Goal: Transaction & Acquisition: Book appointment/travel/reservation

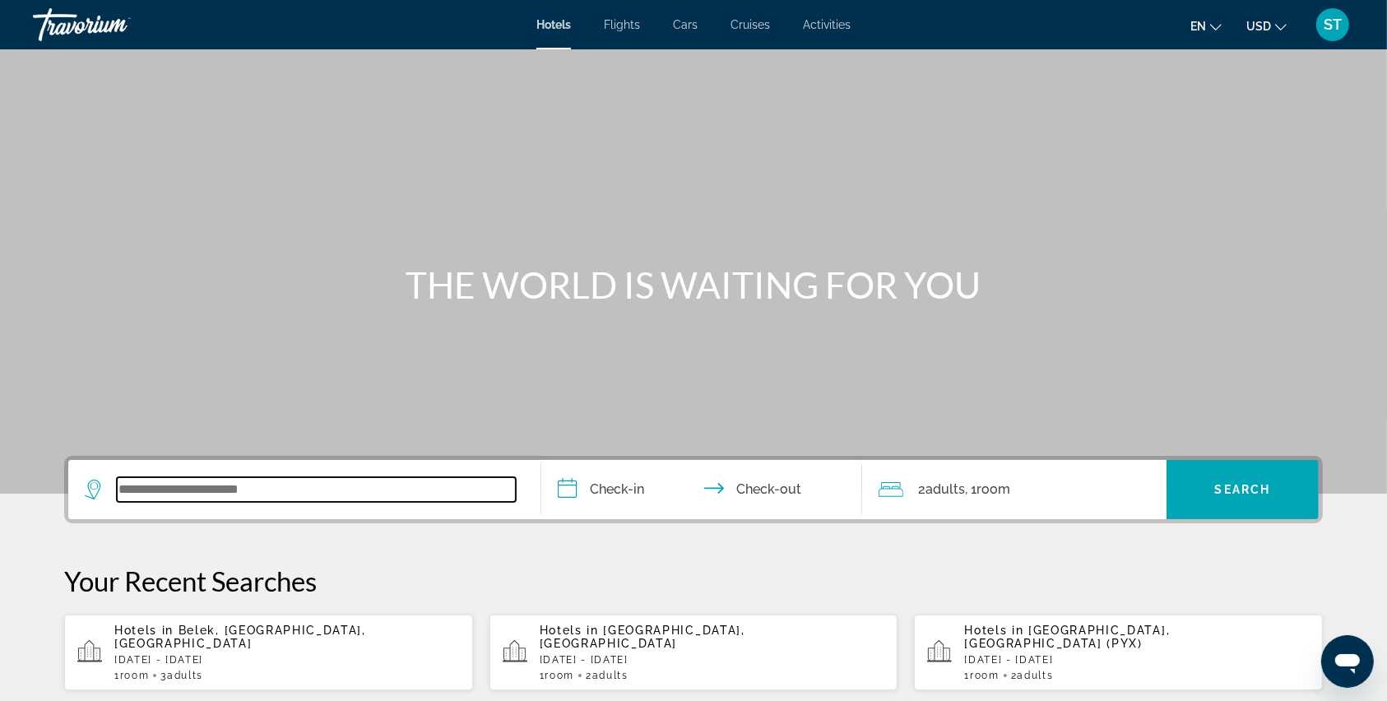
click at [252, 489] on input "Search widget" at bounding box center [316, 489] width 399 height 25
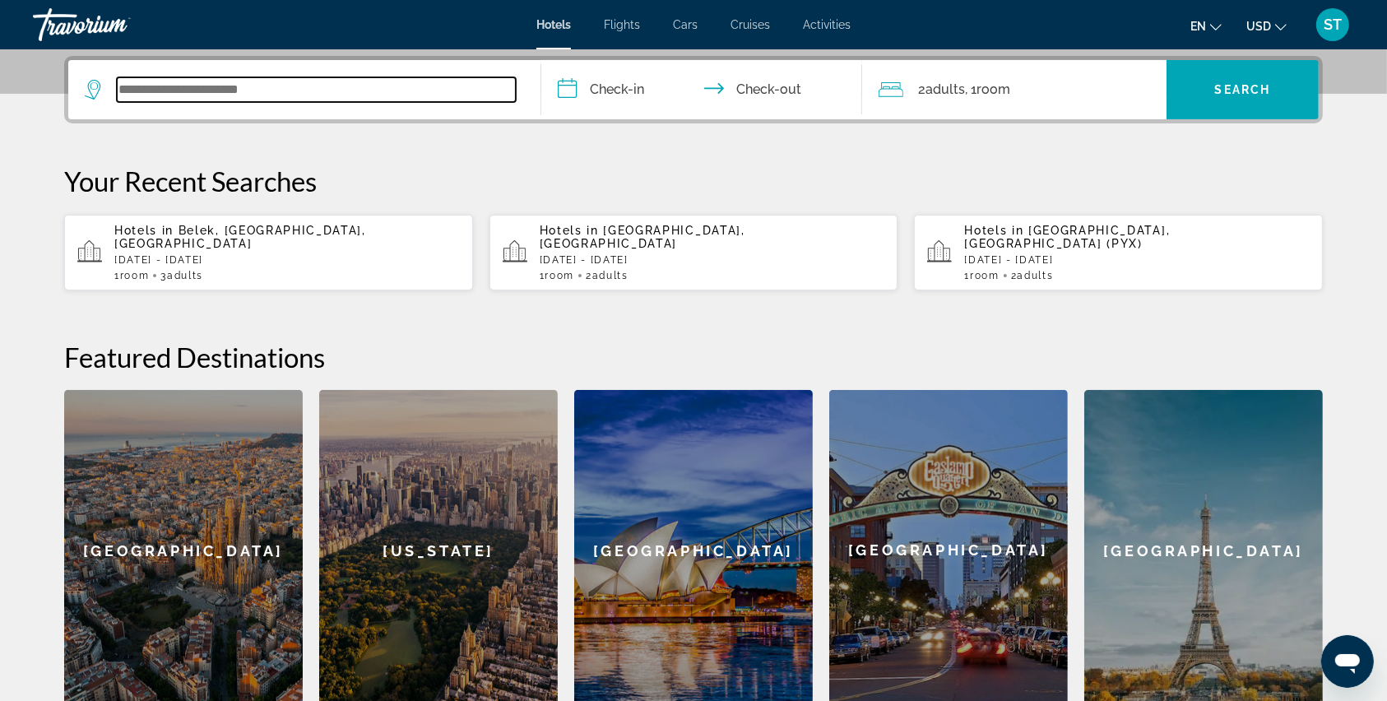
scroll to position [401, 0]
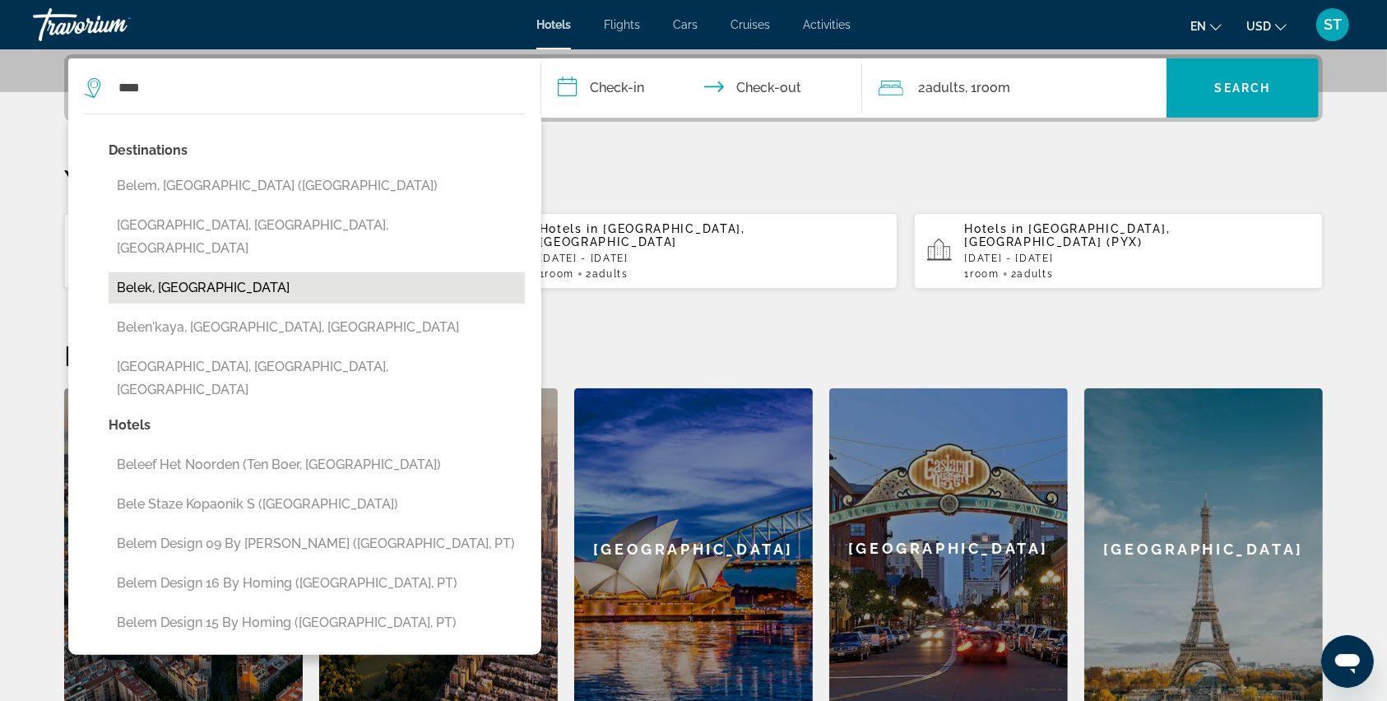
click at [151, 272] on button "Belek, [GEOGRAPHIC_DATA]" at bounding box center [317, 287] width 416 height 31
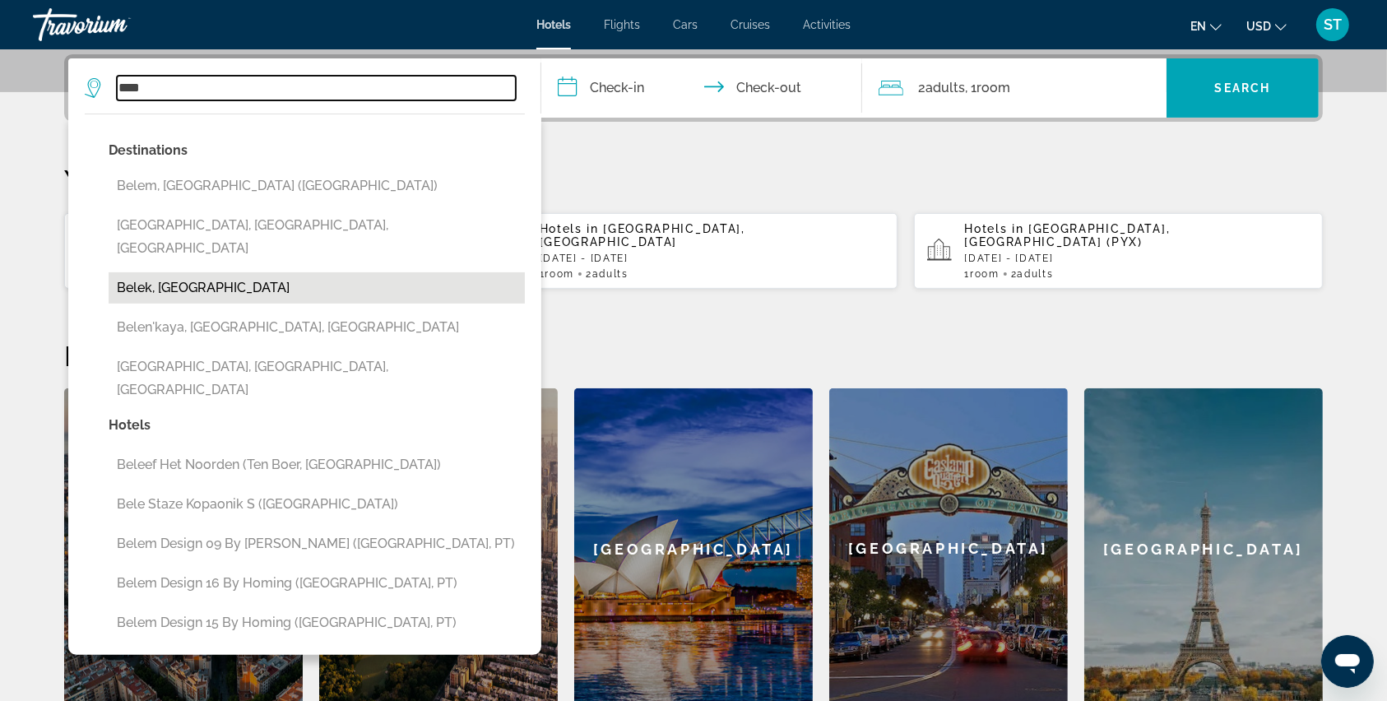
type input "**********"
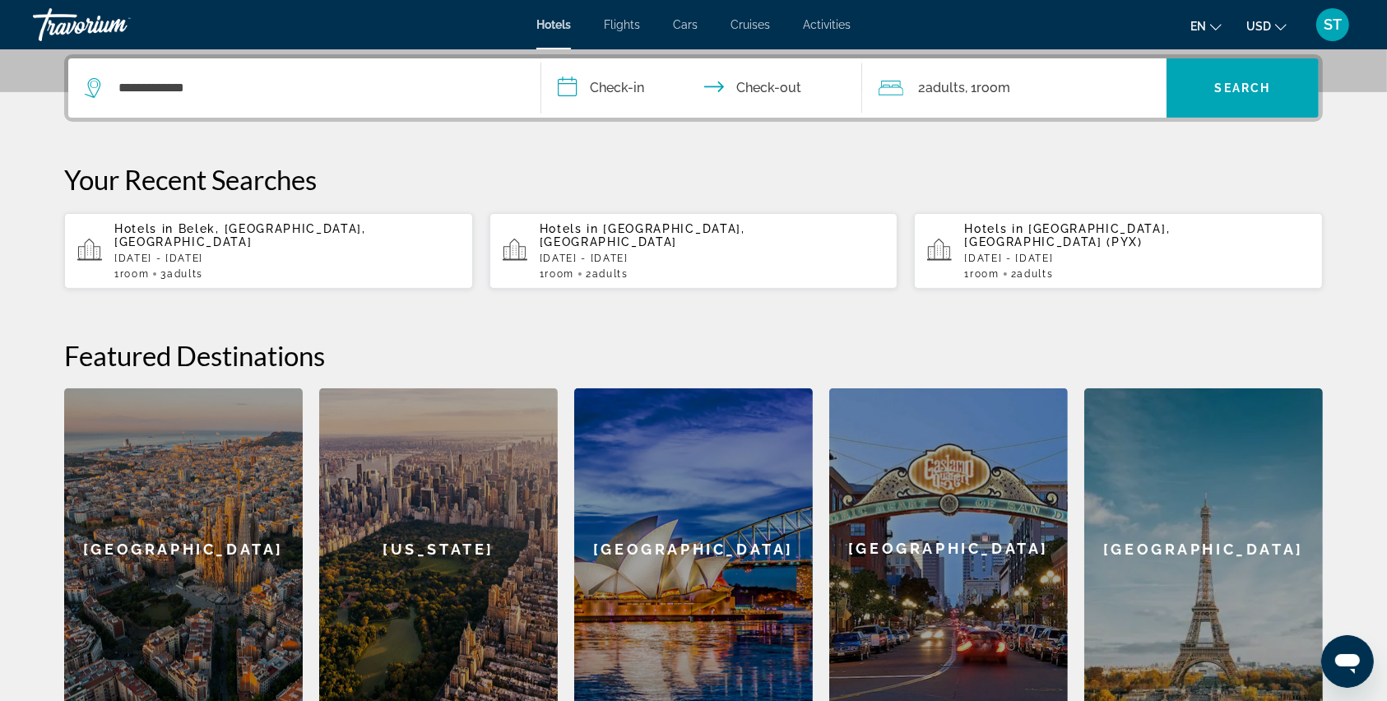
click at [567, 84] on input "**********" at bounding box center [704, 90] width 327 height 64
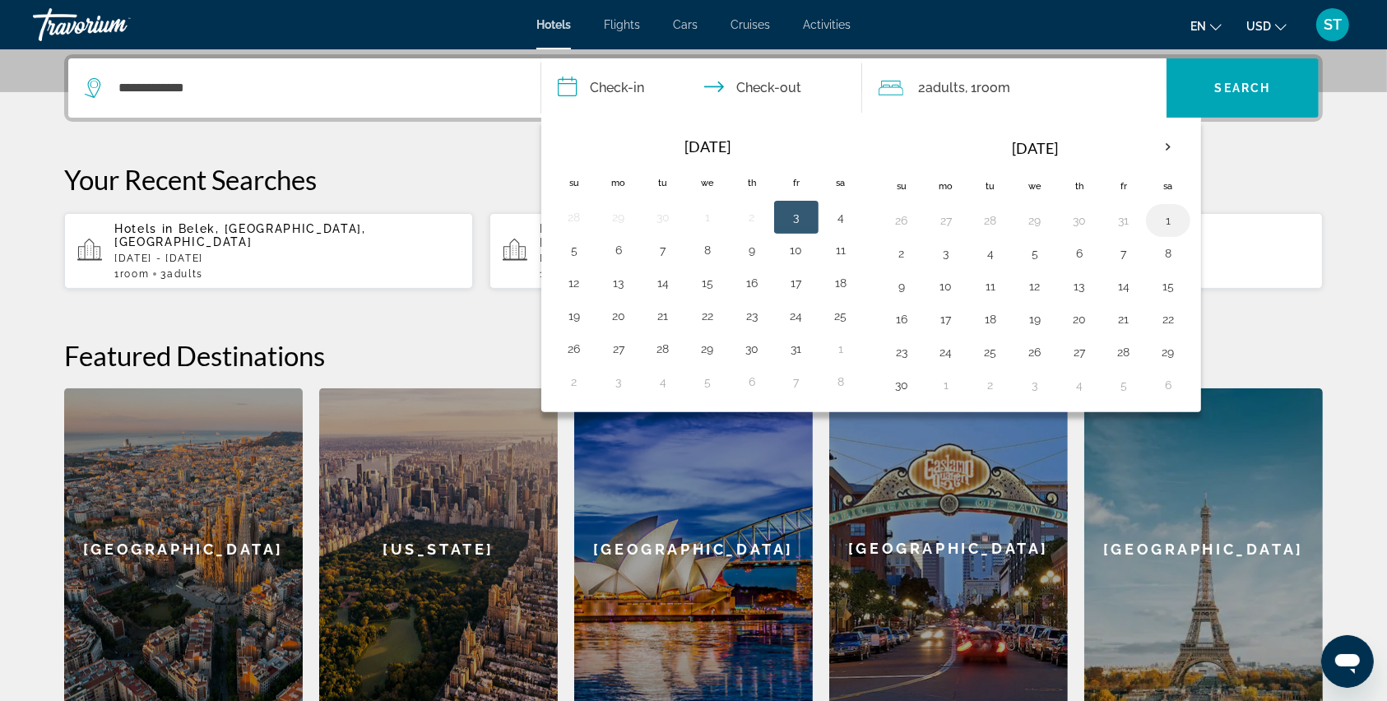
click at [1169, 219] on button "1" at bounding box center [1168, 220] width 26 height 23
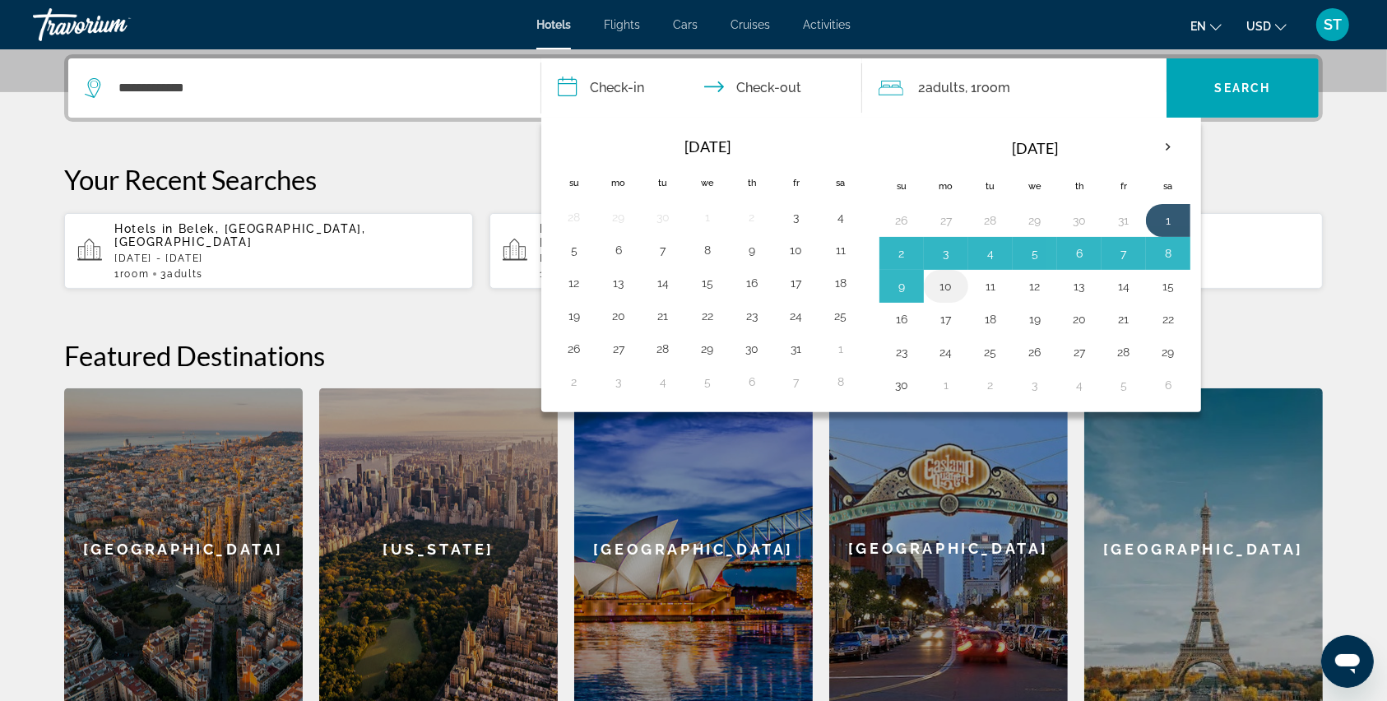
click at [946, 289] on button "10" at bounding box center [946, 286] width 26 height 23
type input "**********"
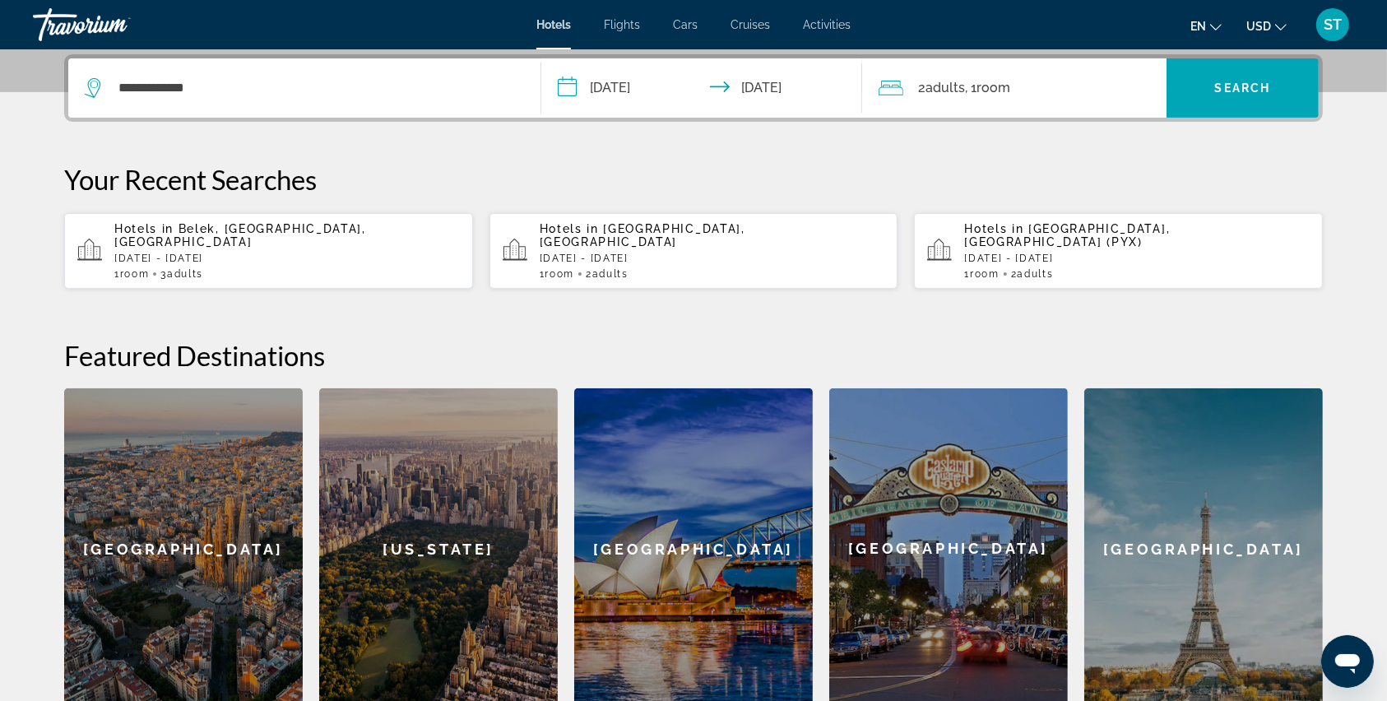
click at [897, 86] on icon "Travelers: 2 adults, 0 children" at bounding box center [890, 88] width 25 height 15
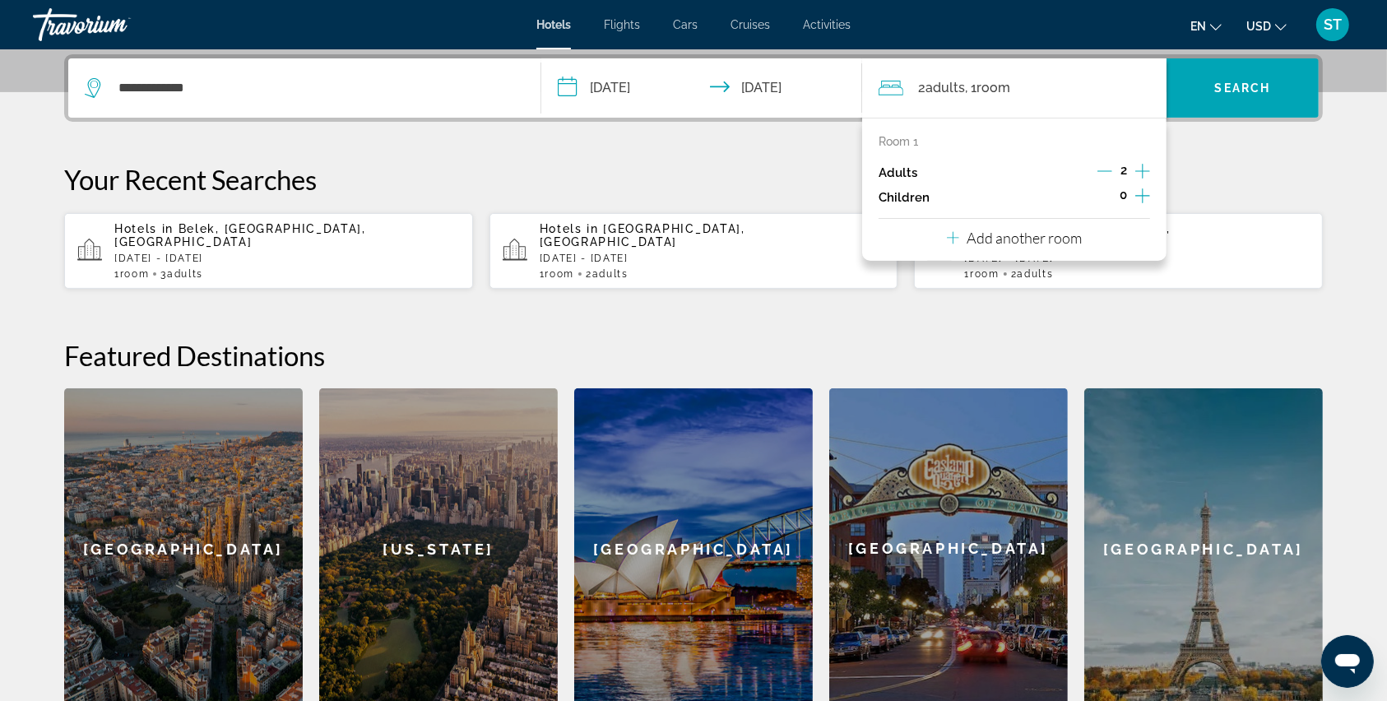
click at [1145, 194] on icon "Increment children" at bounding box center [1142, 195] width 15 height 15
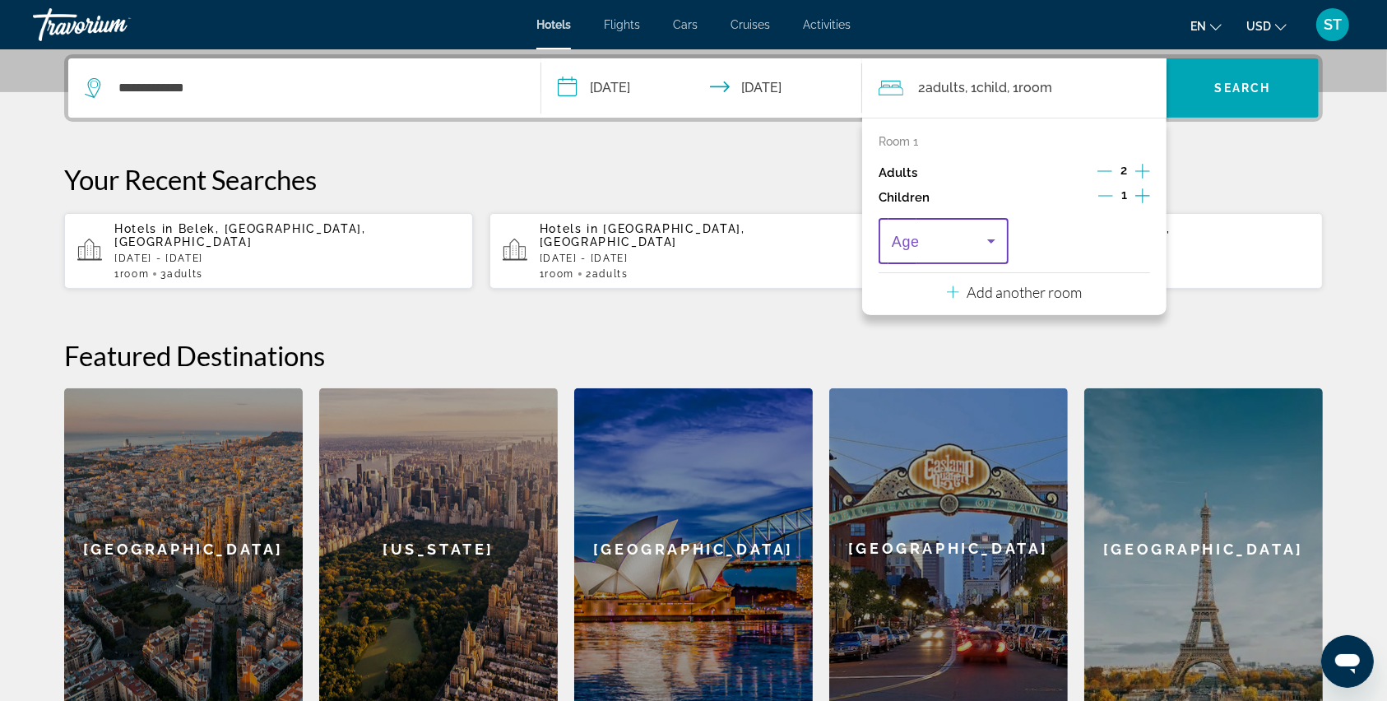
click at [993, 241] on icon "Travelers: 2 adults, 1 child" at bounding box center [991, 241] width 20 height 20
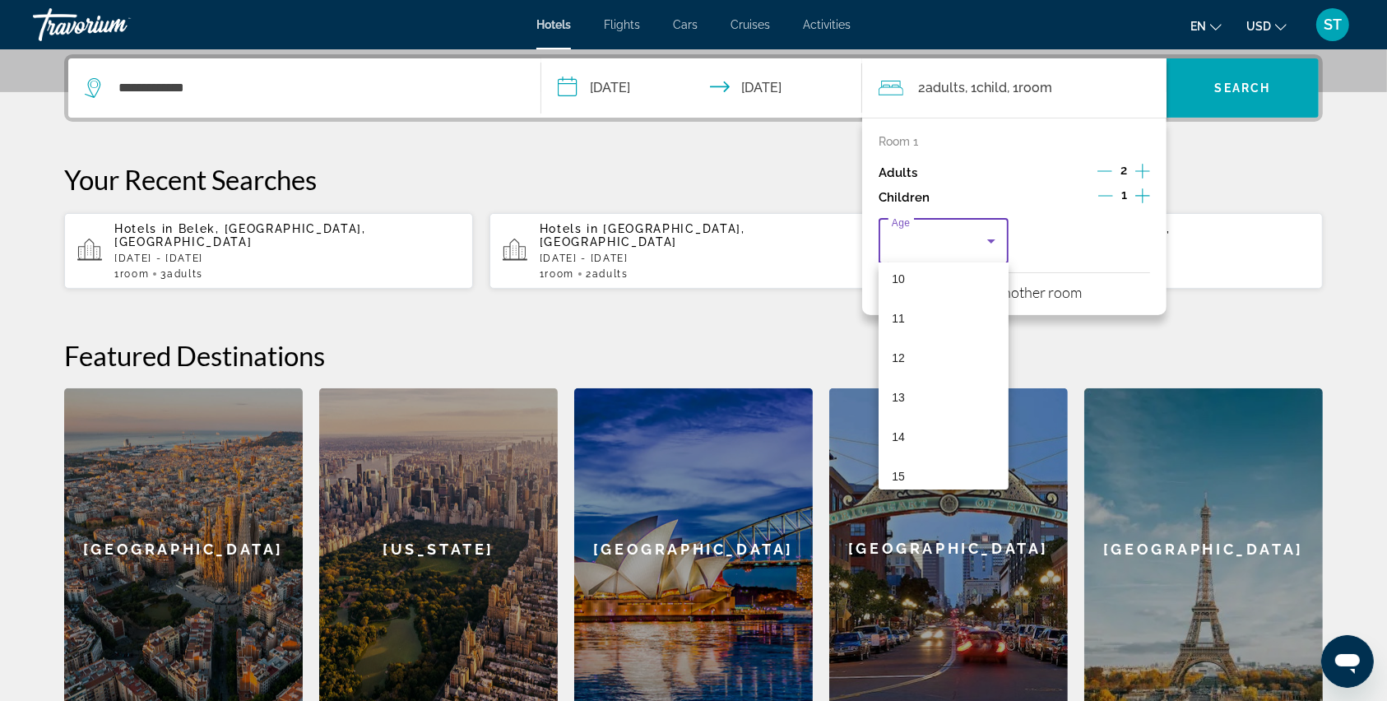
scroll to position [498, 0]
click at [895, 301] on span "13" at bounding box center [897, 305] width 13 height 20
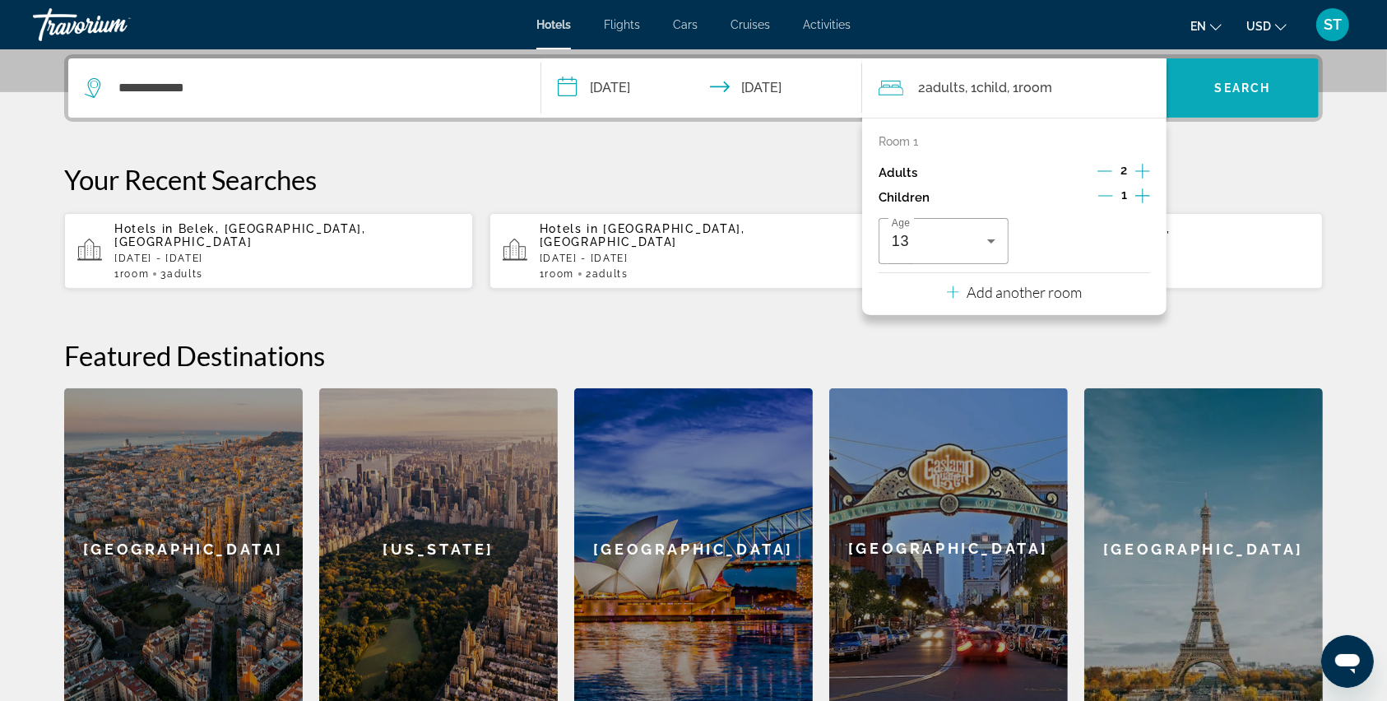
click at [1169, 84] on span "Search widget" at bounding box center [1242, 87] width 152 height 39
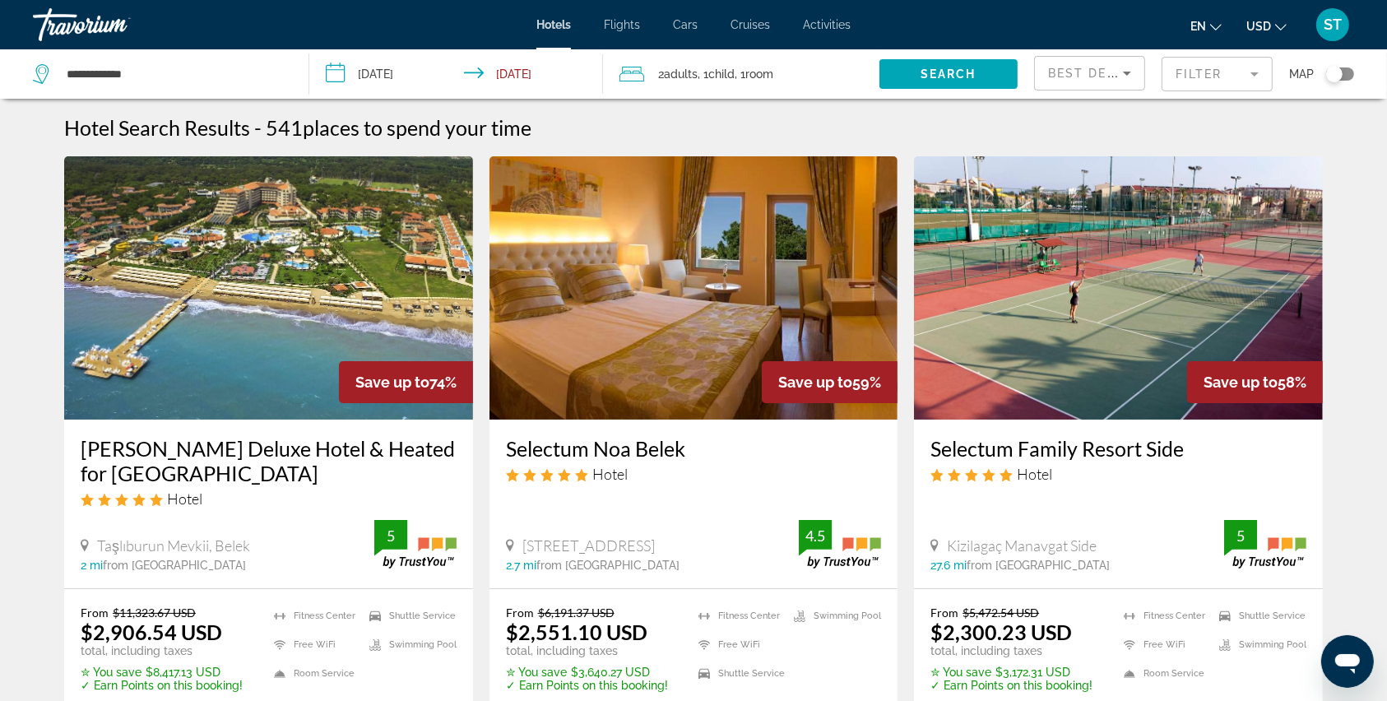
click at [1169, 63] on mat-form-field "Filter" at bounding box center [1216, 74] width 111 height 35
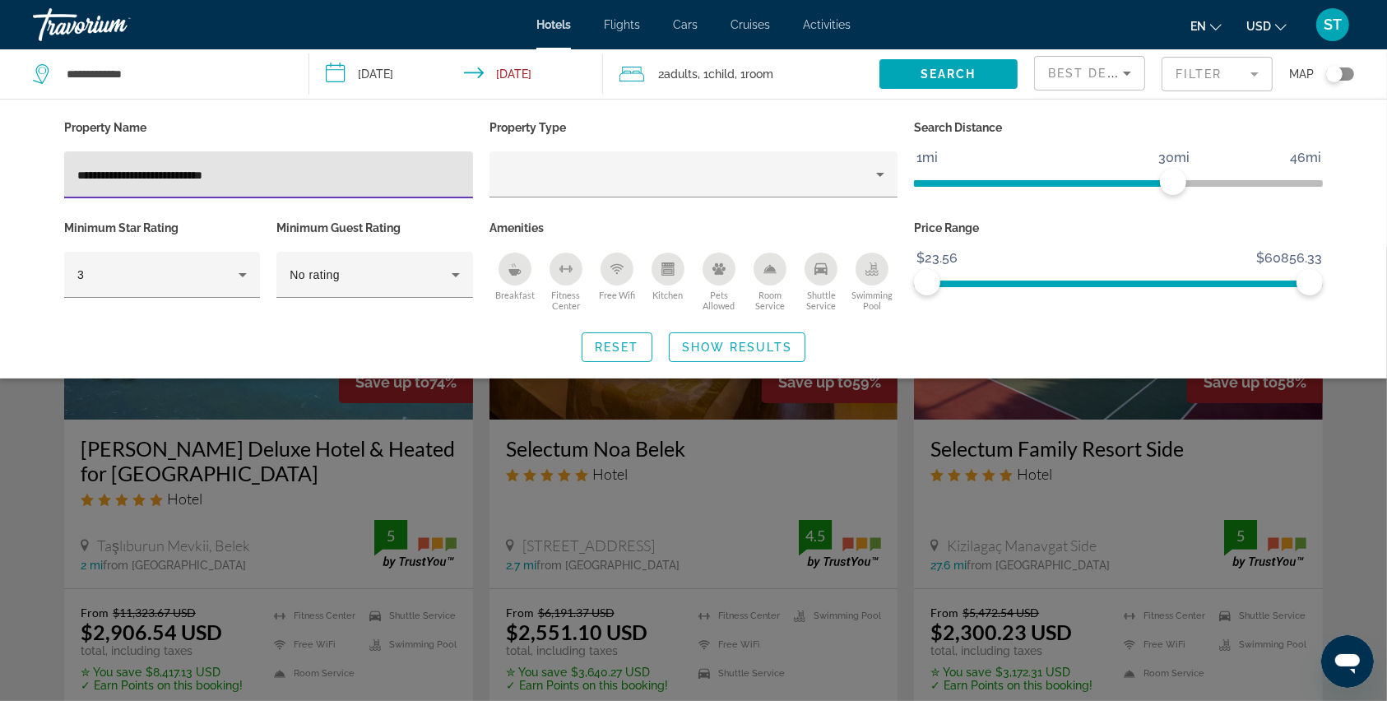
click at [131, 178] on input "**********" at bounding box center [268, 175] width 382 height 20
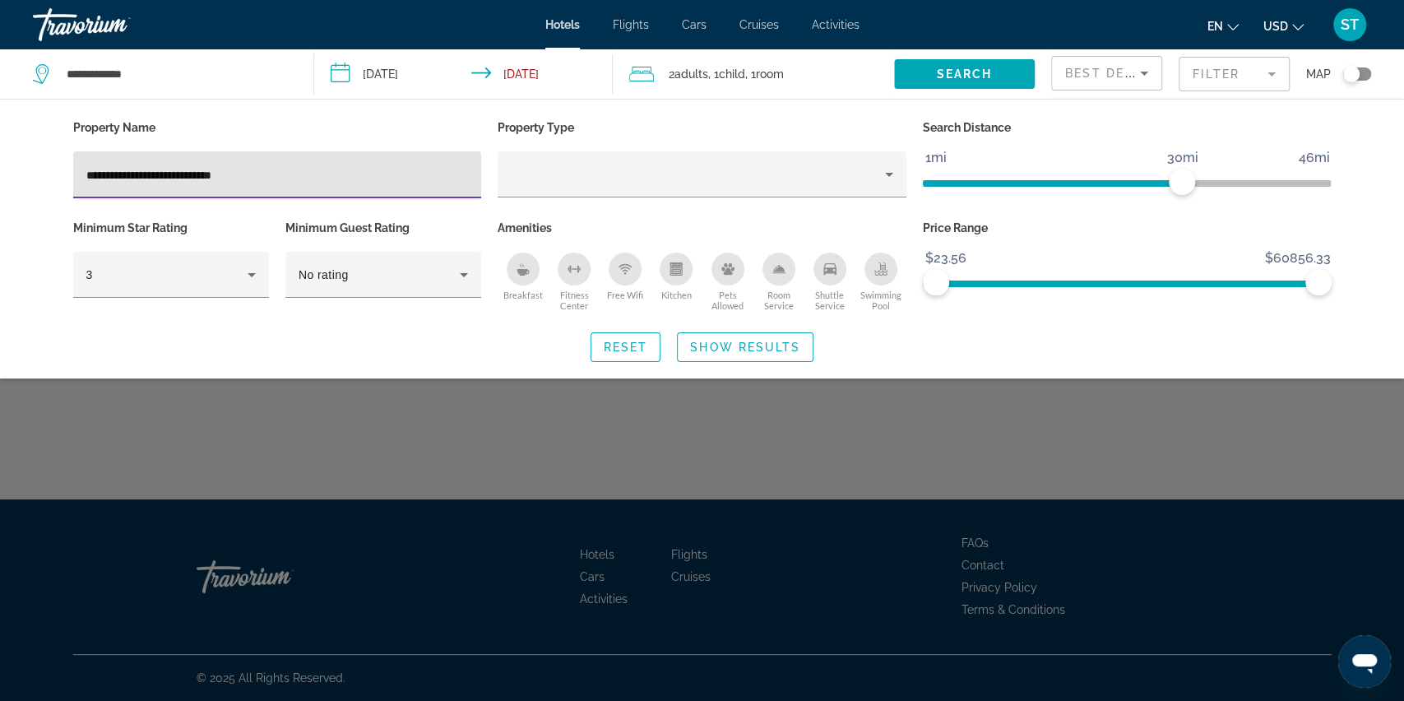
click at [183, 177] on input "**********" at bounding box center [277, 175] width 382 height 20
type input "**********"
click at [692, 351] on span "Show Results" at bounding box center [745, 346] width 110 height 13
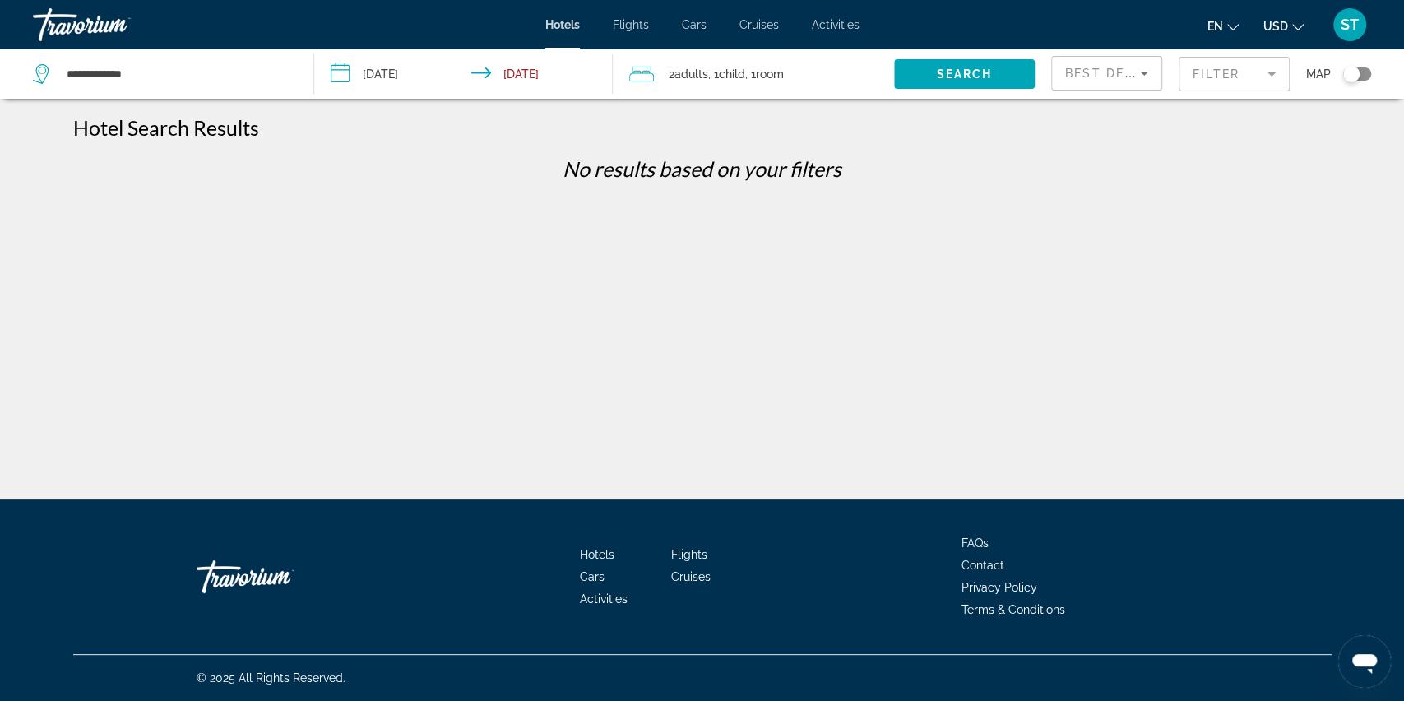
click at [1169, 74] on mat-form-field "Filter" at bounding box center [1233, 74] width 111 height 35
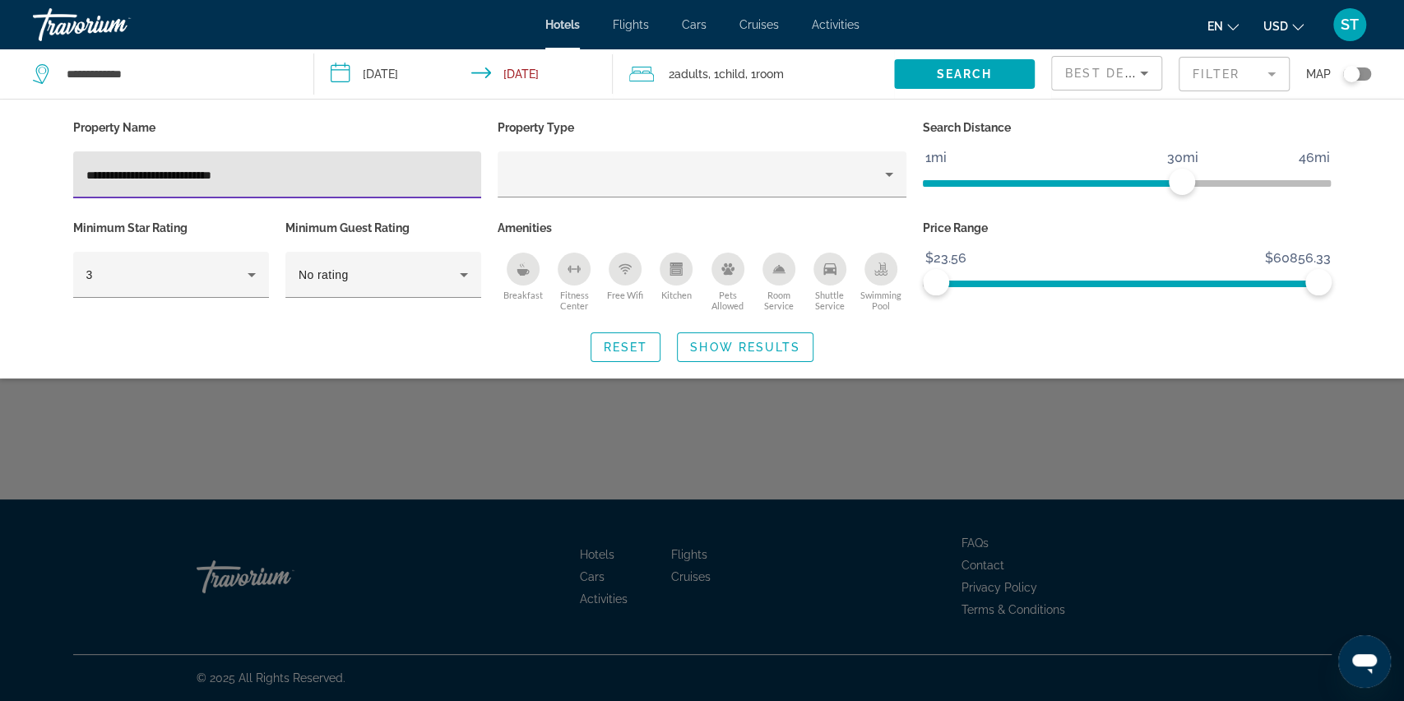
click at [276, 167] on input "**********" at bounding box center [277, 175] width 382 height 20
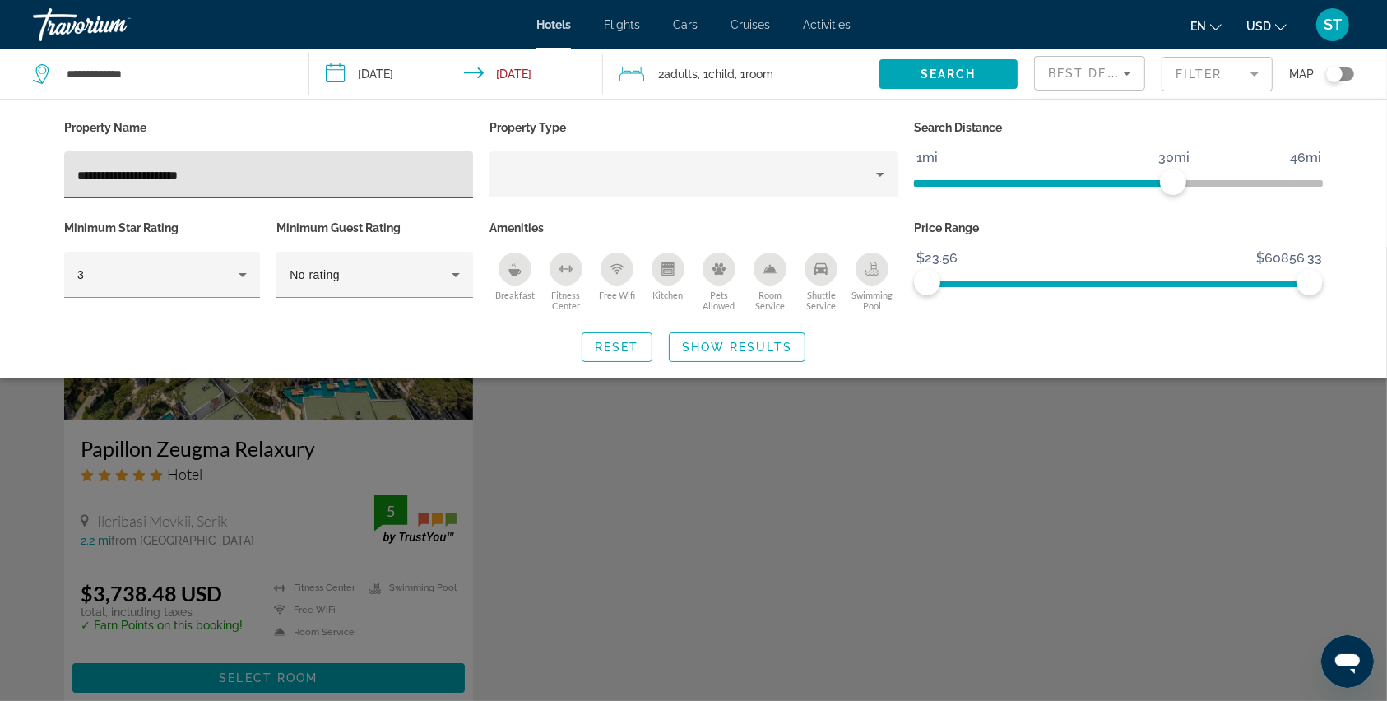
type input "**********"
click at [276, 495] on div "Search widget" at bounding box center [693, 474] width 1387 height 454
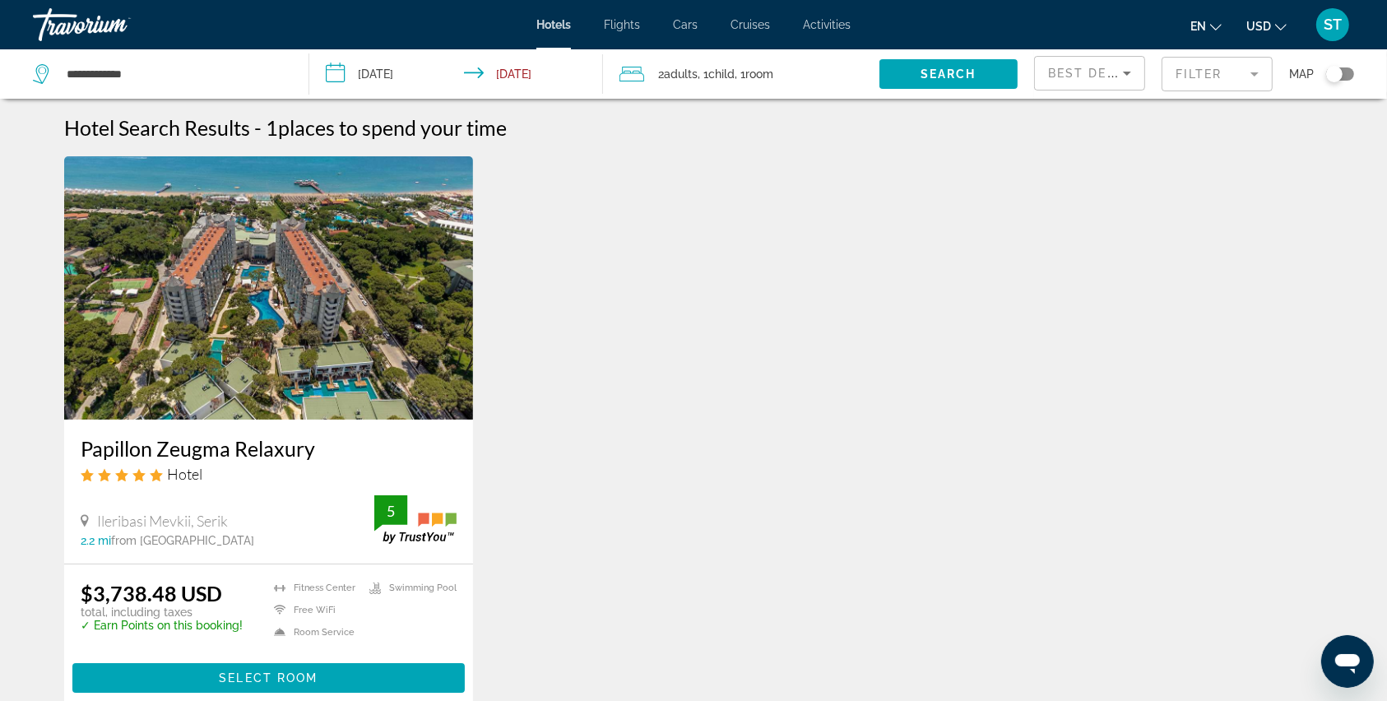
scroll to position [109, 0]
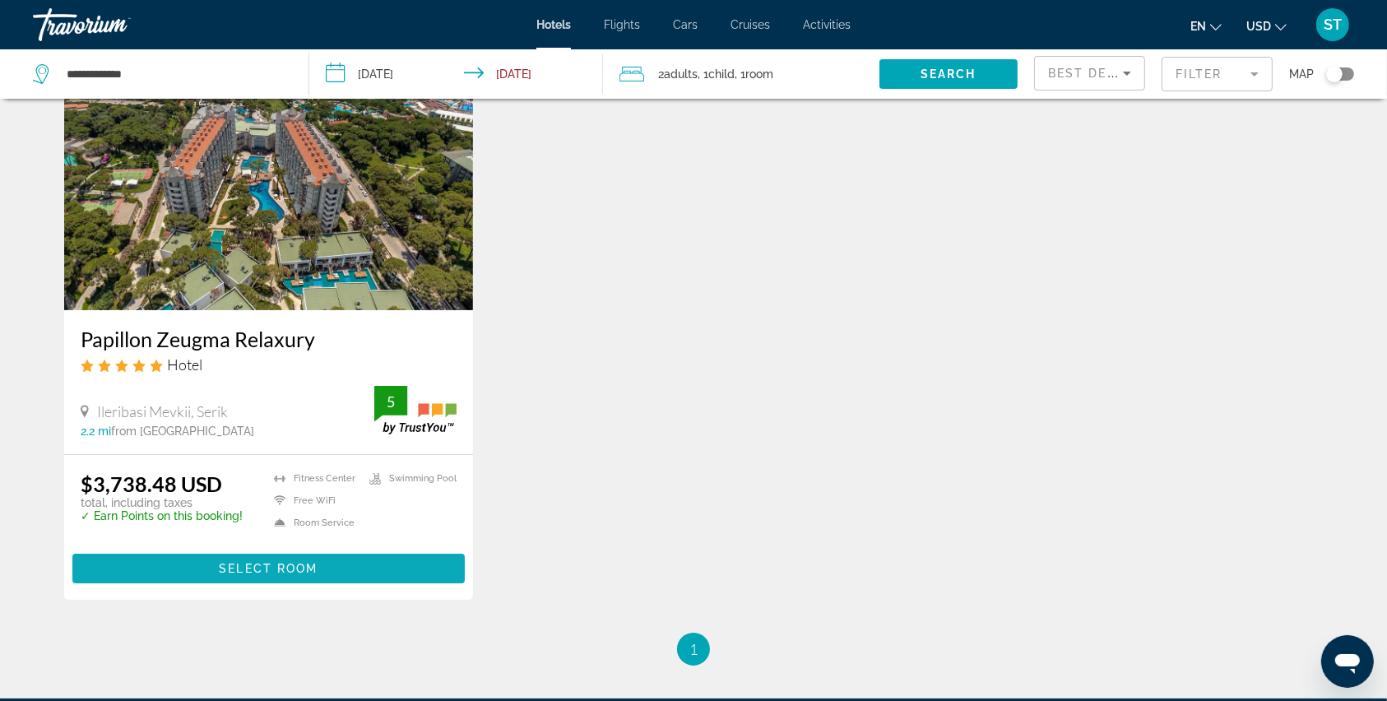
click at [261, 564] on span "Select Room" at bounding box center [268, 568] width 99 height 13
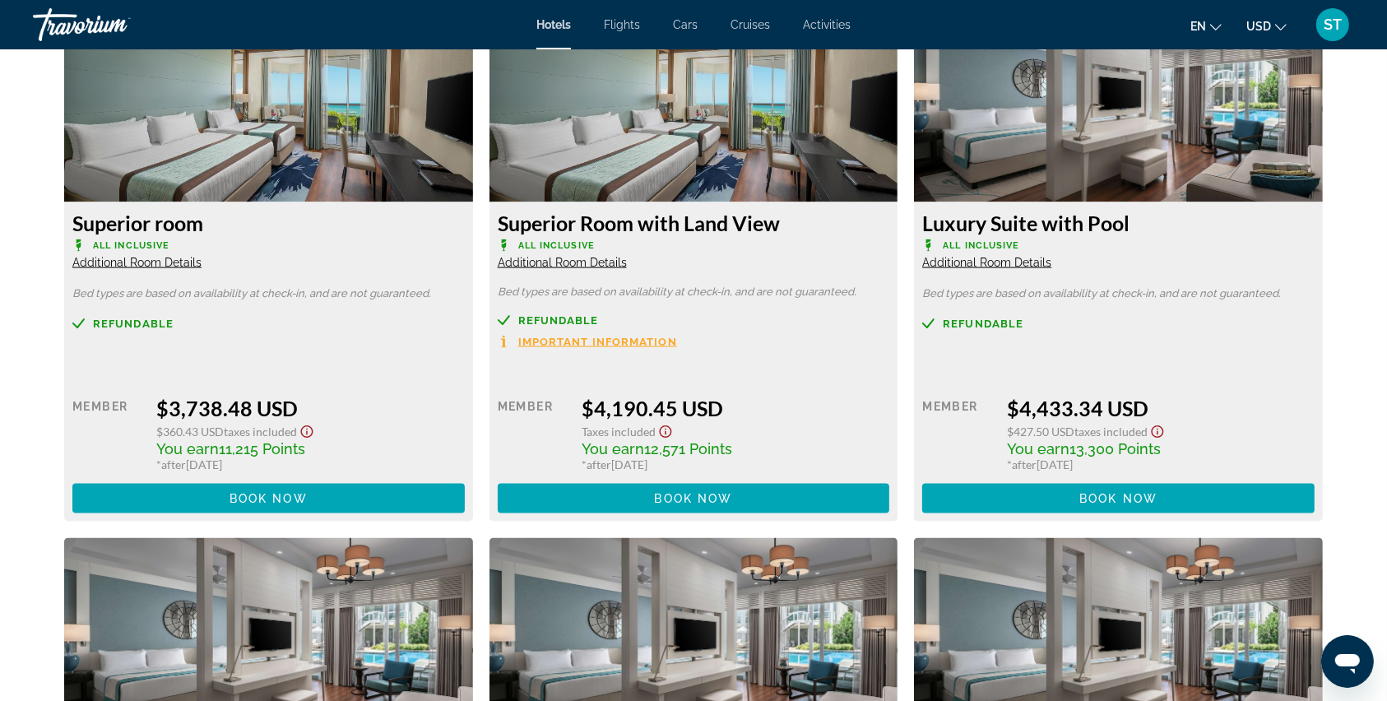
scroll to position [1843, 0]
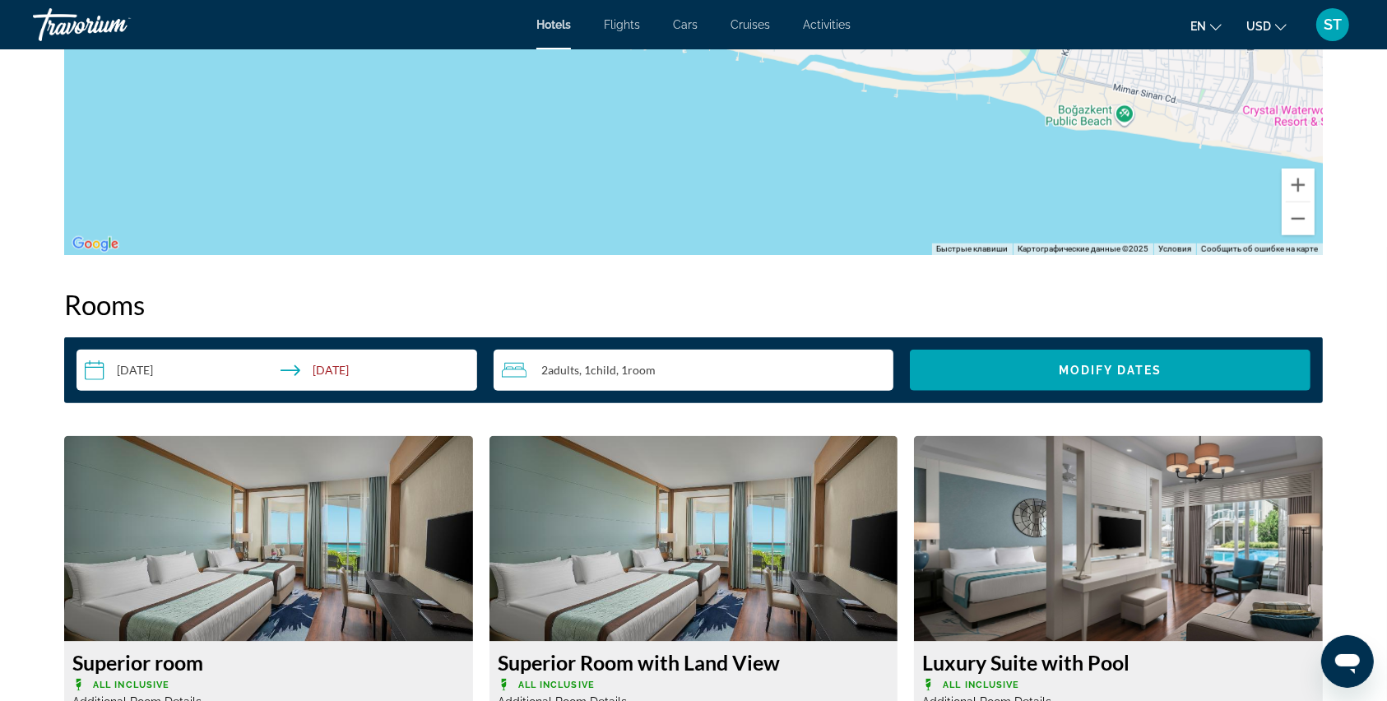
click at [517, 372] on icon "Travelers: 2 adults, 1 child" at bounding box center [514, 370] width 25 height 20
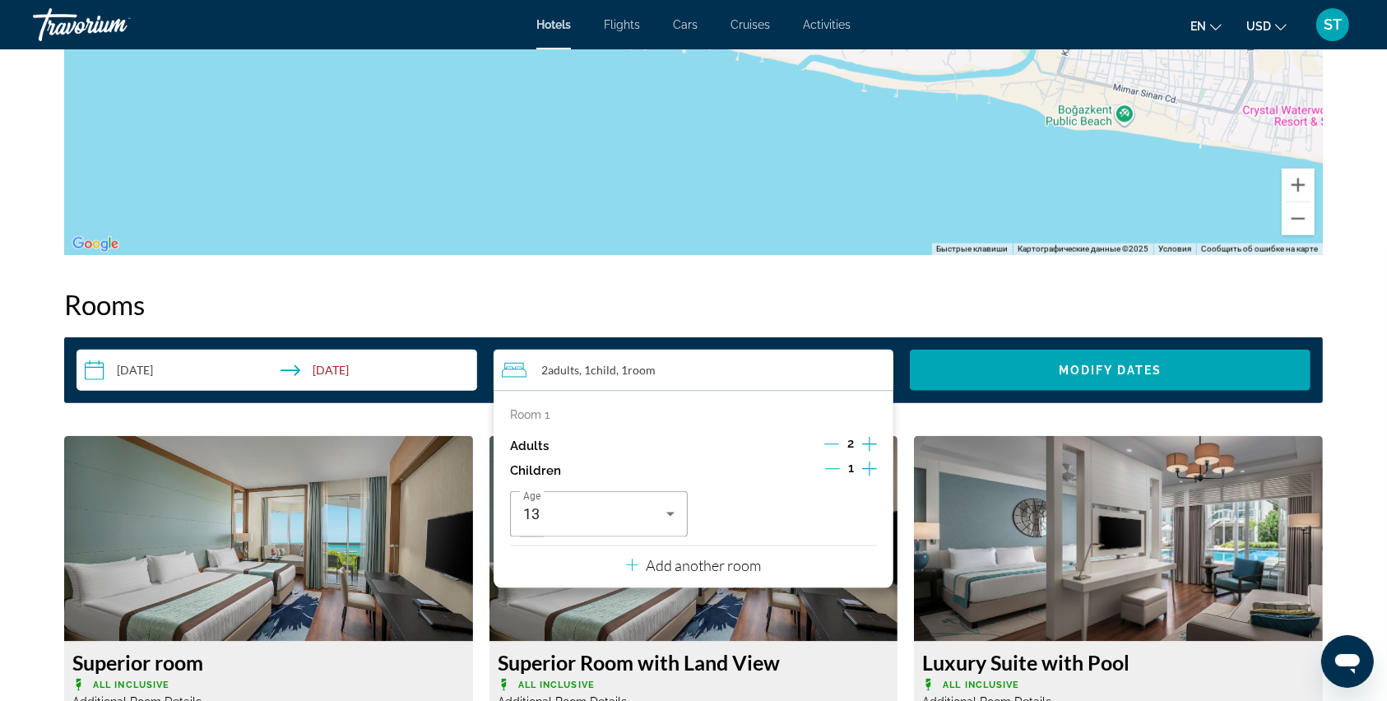
click at [697, 582] on div "Room 1 Adults 2 Children 1 Age 13 Add another room" at bounding box center [693, 489] width 401 height 197
click at [694, 566] on p "Add another room" at bounding box center [703, 565] width 115 height 18
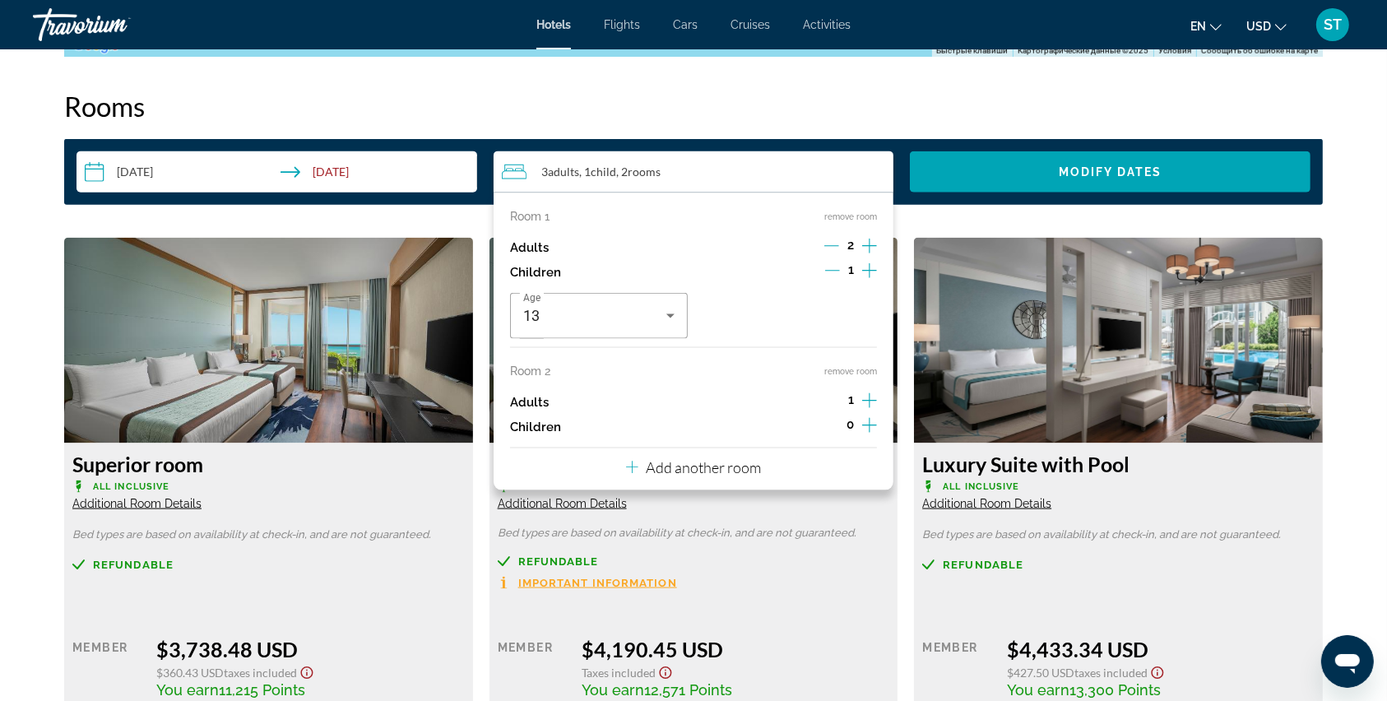
scroll to position [2063, 0]
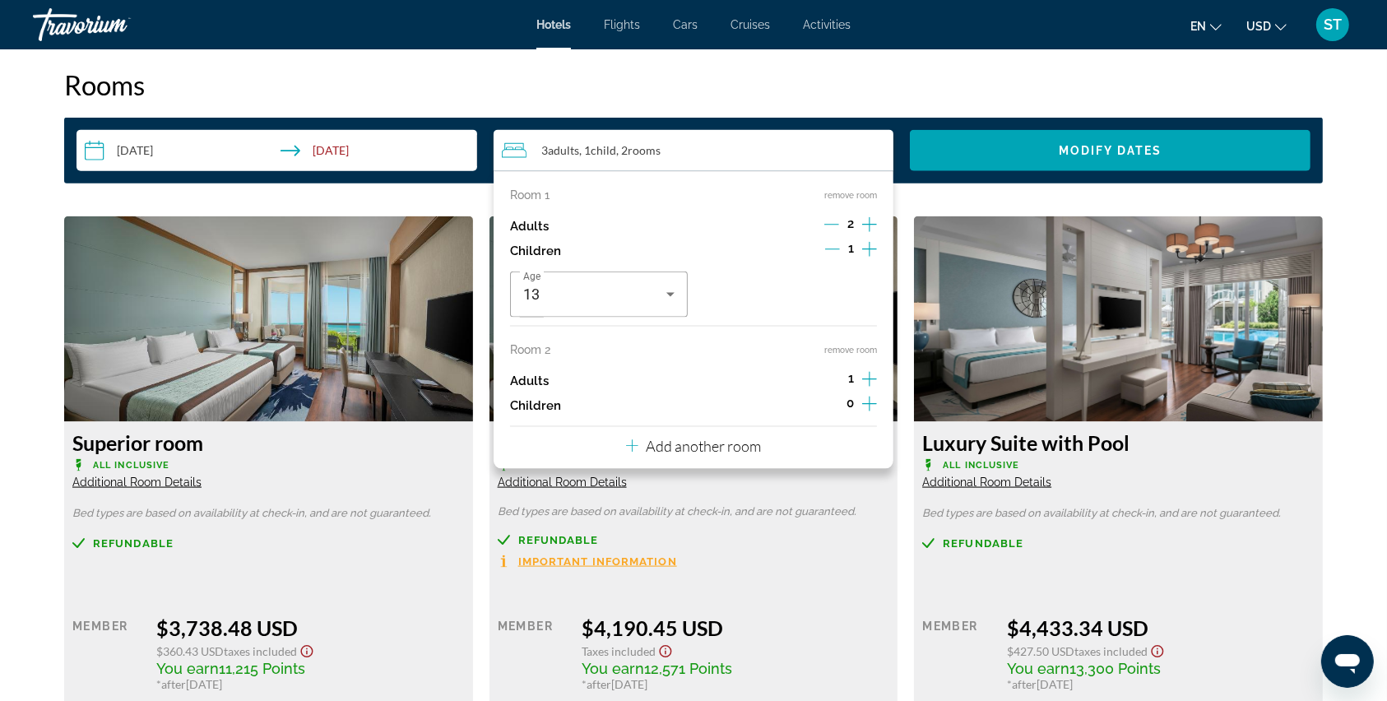
click at [868, 376] on icon "Increment adults" at bounding box center [869, 379] width 15 height 20
click at [869, 405] on icon "Increment children" at bounding box center [869, 403] width 15 height 15
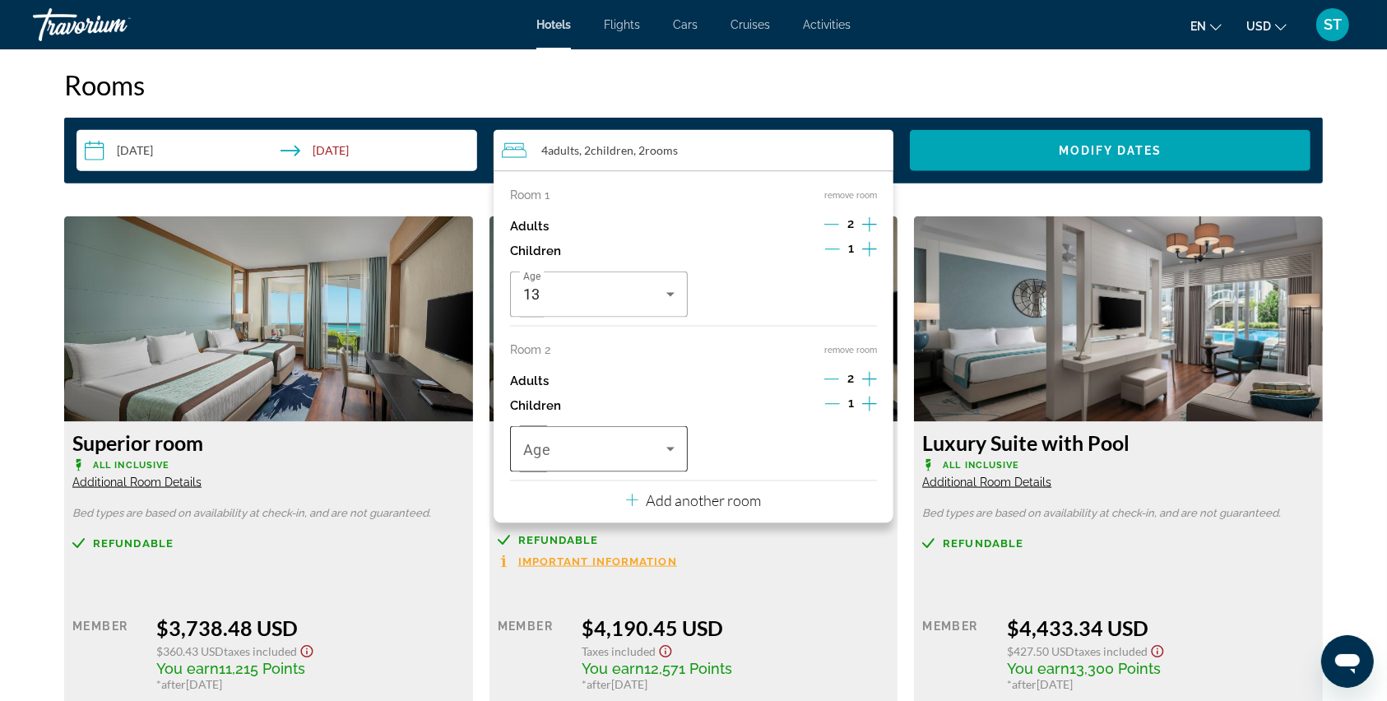
click at [673, 444] on icon "Travelers: 4 adults, 2 children" at bounding box center [670, 449] width 20 height 20
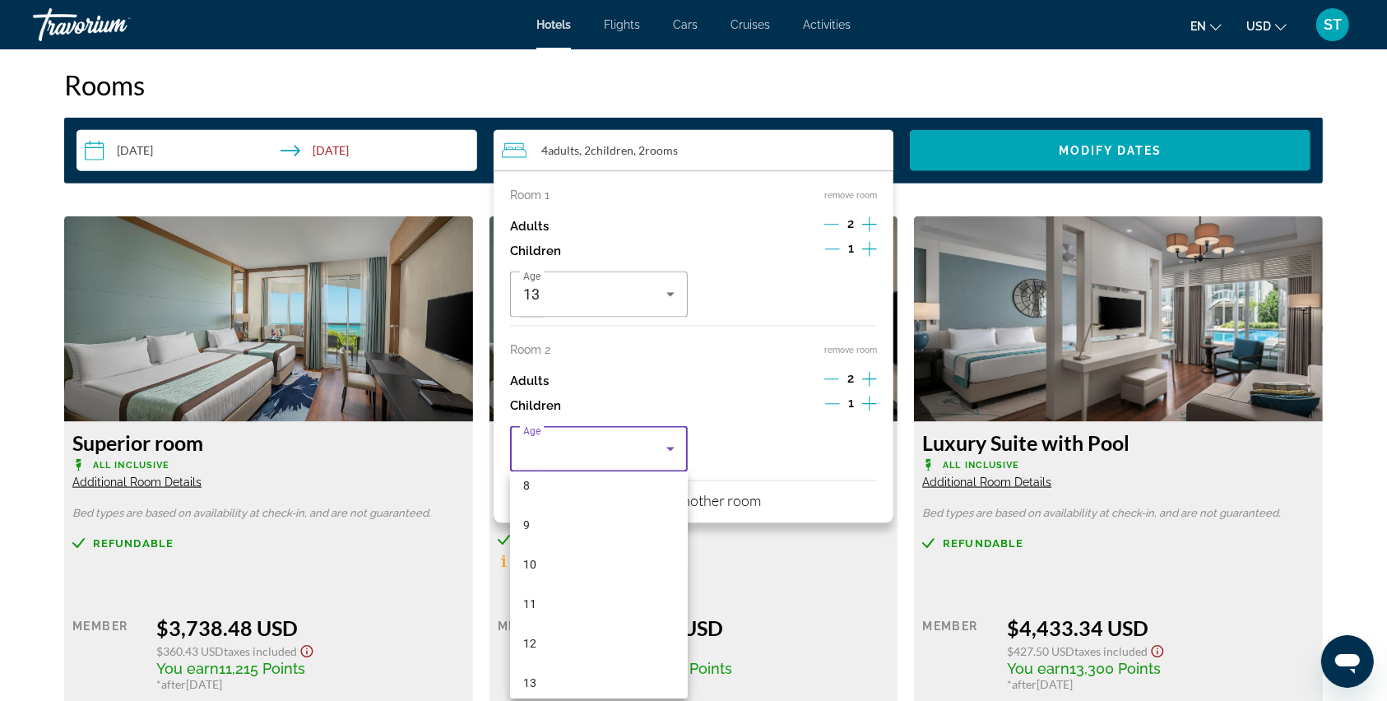
scroll to position [438, 0]
click at [548, 583] on mat-option "14" at bounding box center [599, 612] width 178 height 39
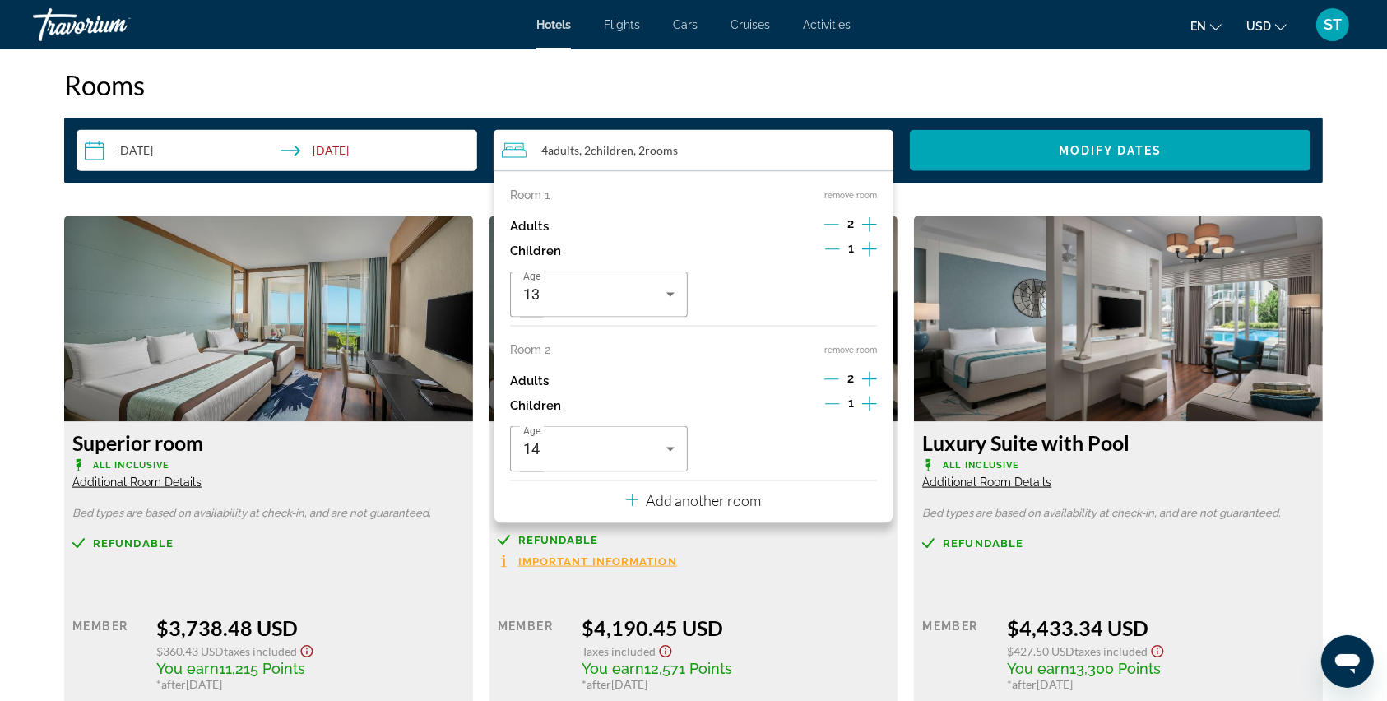
click at [864, 81] on h2 "Rooms" at bounding box center [693, 84] width 1258 height 33
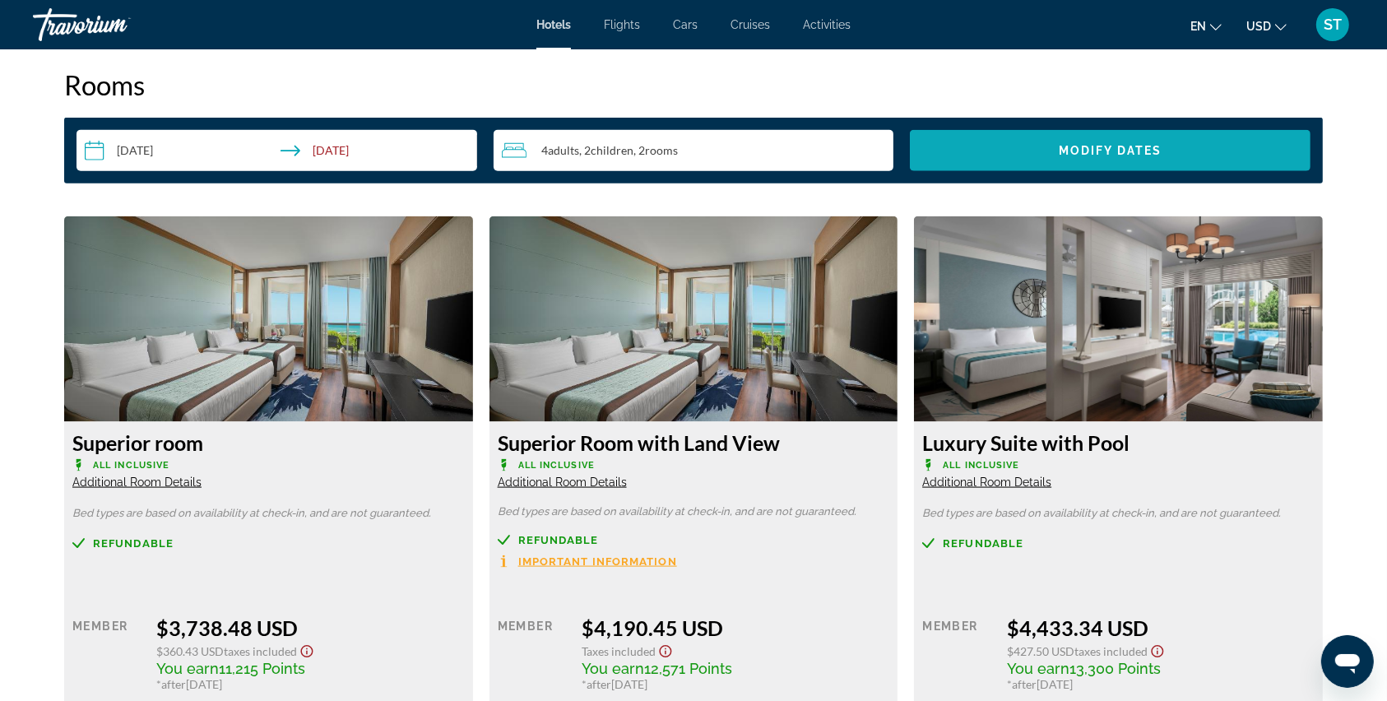
click at [984, 135] on span "Search widget" at bounding box center [1110, 150] width 401 height 39
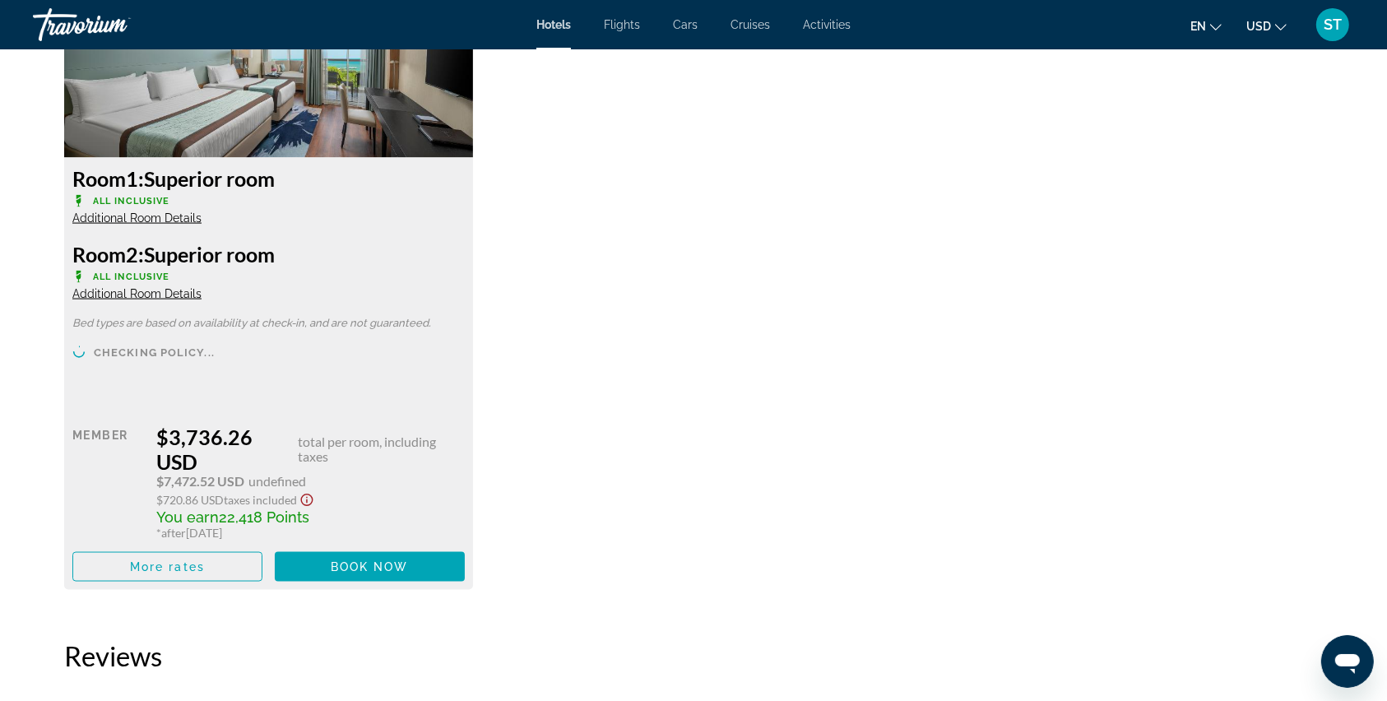
scroll to position [2361, 0]
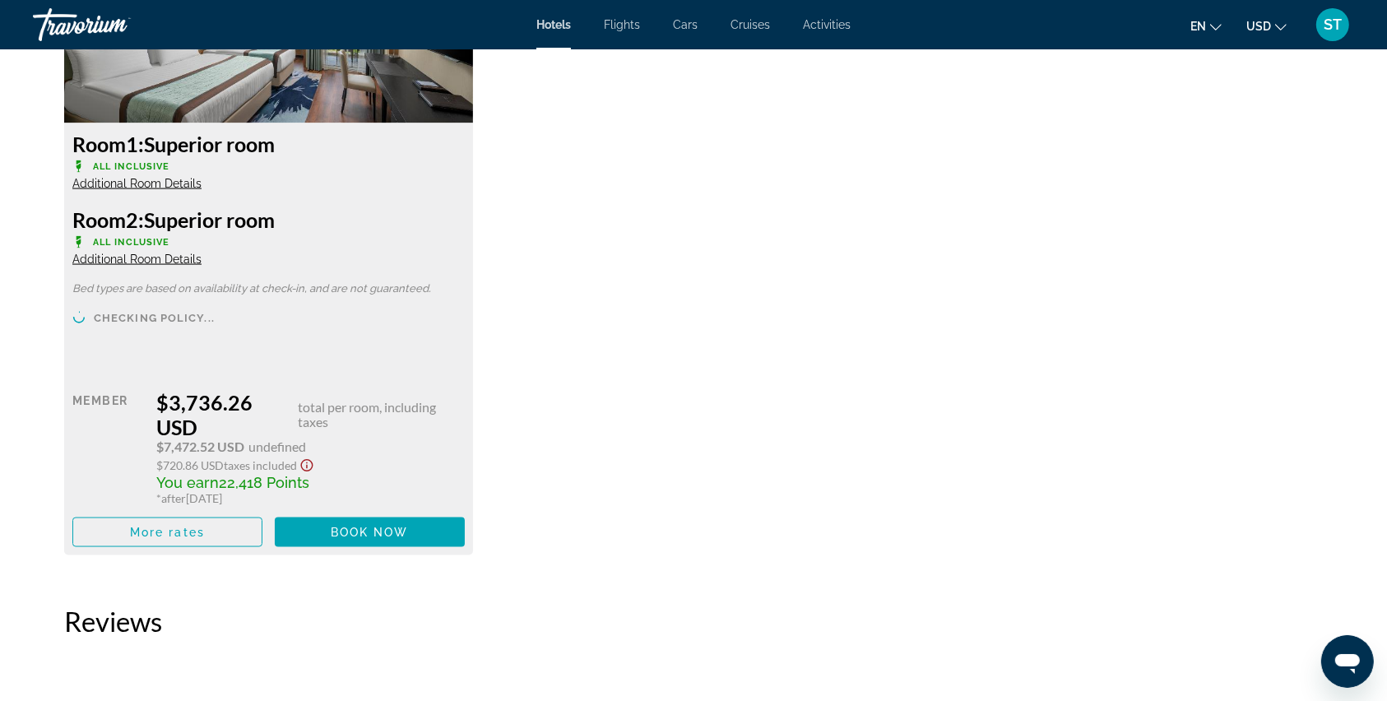
click at [558, 451] on div "Room 1: Superior room All Inclusive Additional Room Details Room 2: Superior ro…" at bounding box center [693, 245] width 1275 height 654
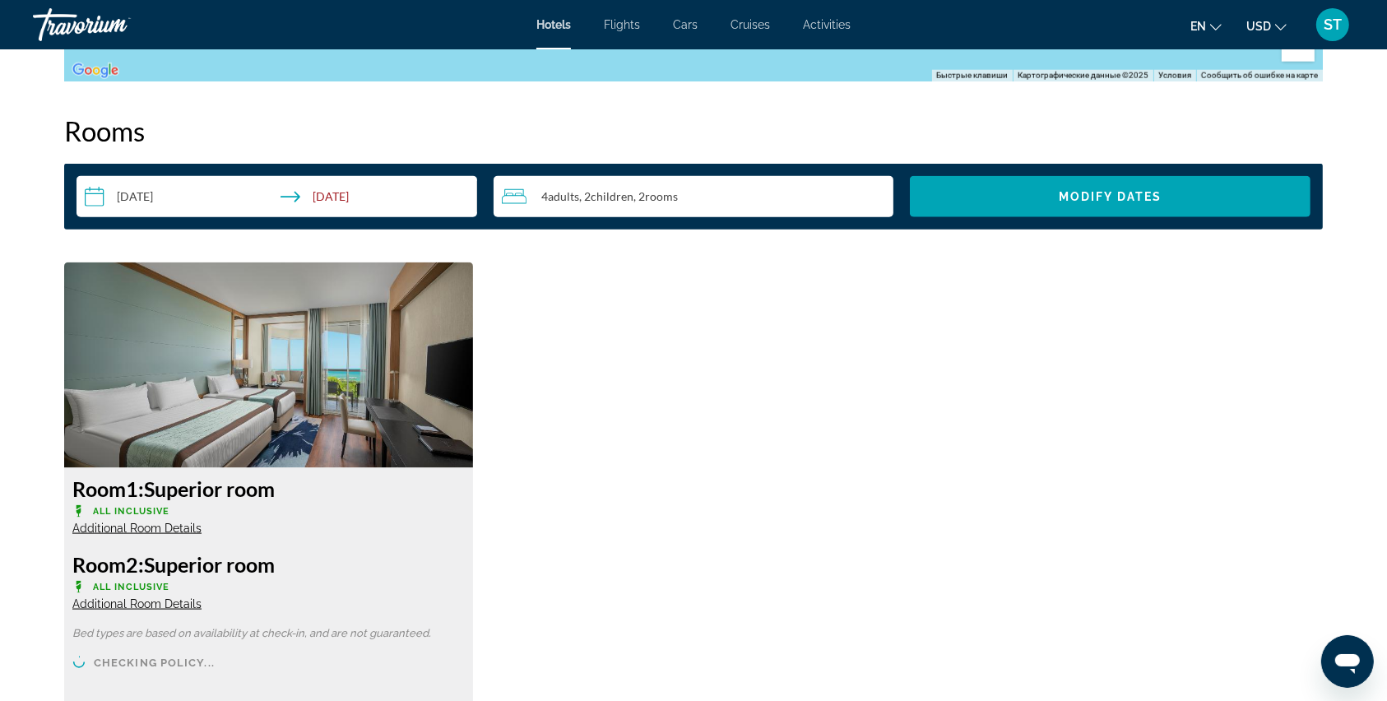
scroll to position [1922, 0]
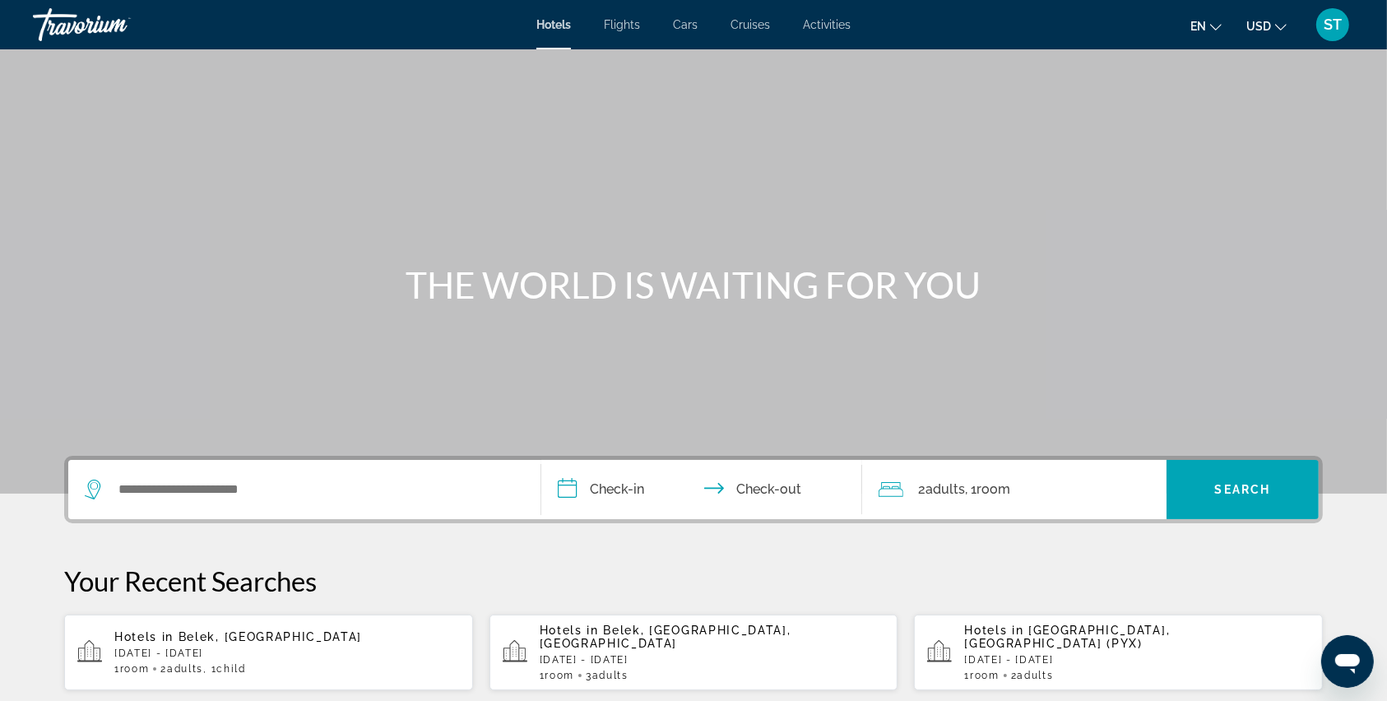
click at [817, 364] on div "Main content" at bounding box center [693, 246] width 1387 height 493
click at [191, 490] on input "Search widget" at bounding box center [316, 489] width 399 height 25
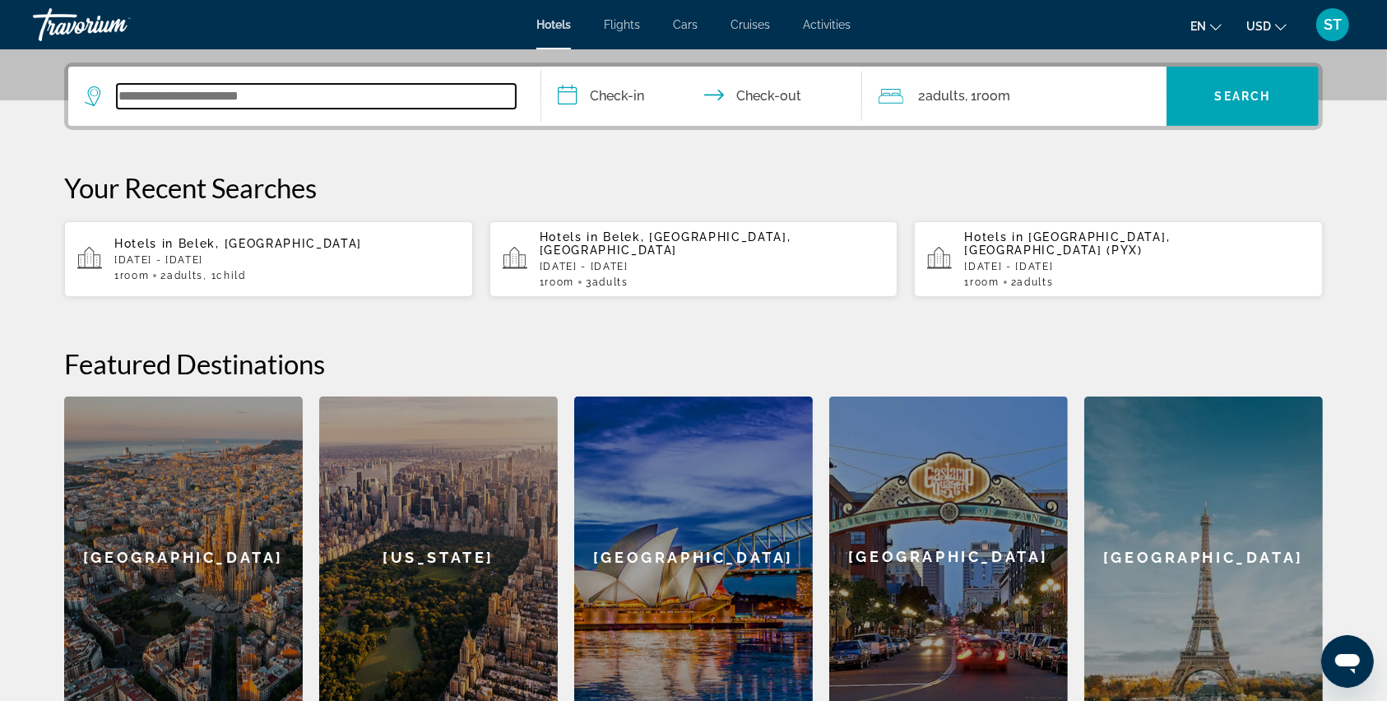
scroll to position [401, 0]
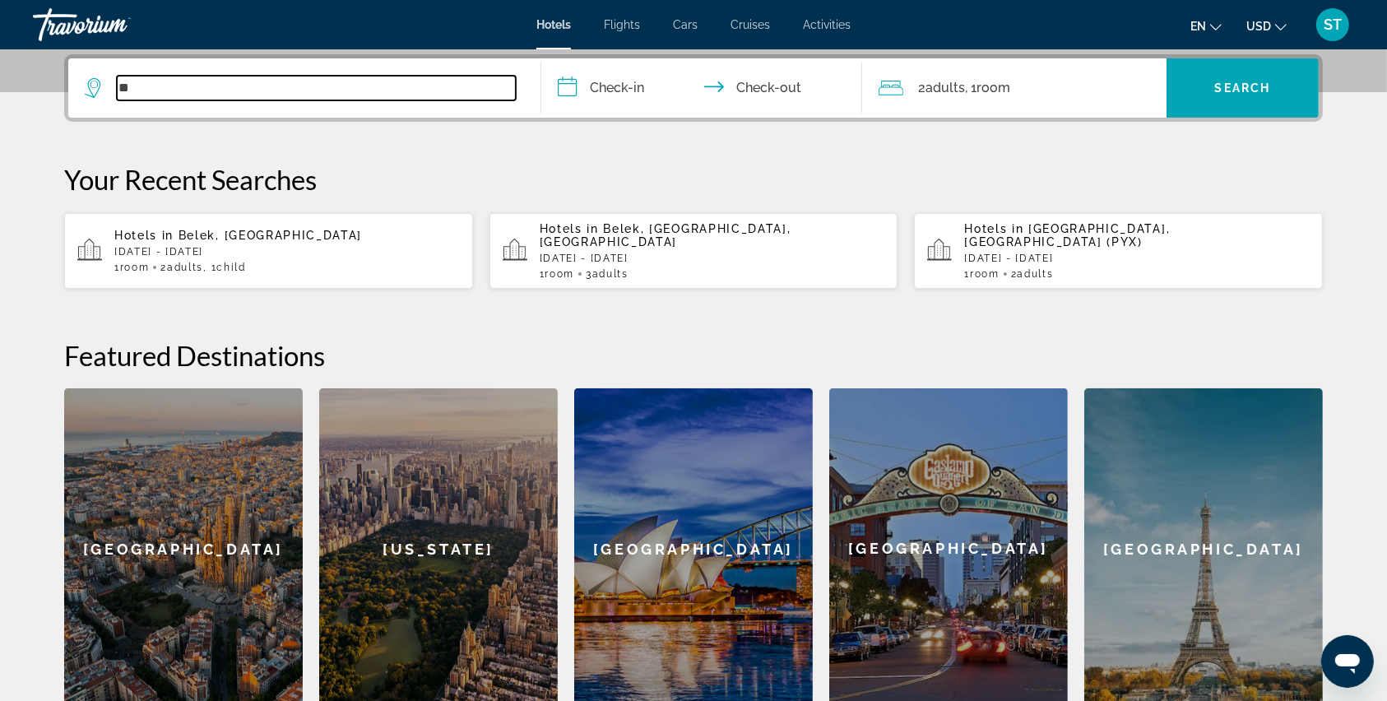
type input "*"
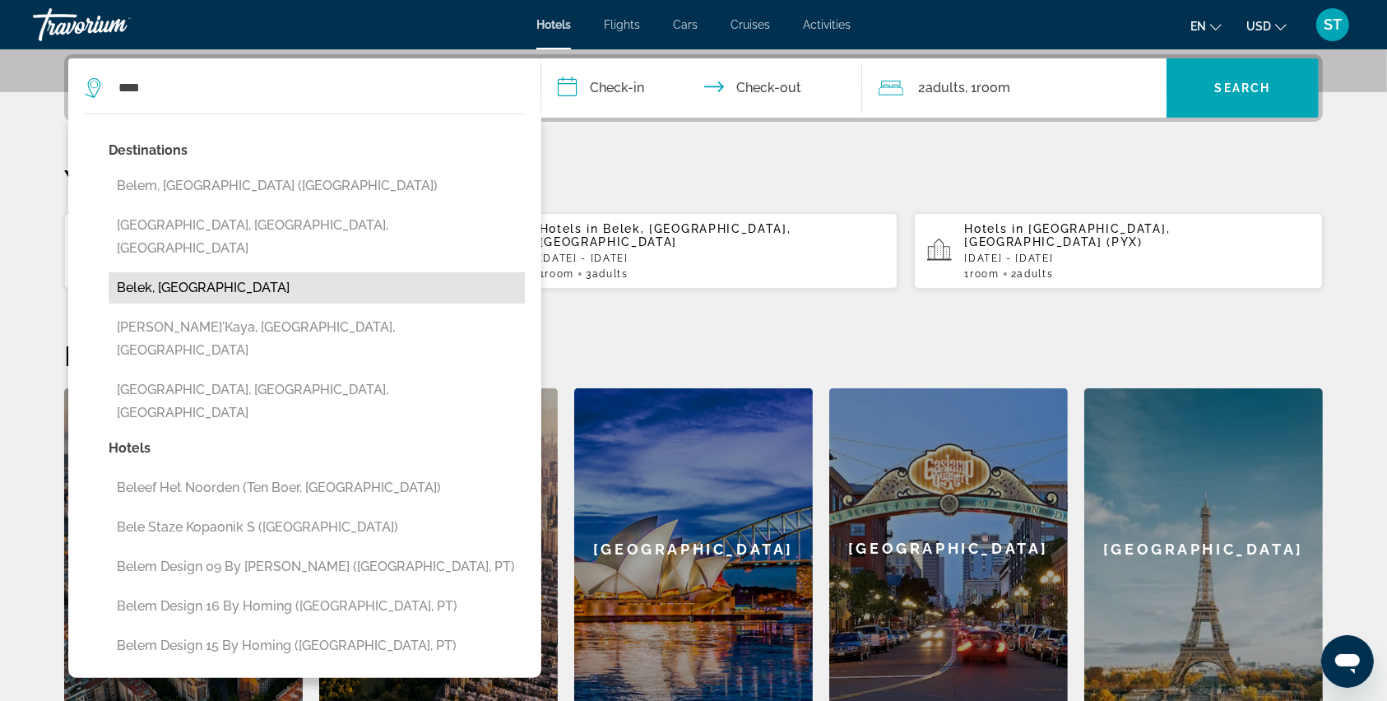
click at [166, 272] on button "Belek, Turkey" at bounding box center [317, 287] width 416 height 31
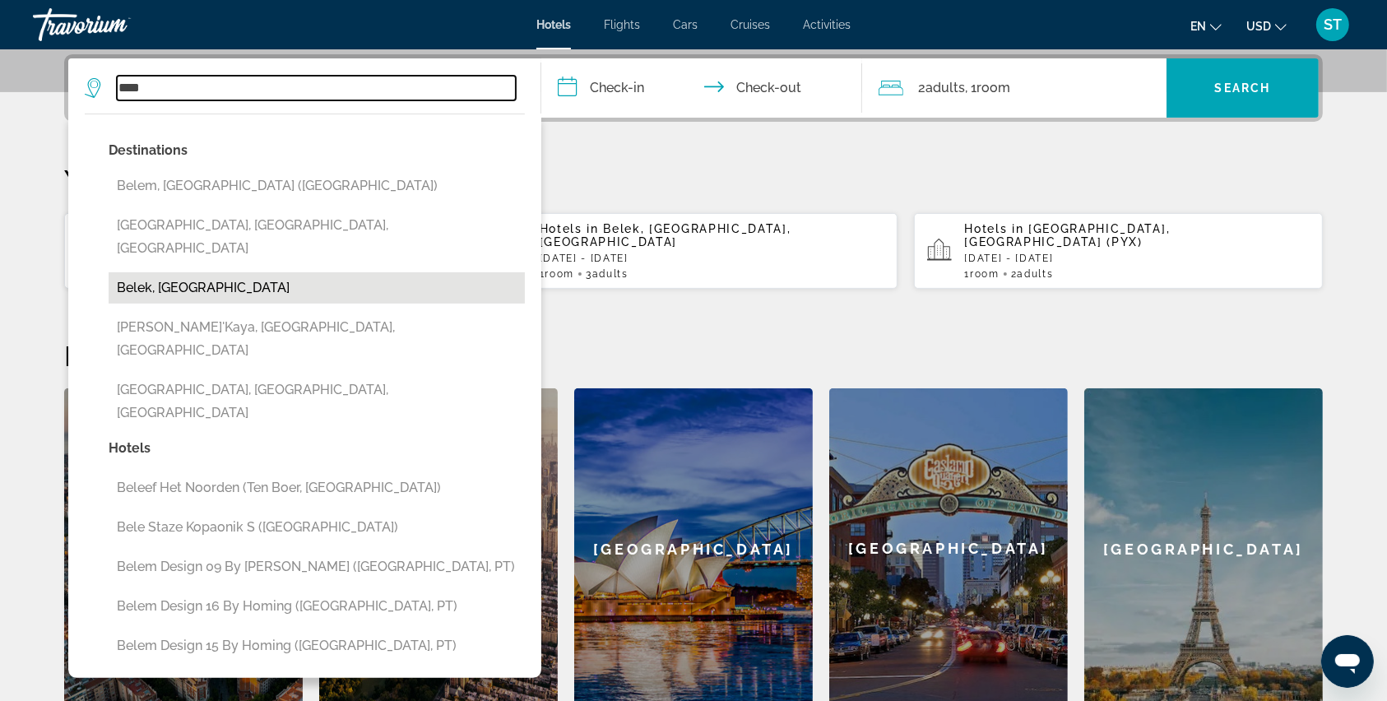
type input "**********"
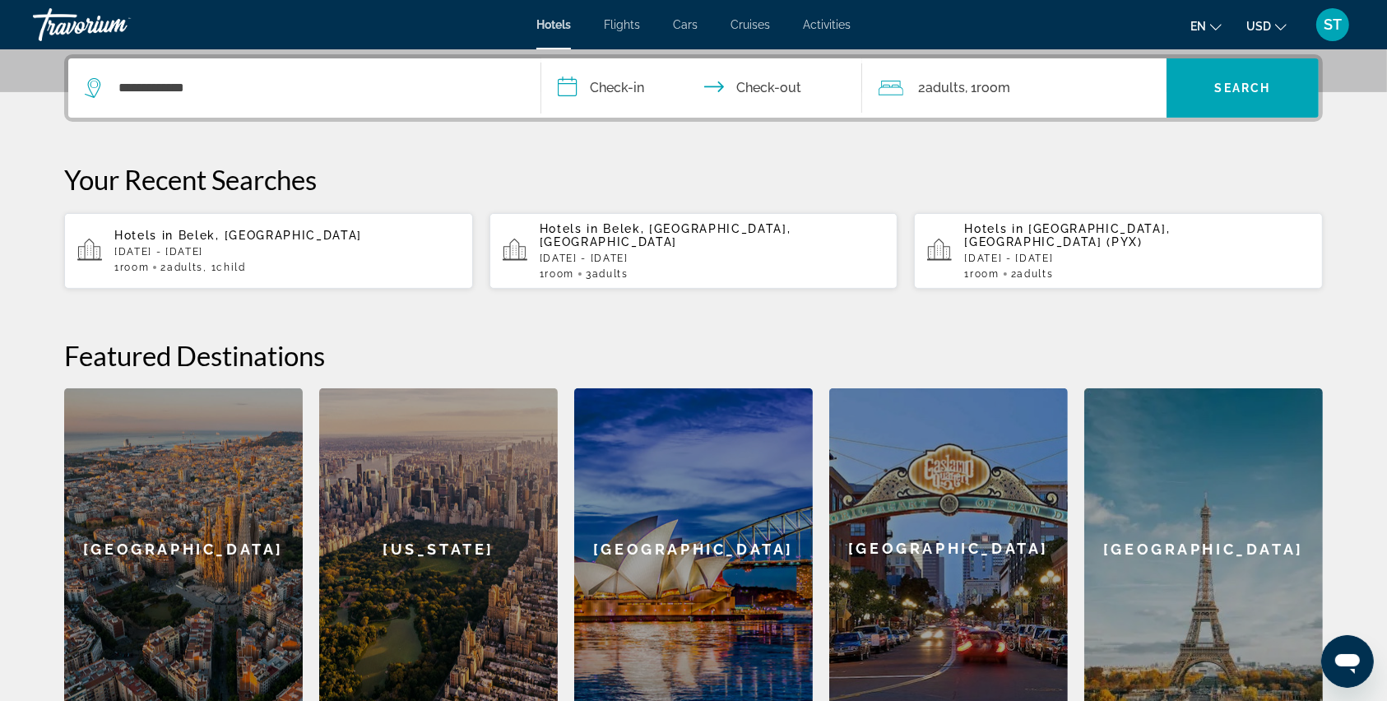
click at [567, 83] on input "**********" at bounding box center [704, 90] width 327 height 64
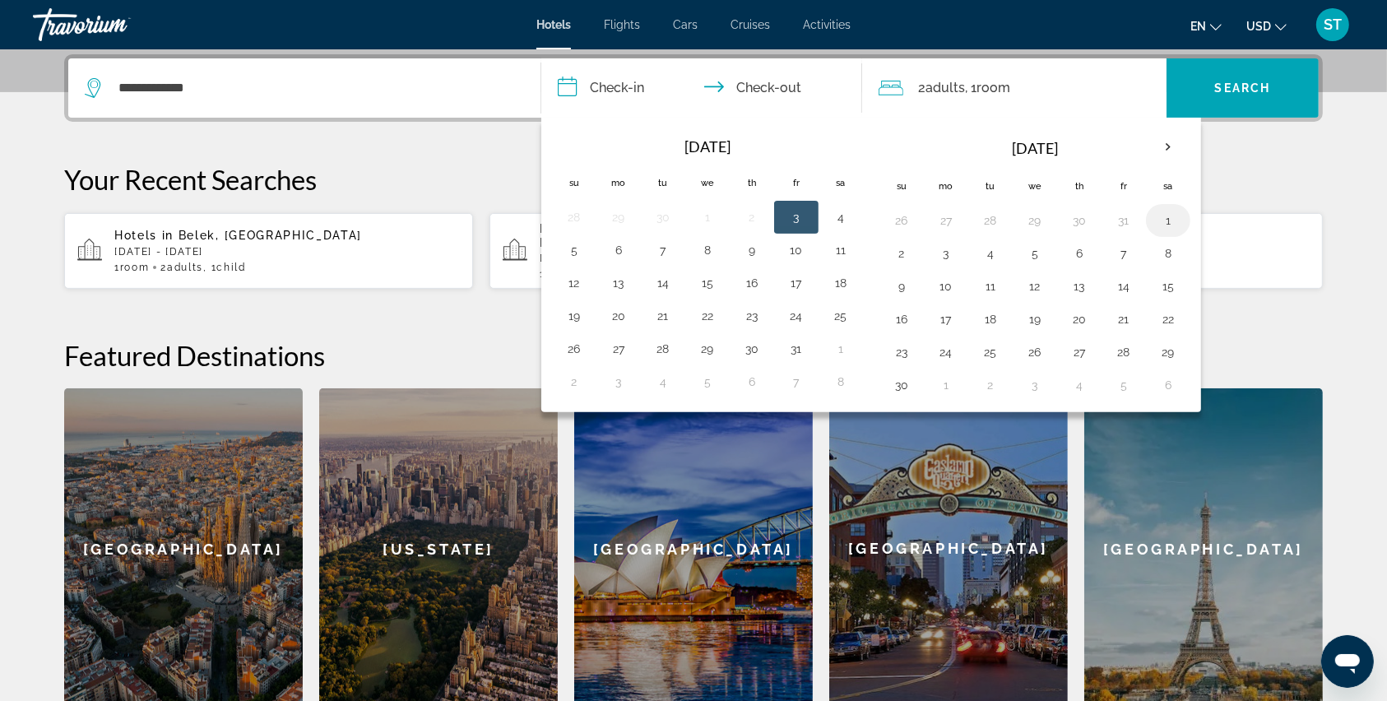
click at [1160, 220] on button "1" at bounding box center [1168, 220] width 26 height 23
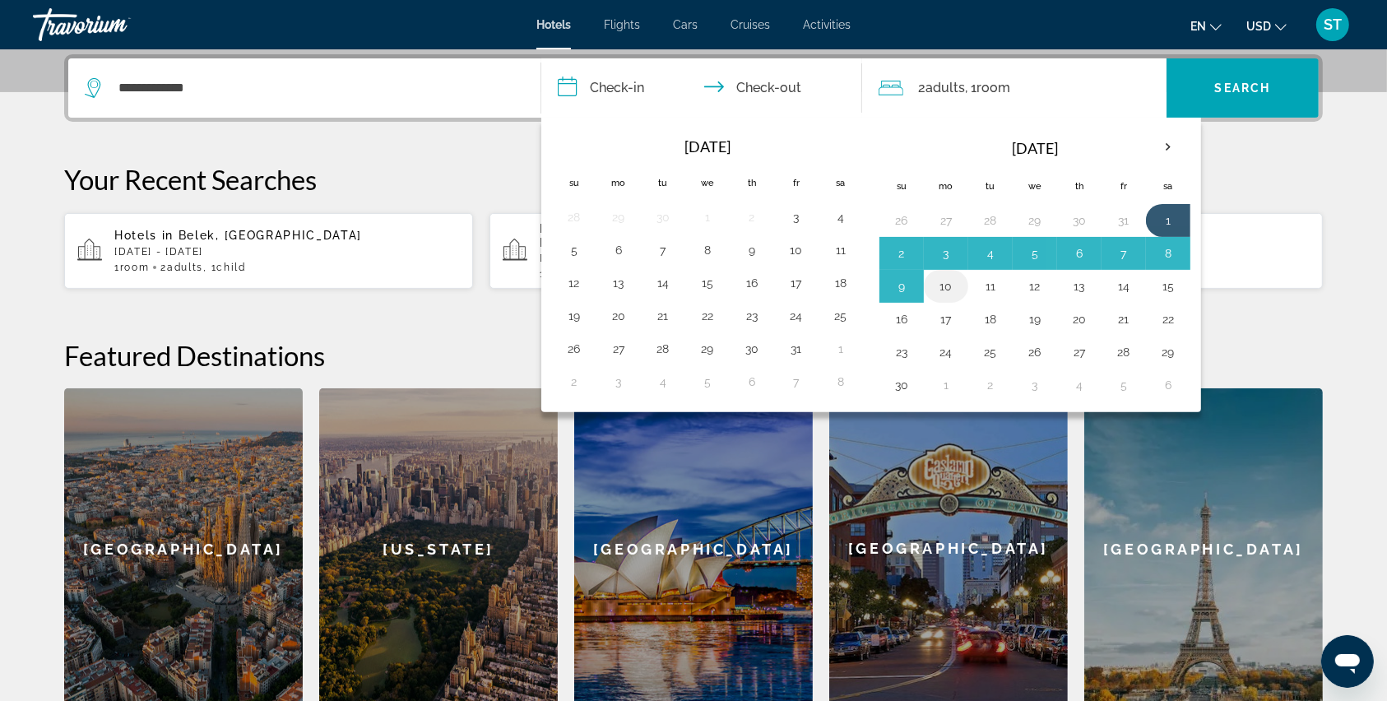
click at [947, 289] on button "10" at bounding box center [946, 286] width 26 height 23
type input "**********"
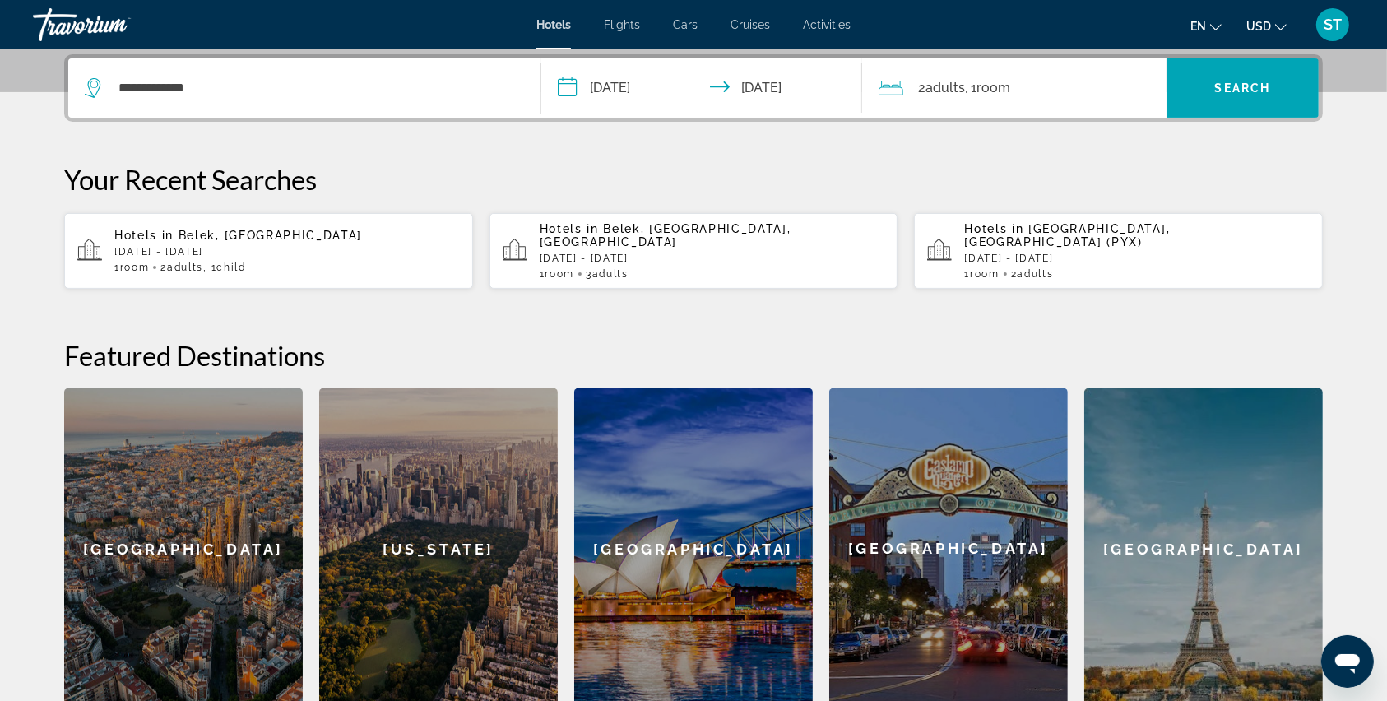
click at [897, 81] on icon "Travelers: 2 adults, 0 children" at bounding box center [890, 88] width 25 height 20
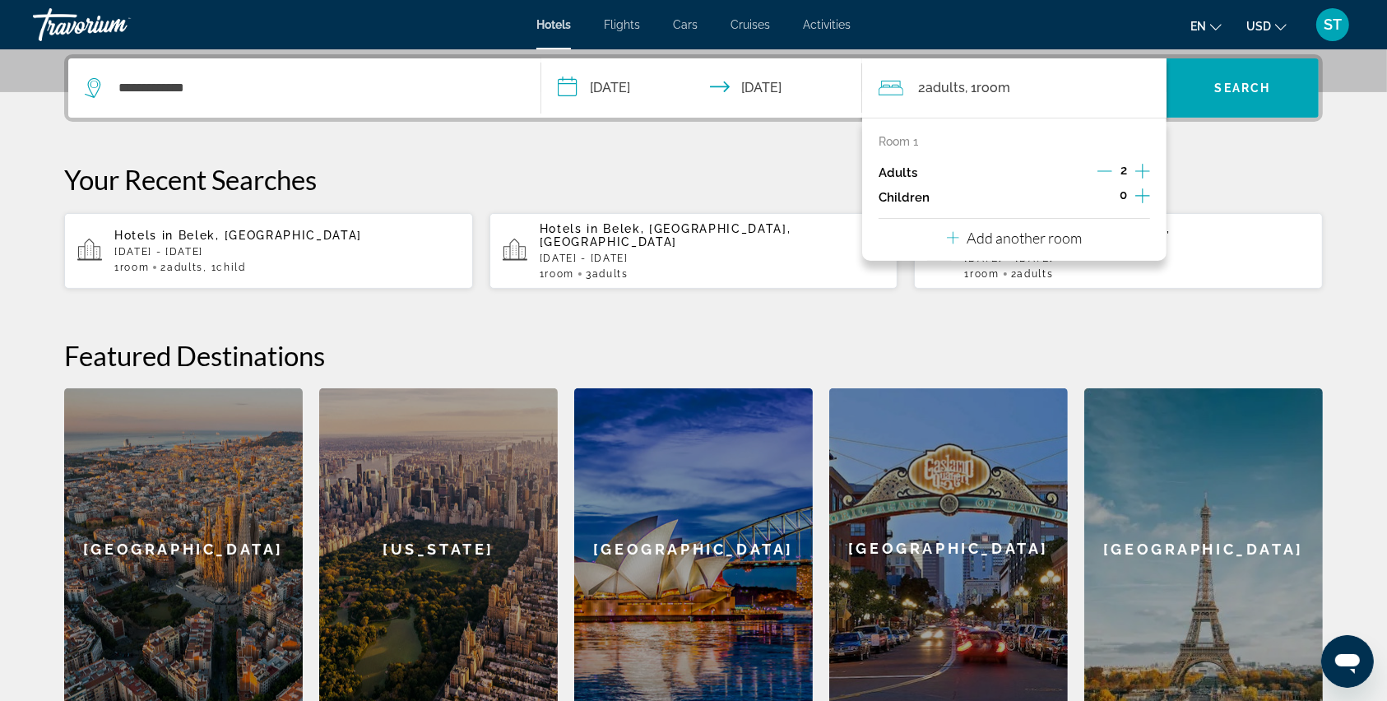
click at [1141, 166] on icon "Increment adults" at bounding box center [1142, 171] width 15 height 20
click at [1103, 170] on icon "Decrement adults" at bounding box center [1104, 171] width 15 height 15
click at [1139, 189] on icon "Increment children" at bounding box center [1142, 196] width 15 height 20
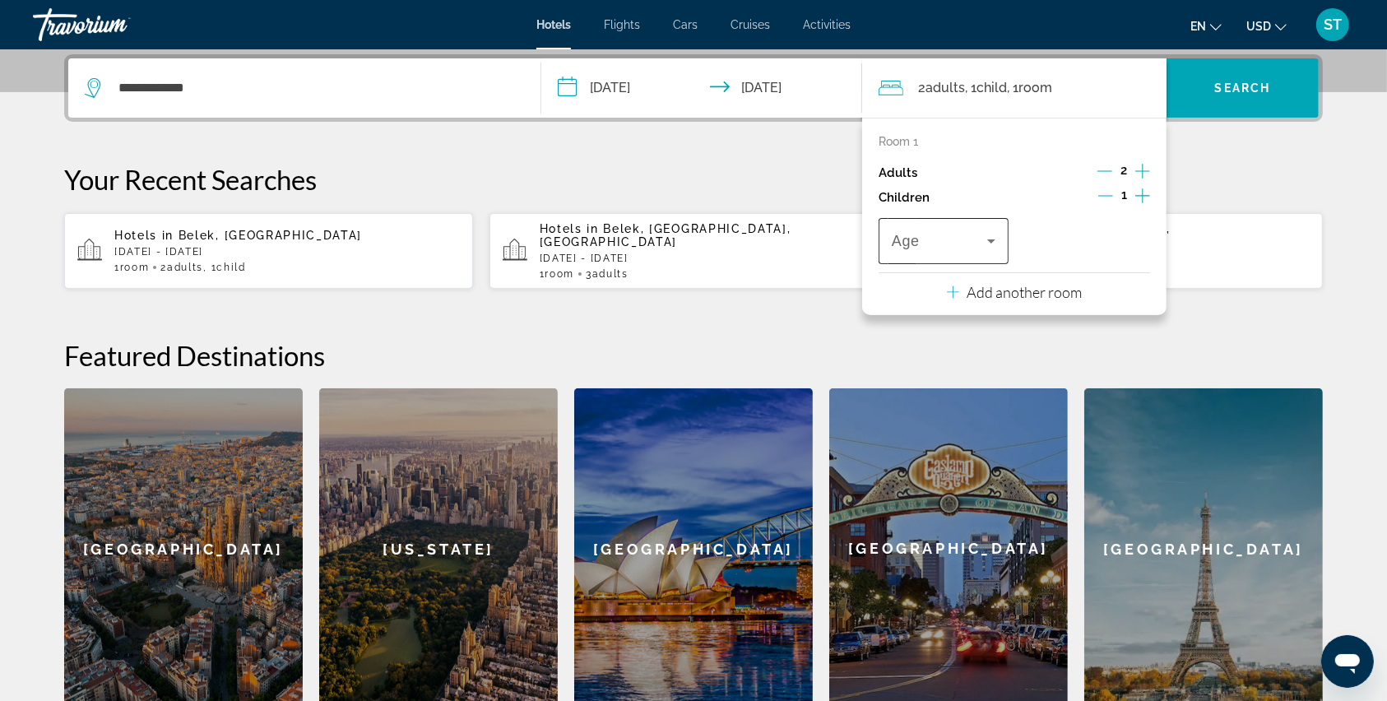
click at [989, 240] on icon "Travelers: 2 adults, 1 child" at bounding box center [991, 241] width 8 height 4
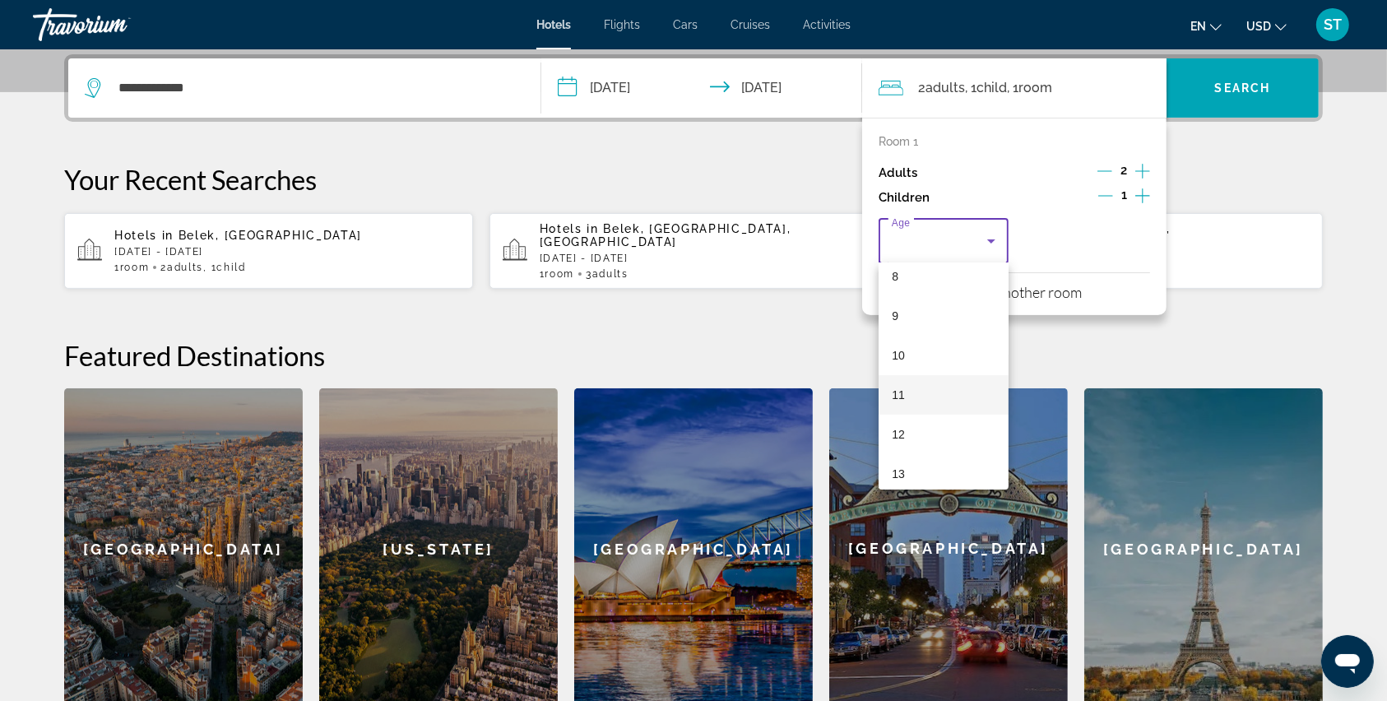
scroll to position [438, 0]
click at [897, 364] on span "13" at bounding box center [897, 364] width 13 height 20
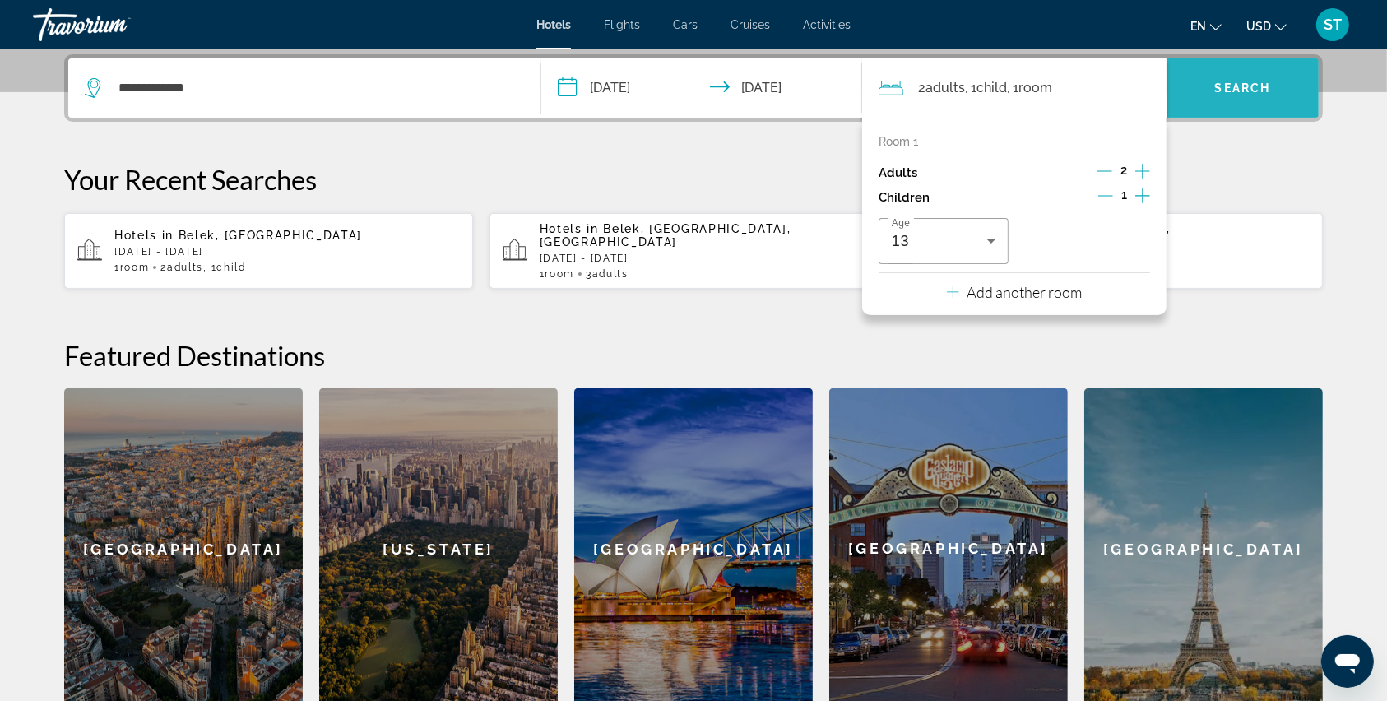
click at [1224, 101] on span "Search widget" at bounding box center [1242, 87] width 152 height 39
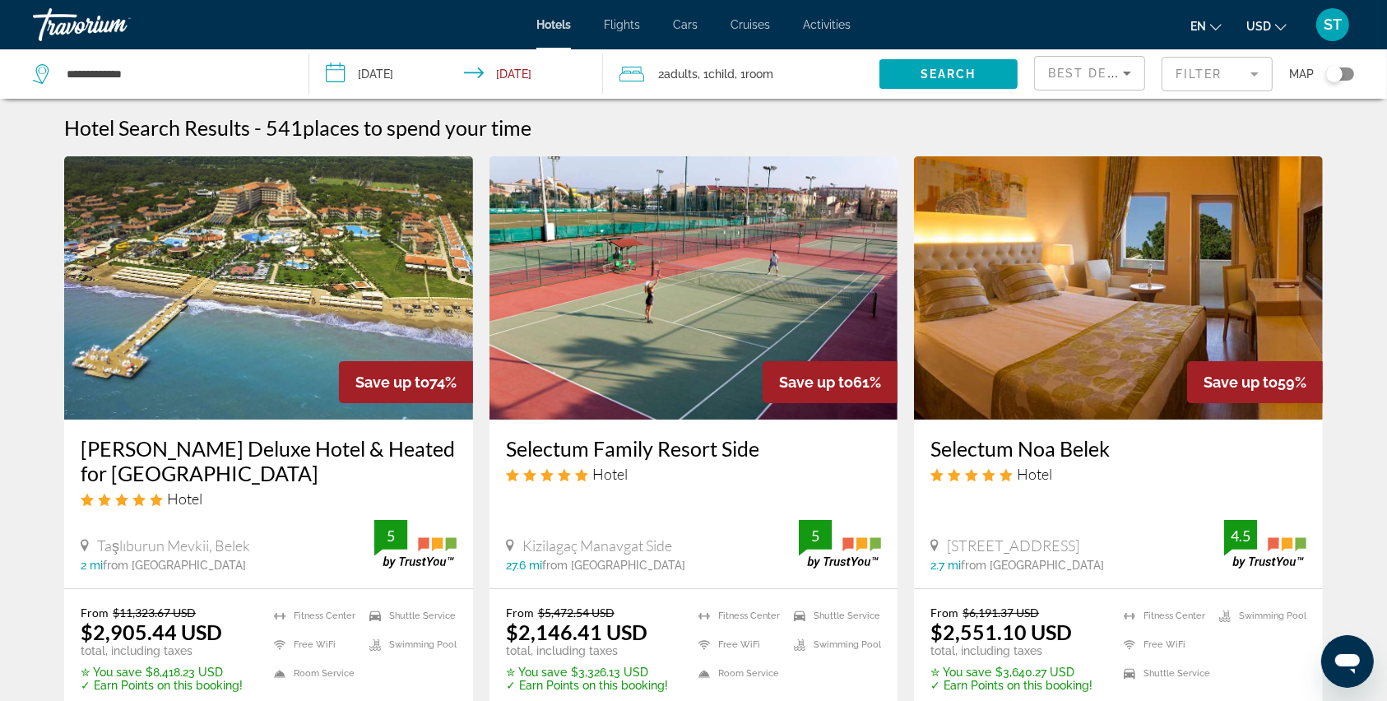
scroll to position [109, 0]
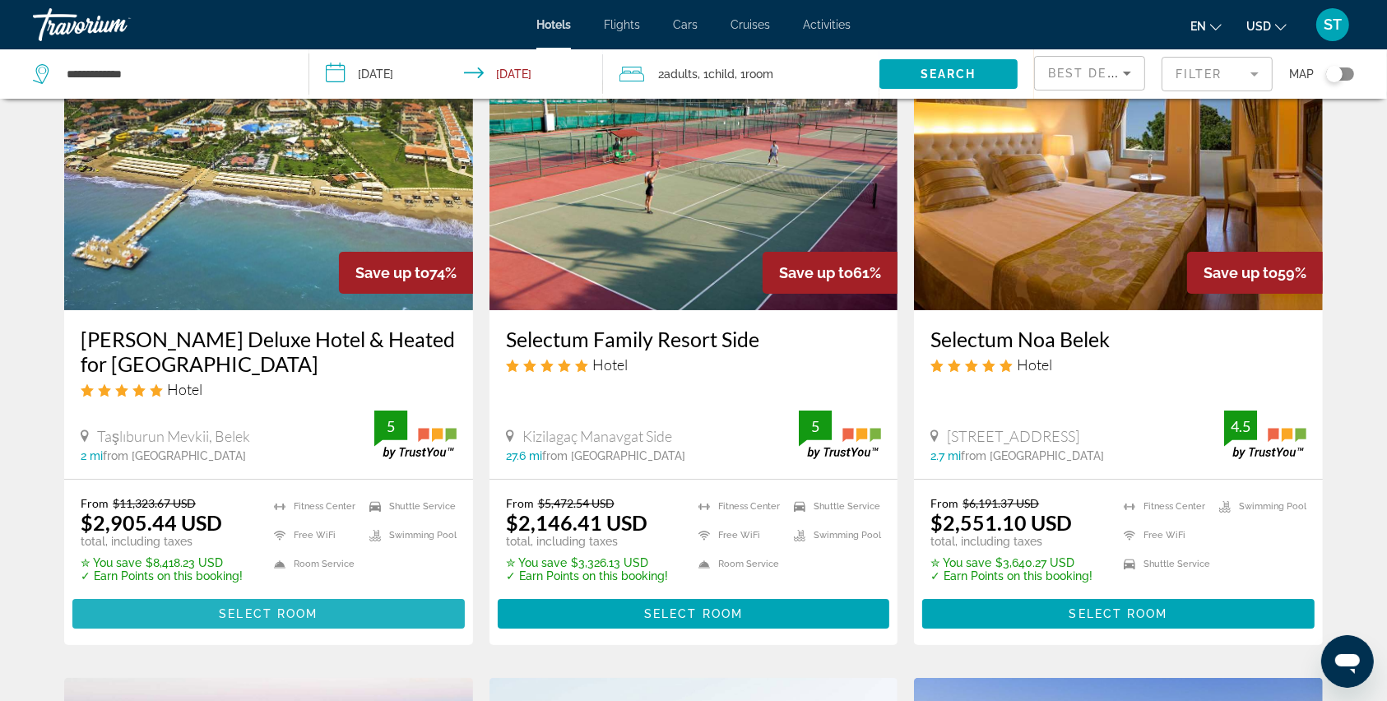
click at [272, 608] on span "Select Room" at bounding box center [268, 613] width 99 height 13
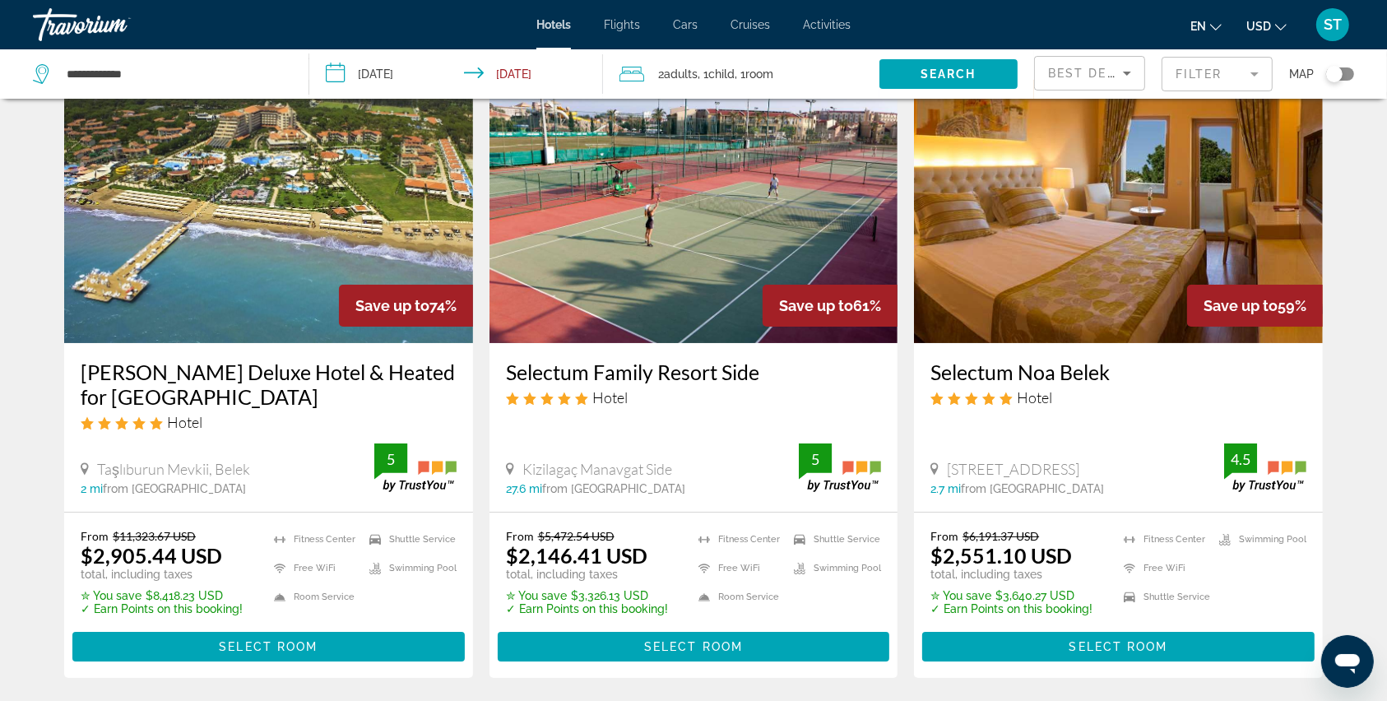
scroll to position [109, 0]
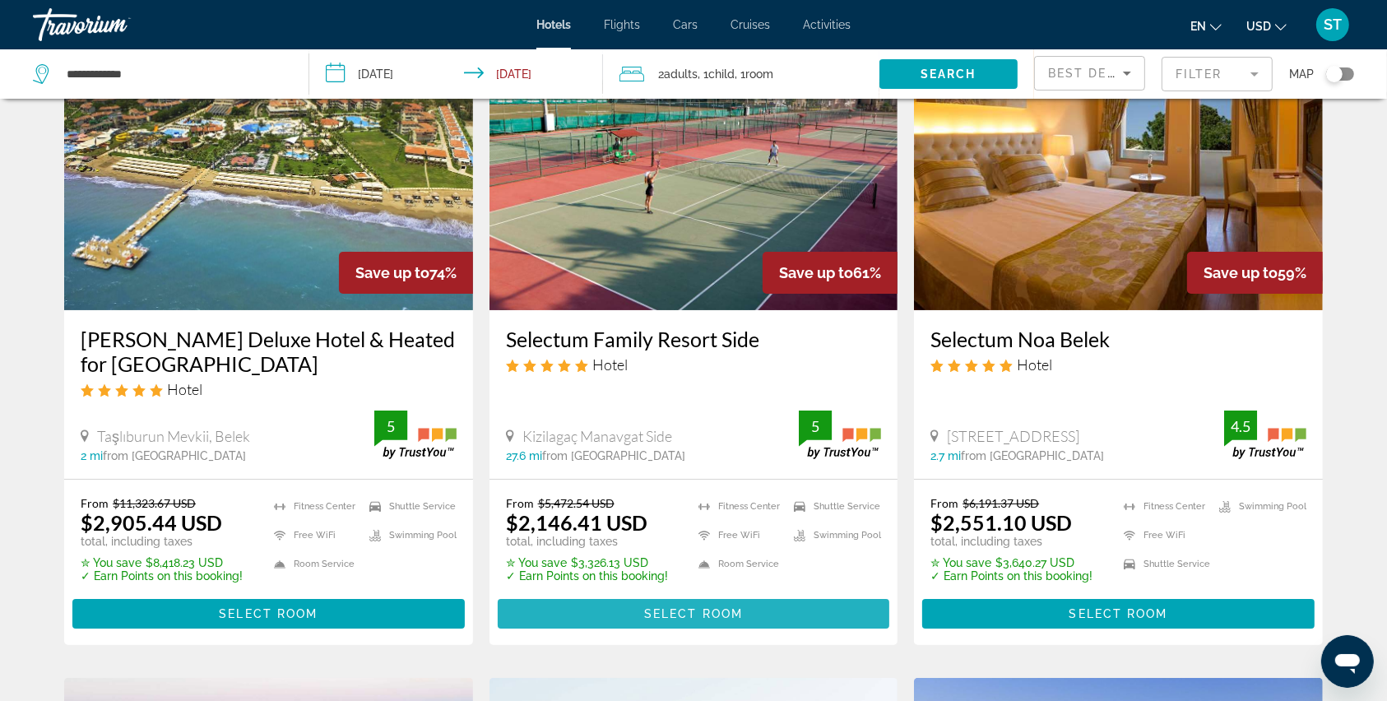
click at [679, 609] on span "Select Room" at bounding box center [693, 613] width 99 height 13
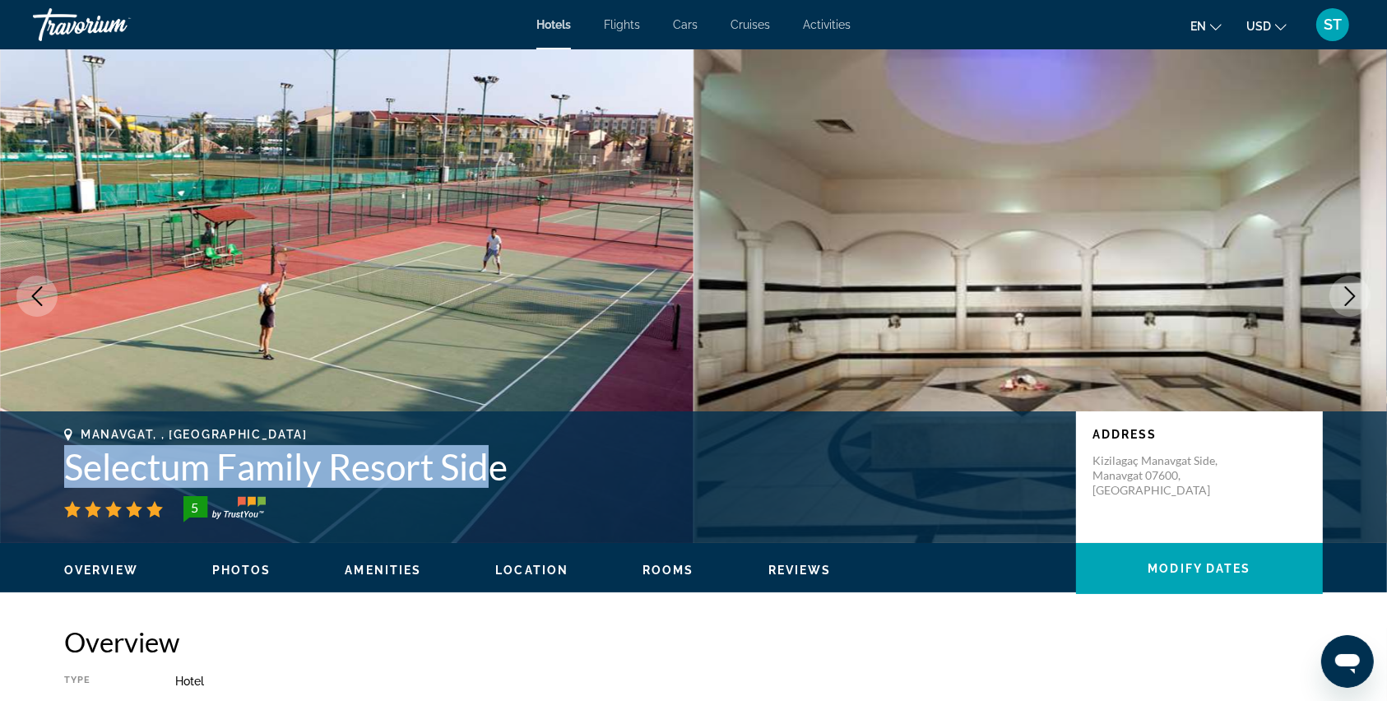
drag, startPoint x: 65, startPoint y: 475, endPoint x: 493, endPoint y: 469, distance: 428.5
click at [493, 469] on h1 "Selectum Family Resort Side" at bounding box center [561, 466] width 995 height 43
click at [112, 457] on h1 "Selectum Family Resort Side" at bounding box center [561, 466] width 995 height 43
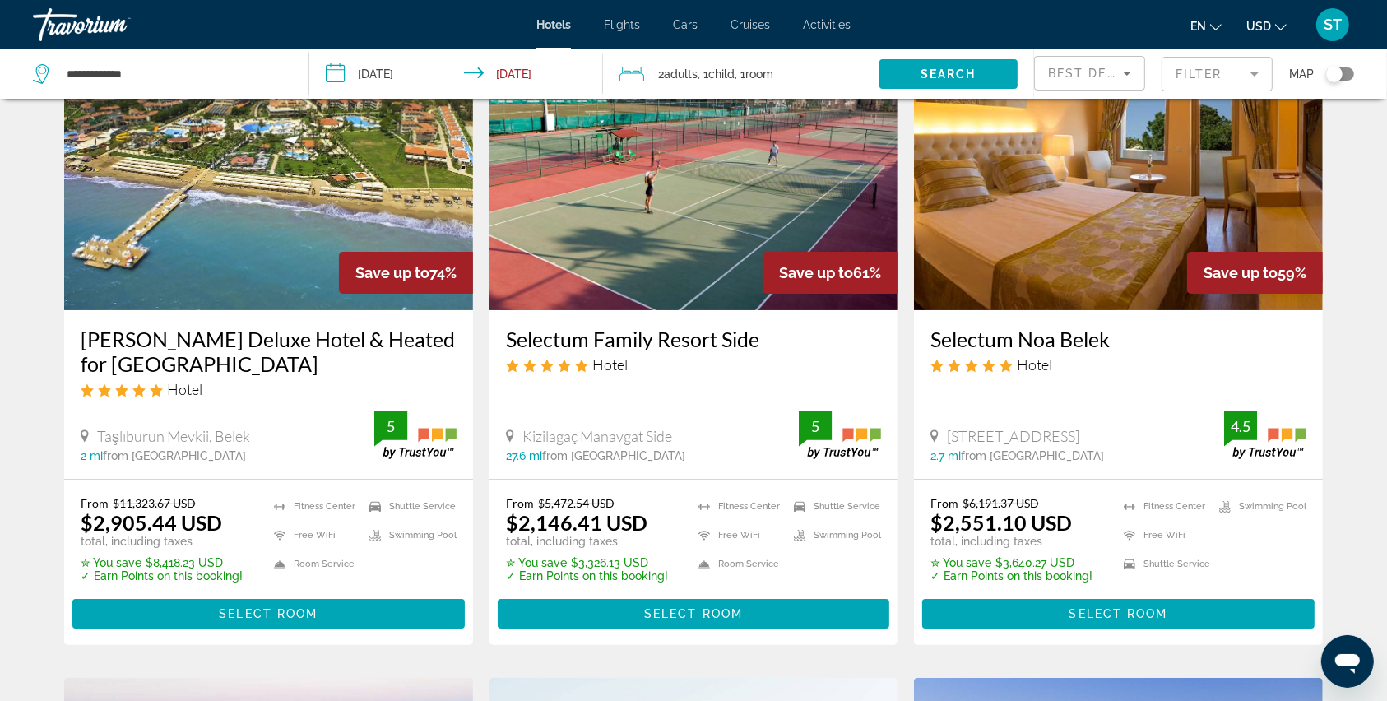
scroll to position [219, 0]
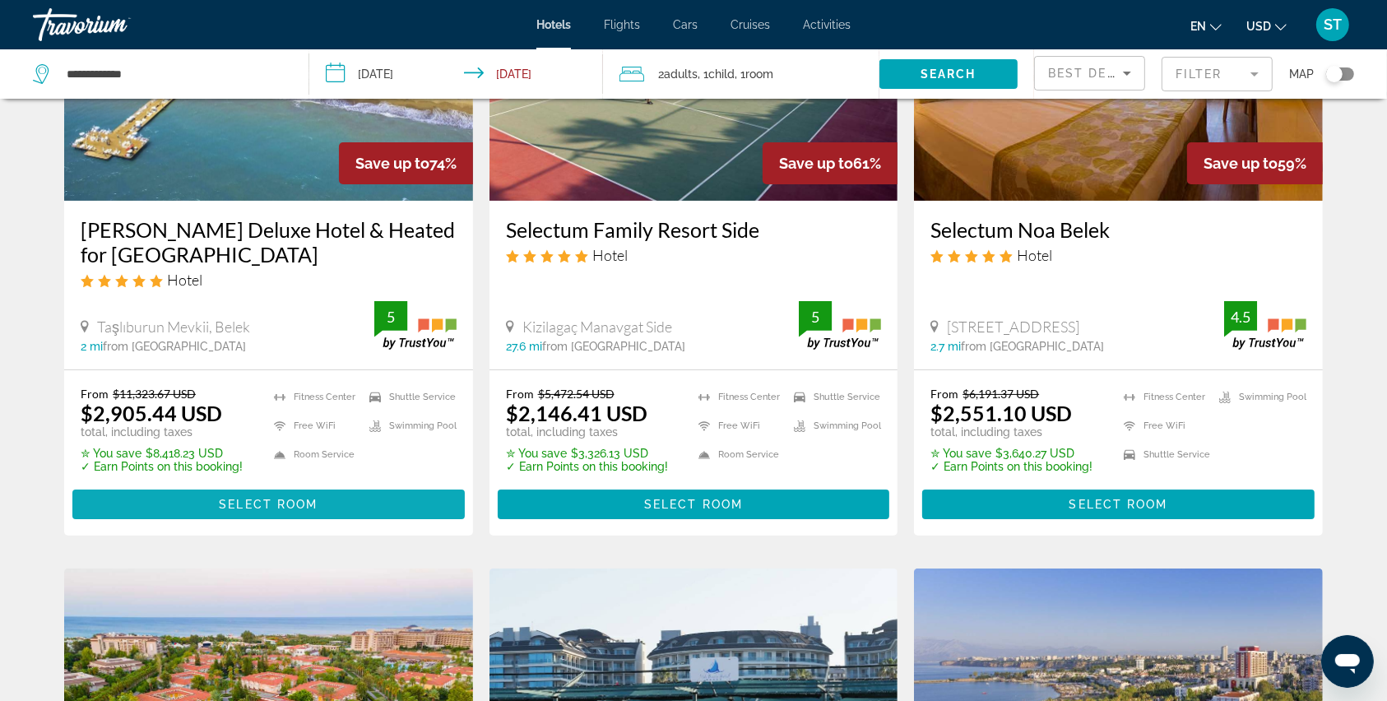
click at [231, 501] on span "Select Room" at bounding box center [268, 504] width 99 height 13
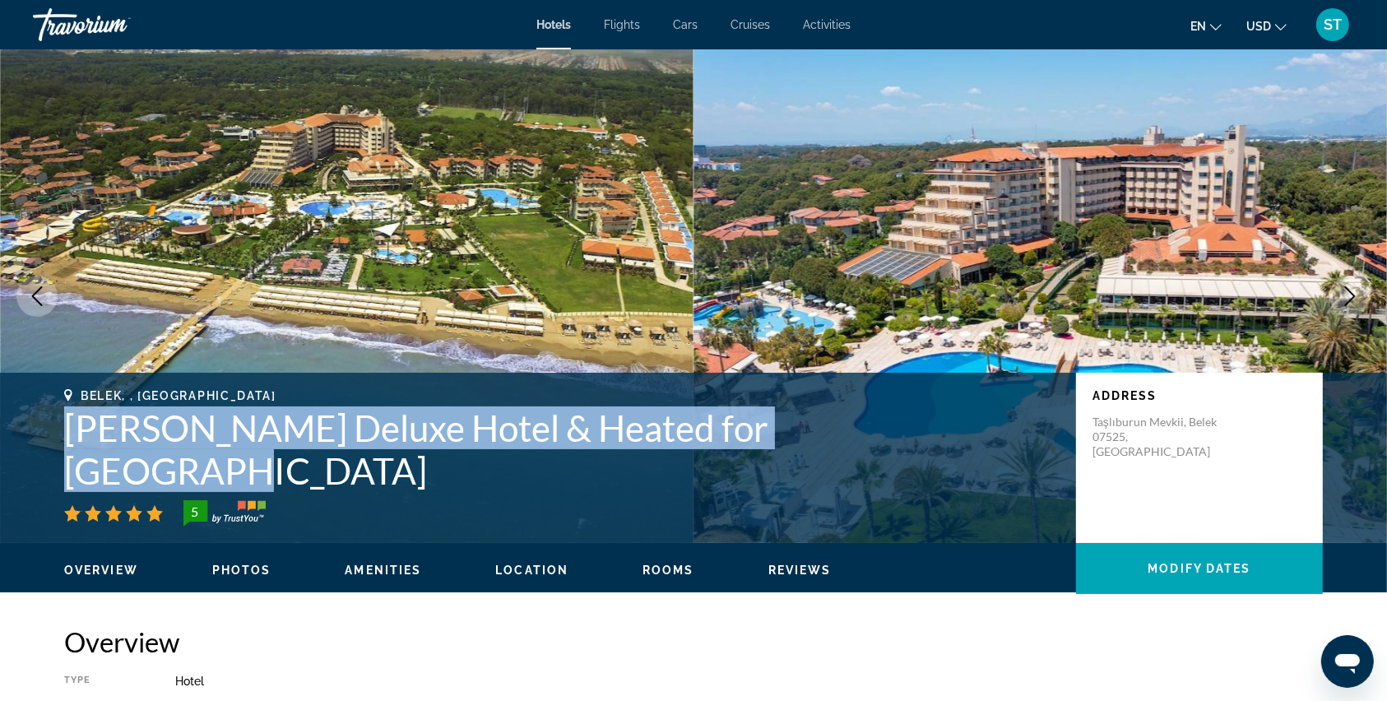
drag, startPoint x: 71, startPoint y: 473, endPoint x: 867, endPoint y: 468, distance: 796.1
click at [867, 468] on h1 "[PERSON_NAME] Deluxe Hotel & Heated for [GEOGRAPHIC_DATA]" at bounding box center [561, 449] width 995 height 86
copy h1 "[PERSON_NAME] Deluxe Hotel & Heated for [GEOGRAPHIC_DATA]"
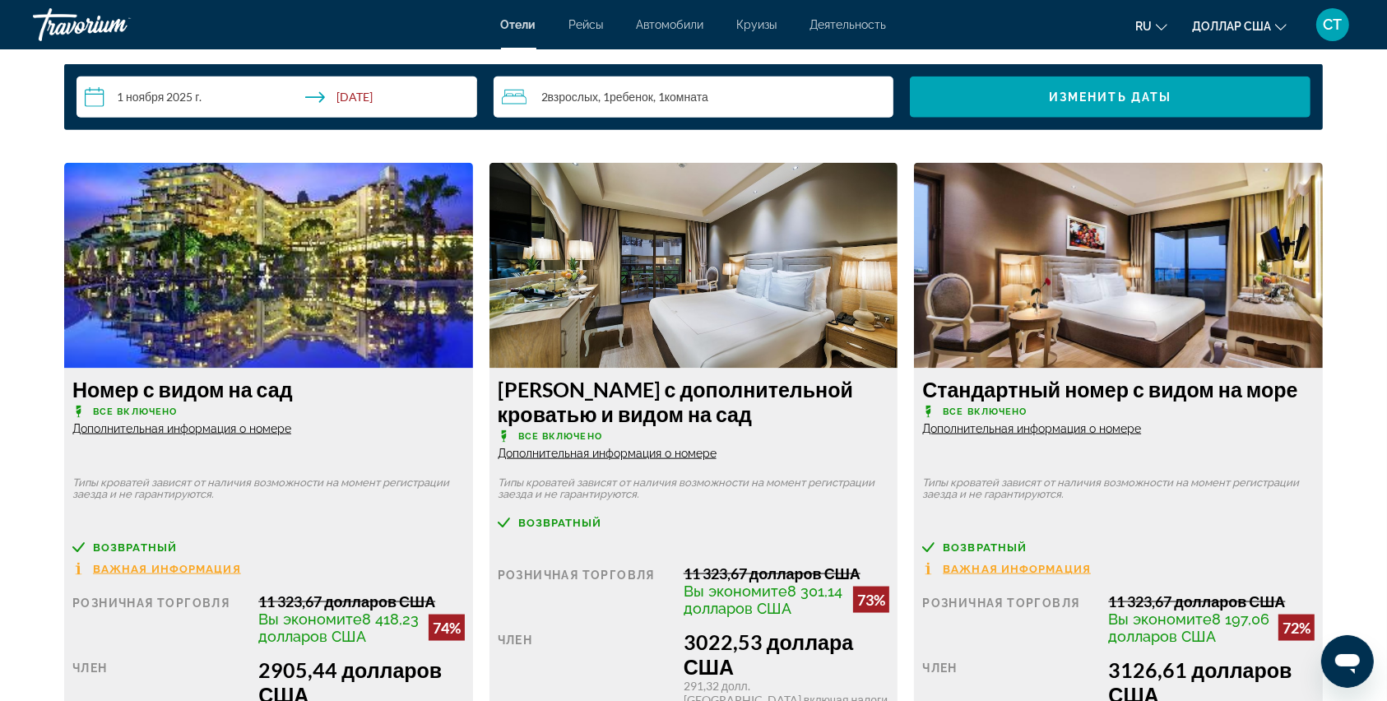
scroll to position [2276, 0]
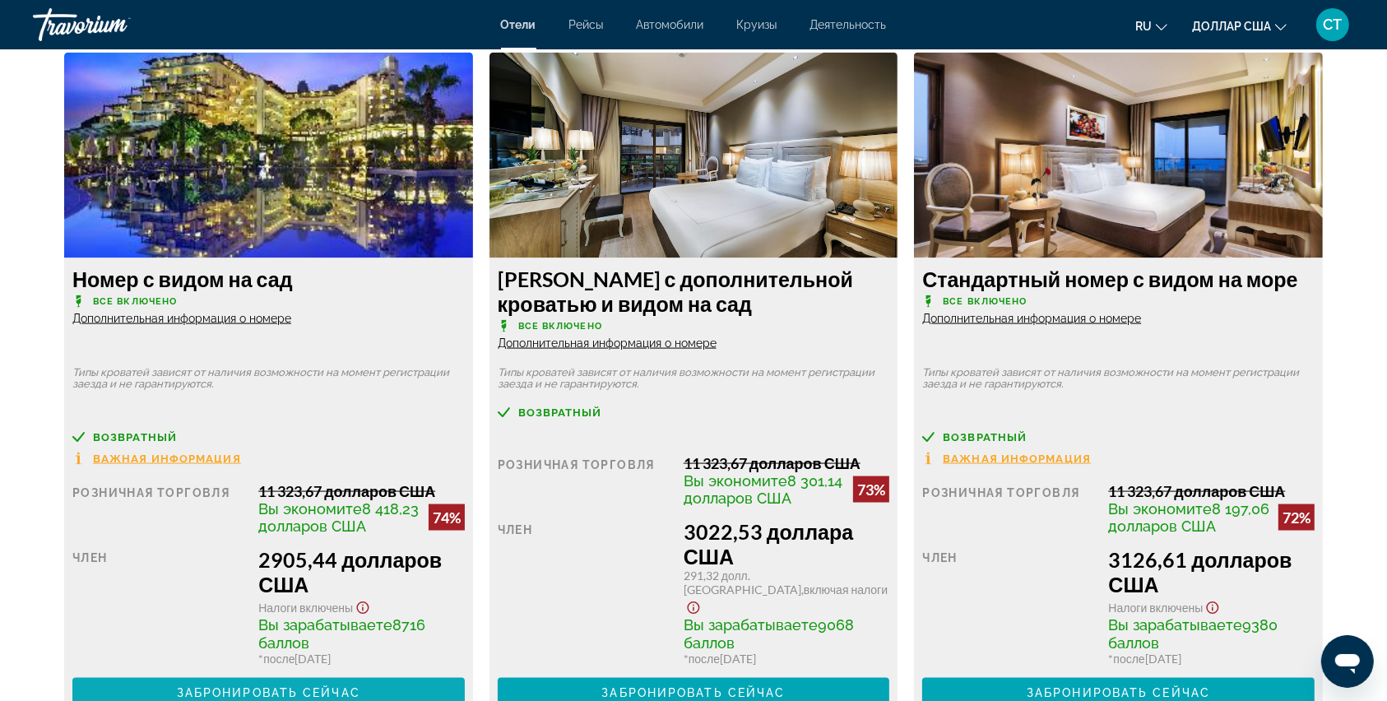
click at [250, 686] on font "Забронировать сейчас" at bounding box center [268, 692] width 183 height 13
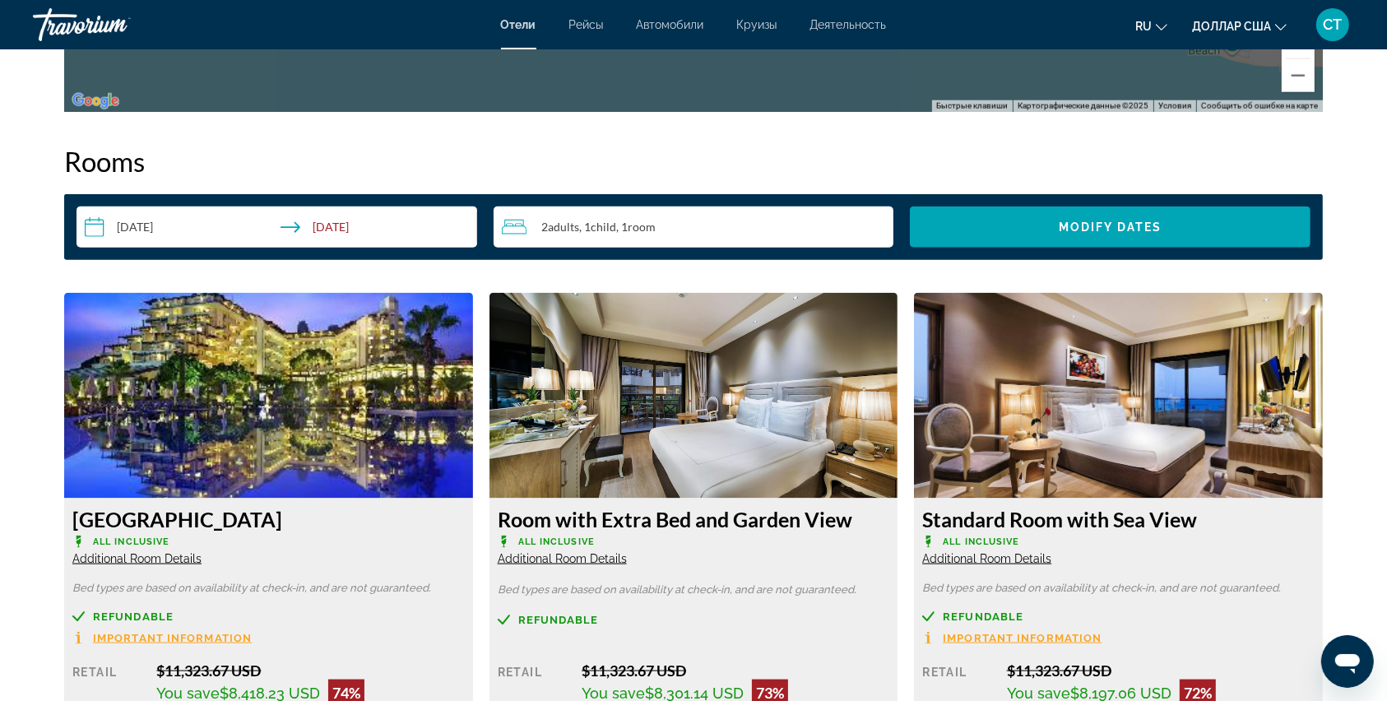
scroll to position [1597, 0]
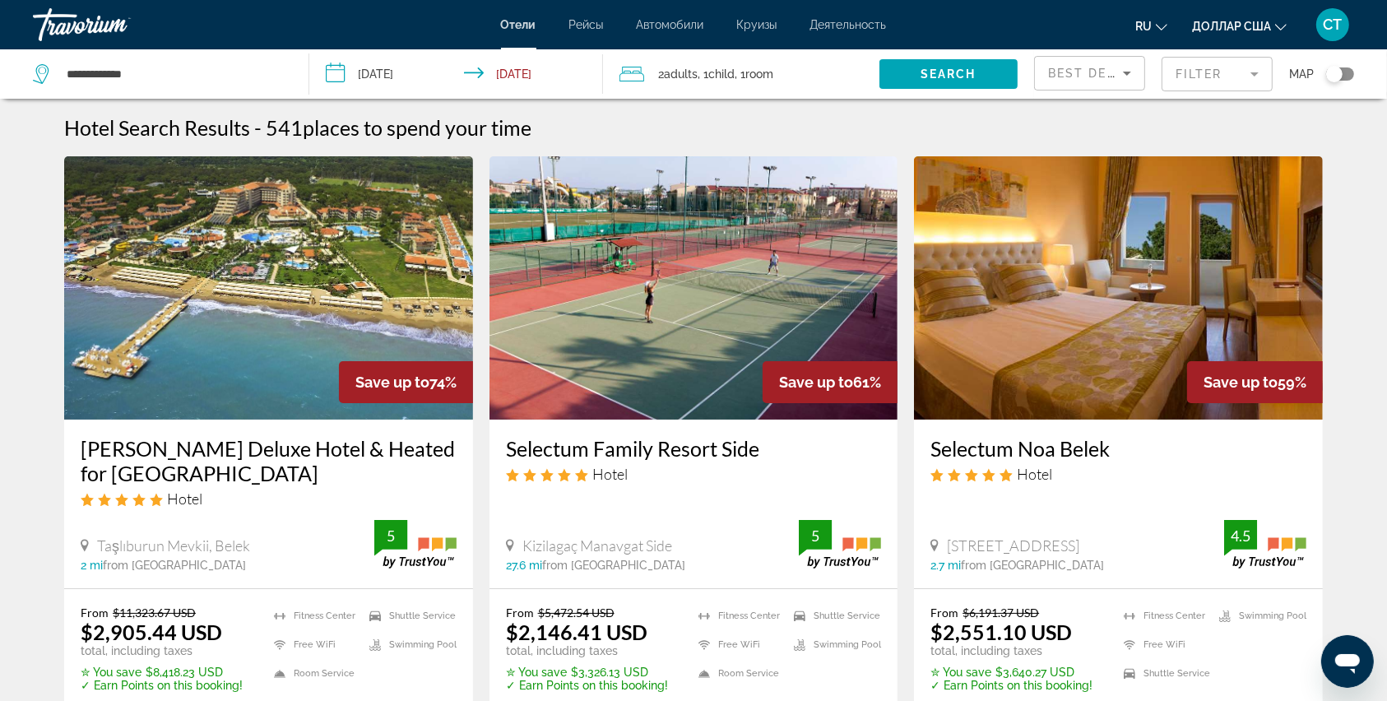
click at [1171, 68] on mat-form-field "Filter" at bounding box center [1216, 74] width 111 height 35
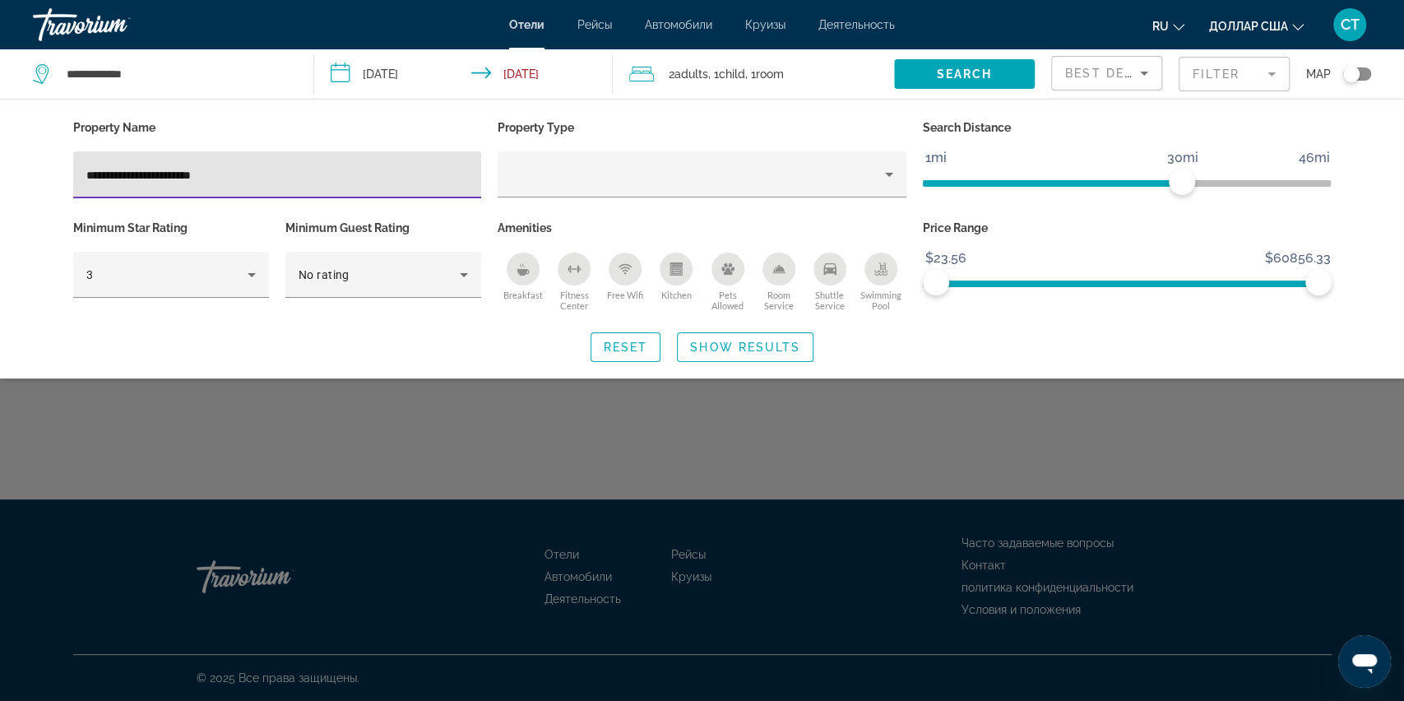
click at [141, 178] on input "**********" at bounding box center [277, 175] width 382 height 20
click at [185, 177] on input "**********" at bounding box center [277, 175] width 382 height 20
click at [230, 178] on input "**********" at bounding box center [277, 175] width 382 height 20
click at [178, 178] on input "**********" at bounding box center [277, 175] width 382 height 20
click at [236, 175] on input "**********" at bounding box center [277, 175] width 382 height 20
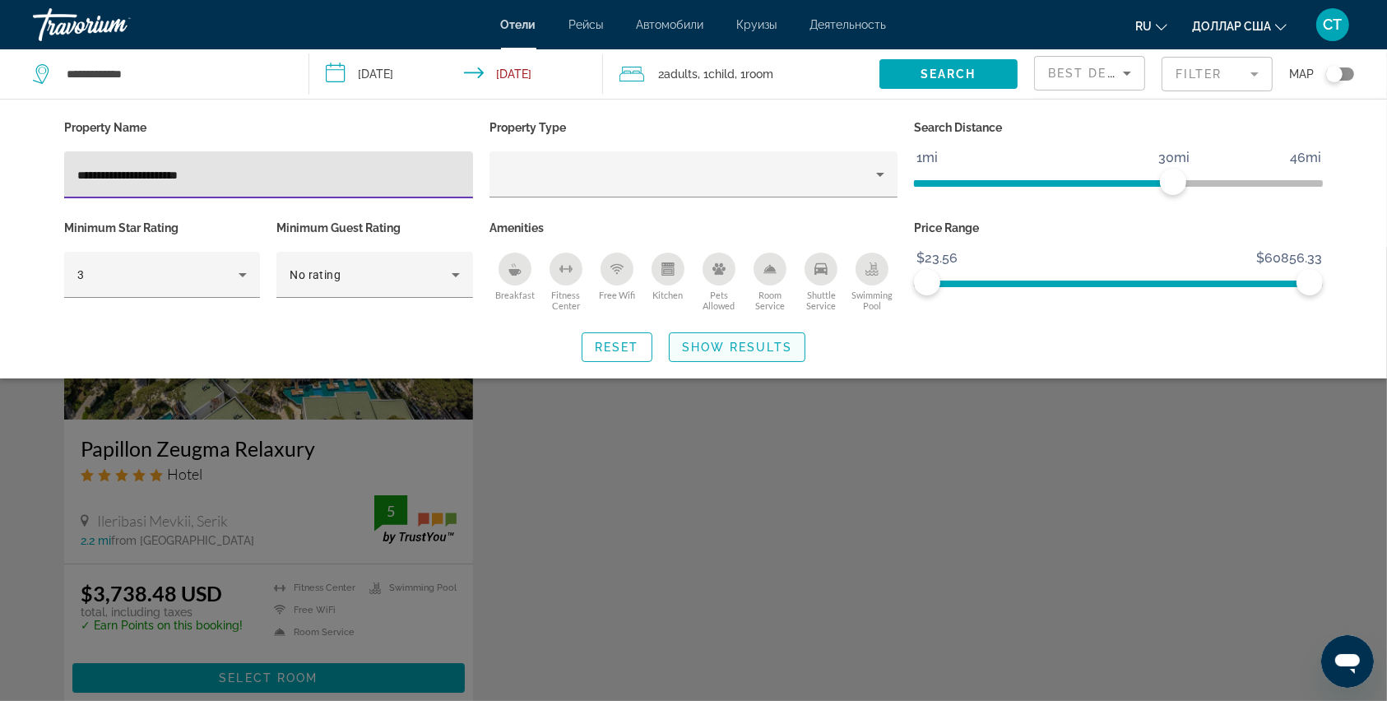
type input "**********"
click at [717, 348] on span "Show Results" at bounding box center [737, 346] width 110 height 13
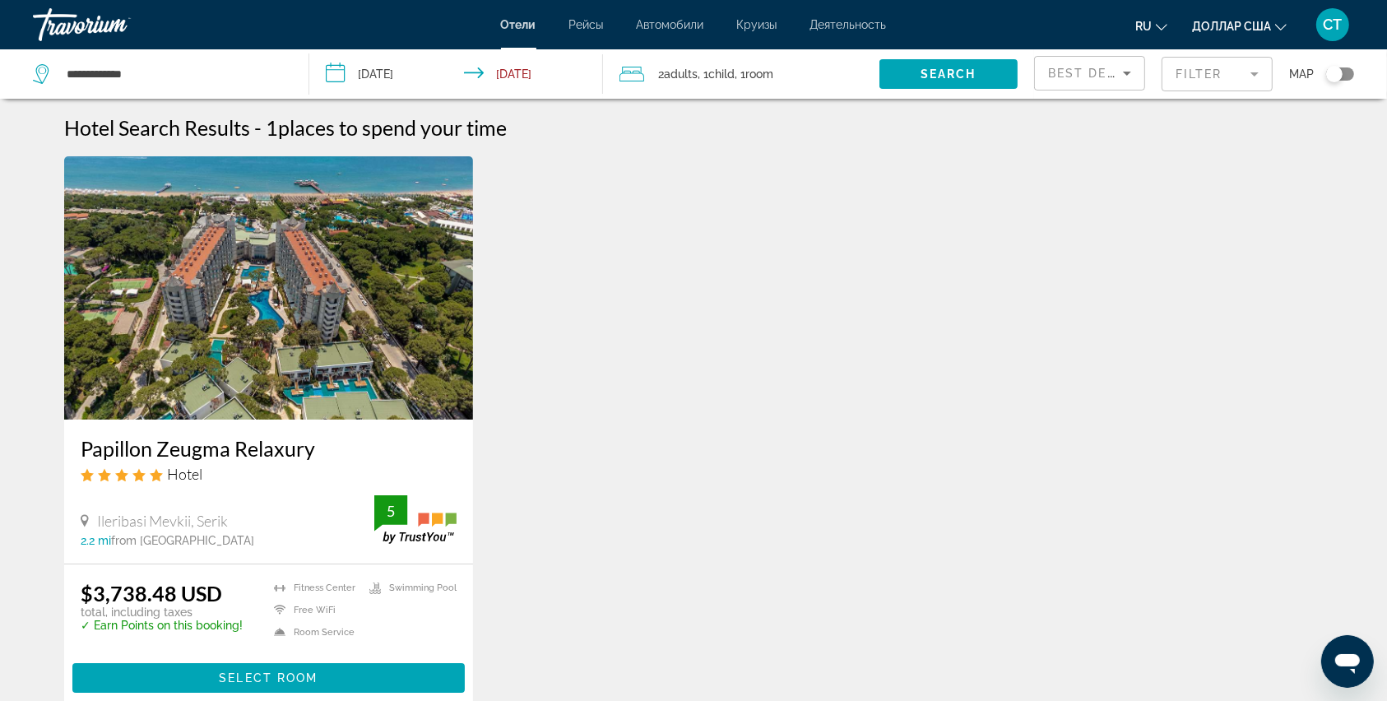
scroll to position [109, 0]
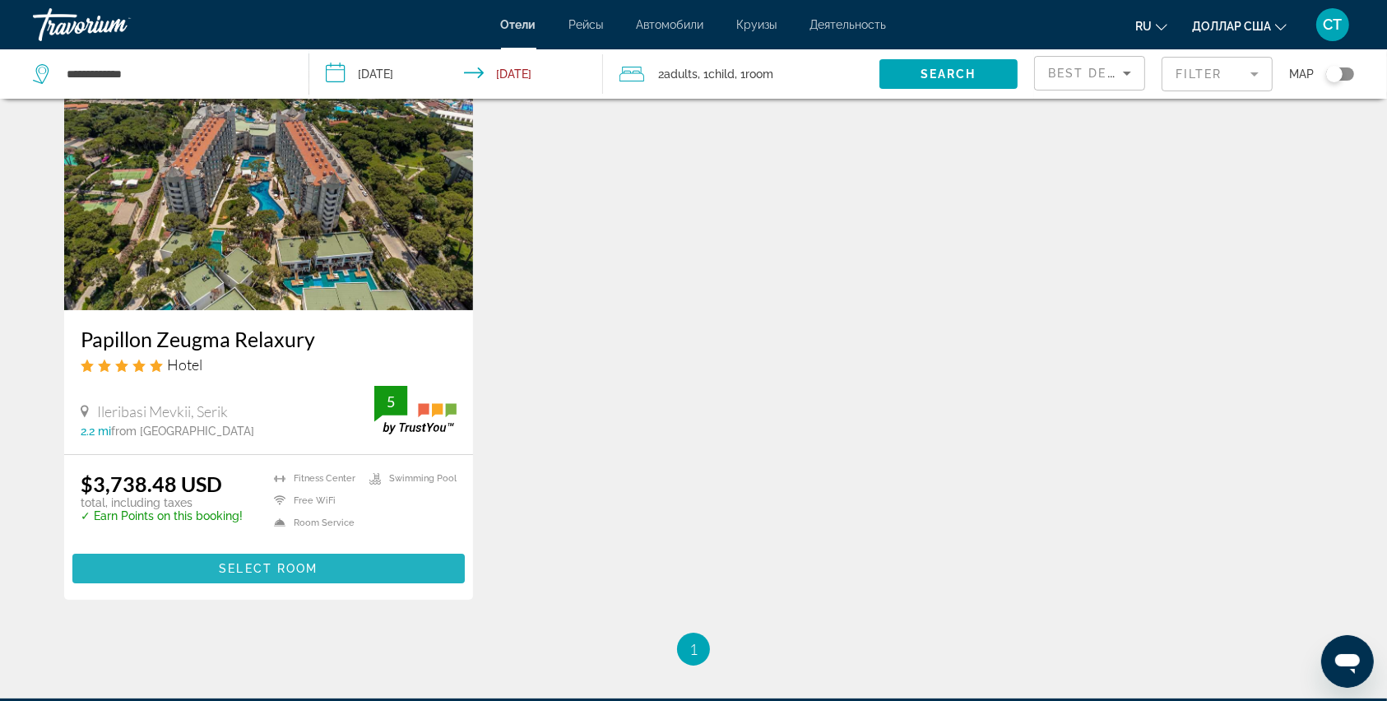
click at [267, 570] on span "Select Room" at bounding box center [268, 568] width 99 height 13
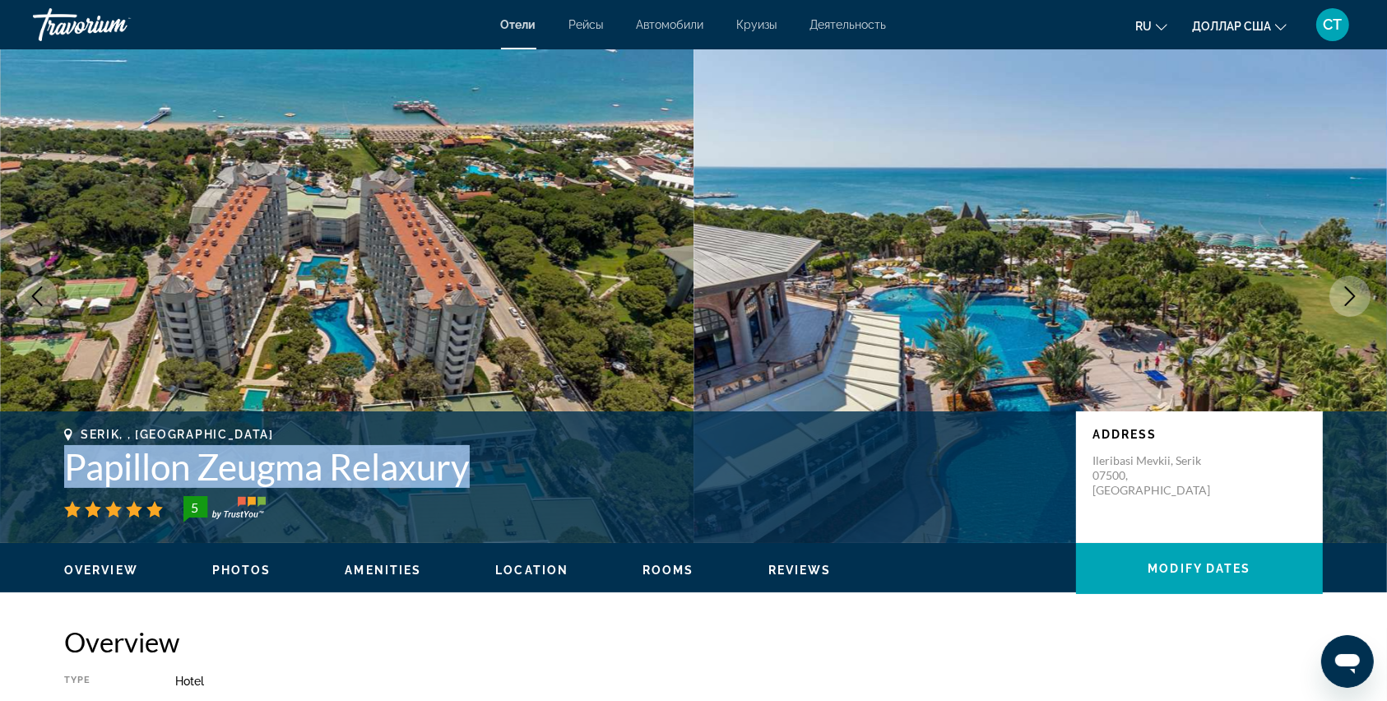
drag, startPoint x: 66, startPoint y: 461, endPoint x: 484, endPoint y: 467, distance: 417.8
click at [484, 467] on h1 "Papillon Zeugma Relaxury" at bounding box center [561, 466] width 995 height 43
copy h1 "Papillon Zeugma Relaxury"
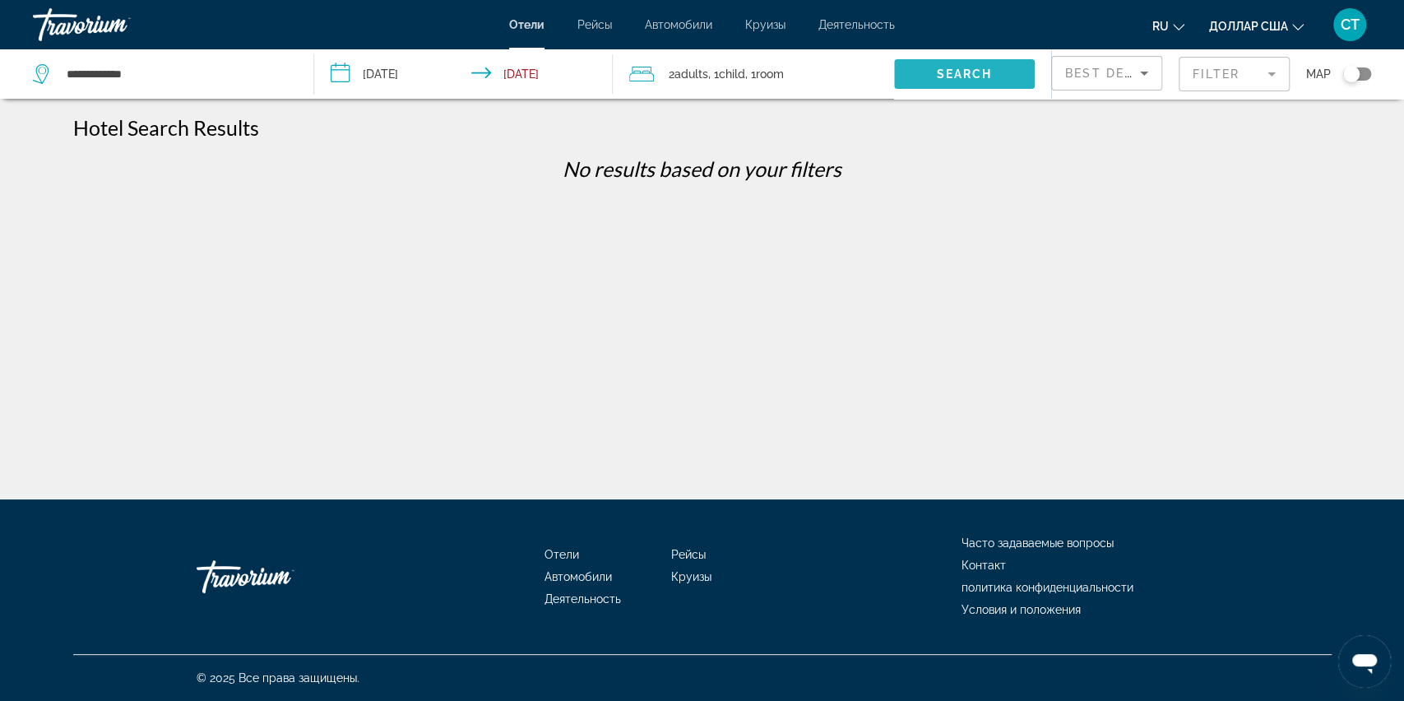
click at [983, 70] on span "Search" at bounding box center [965, 73] width 56 height 13
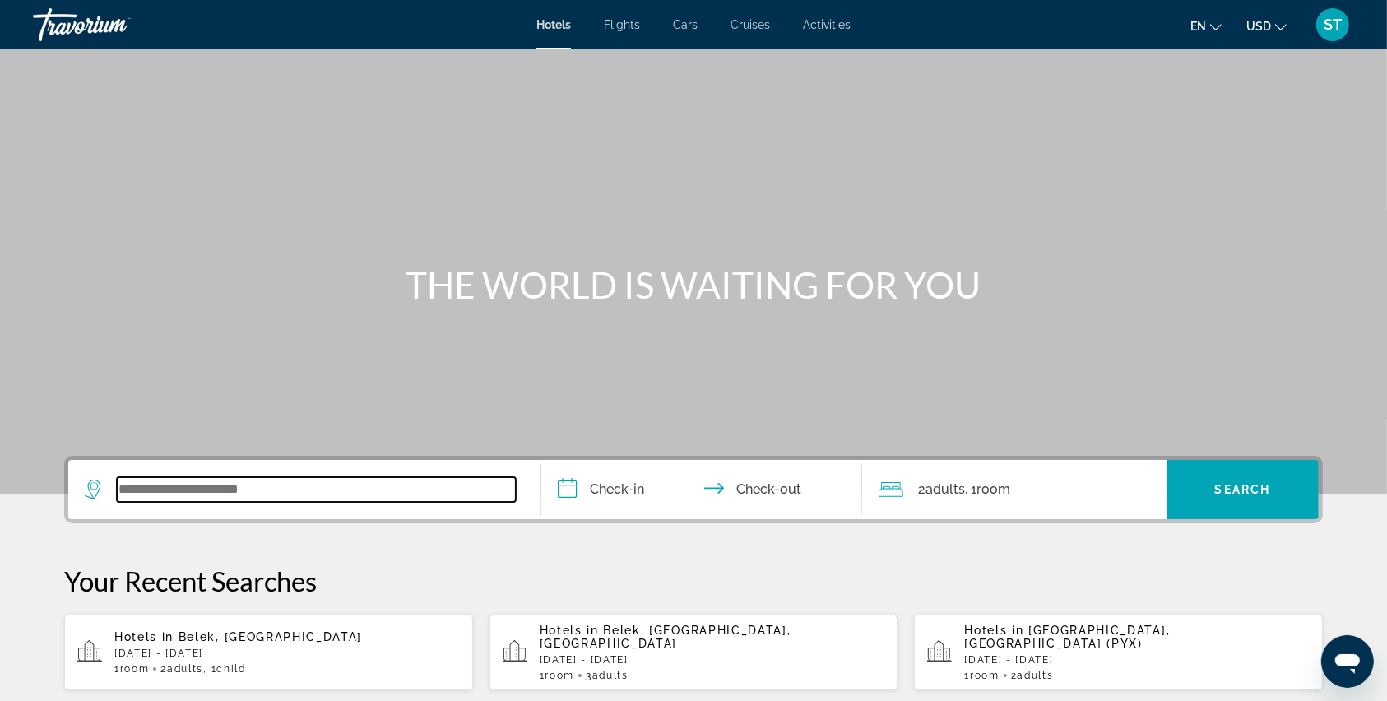
click at [217, 494] on input "Search widget" at bounding box center [316, 489] width 399 height 25
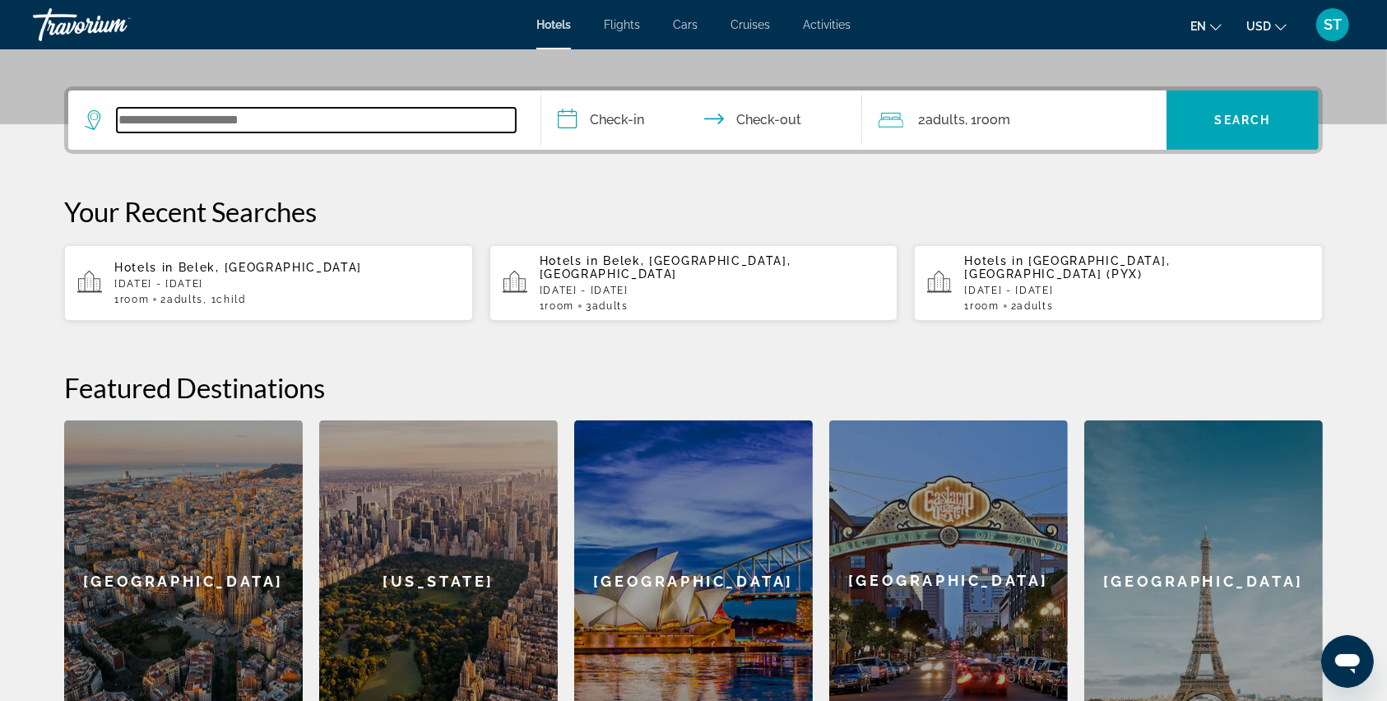
scroll to position [401, 0]
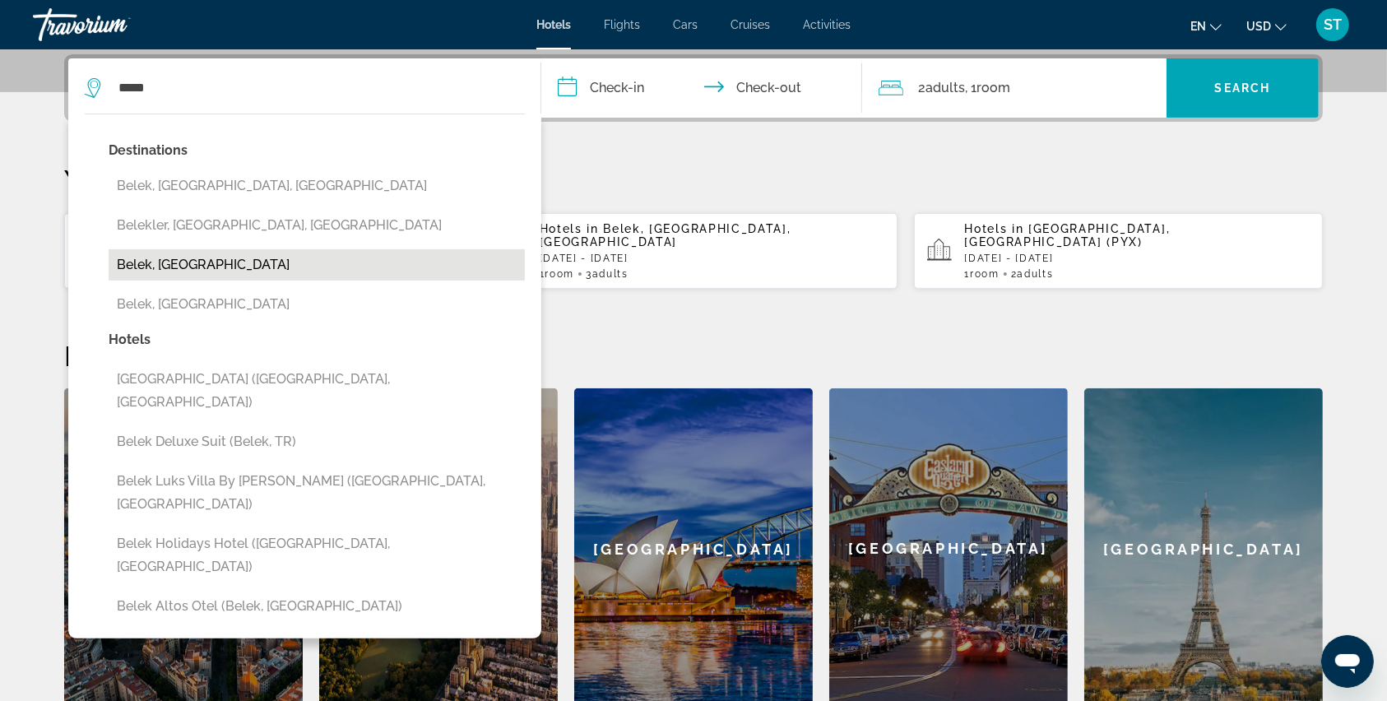
click at [201, 262] on button "Belek, [GEOGRAPHIC_DATA]" at bounding box center [317, 264] width 416 height 31
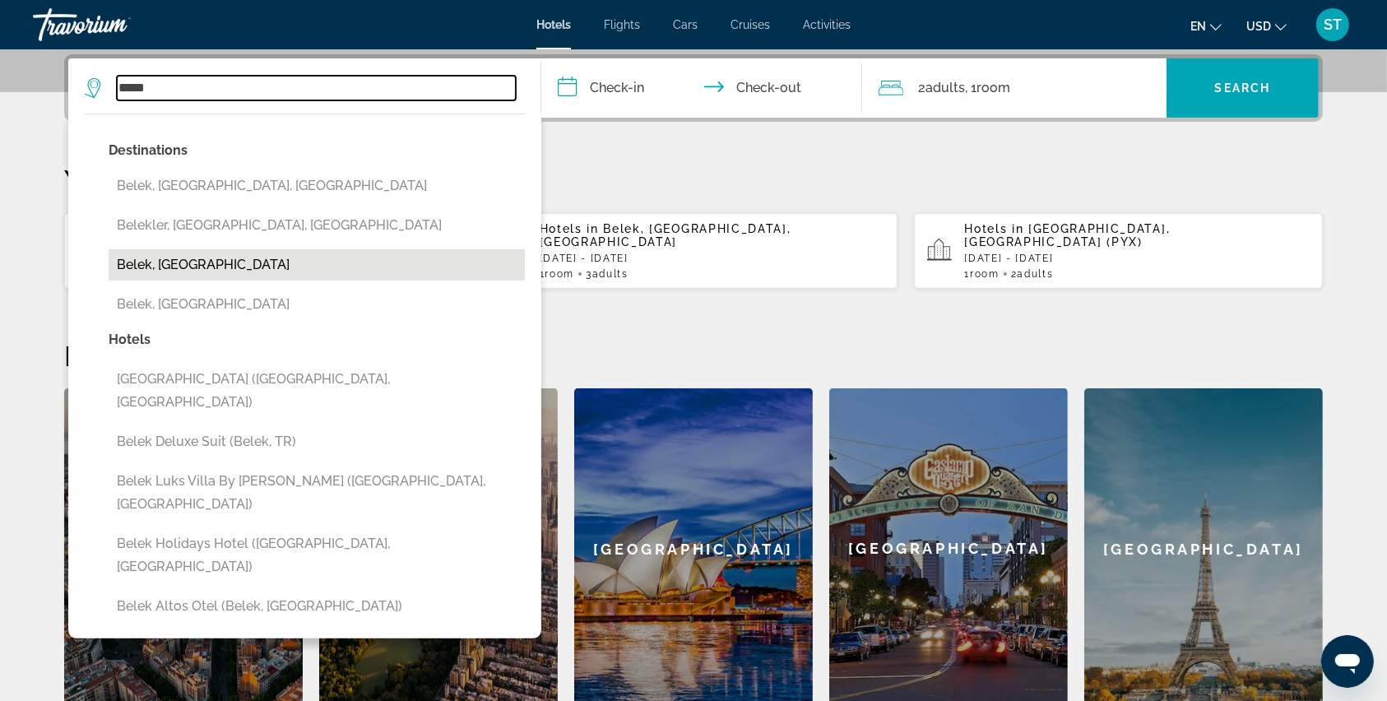
type input "**********"
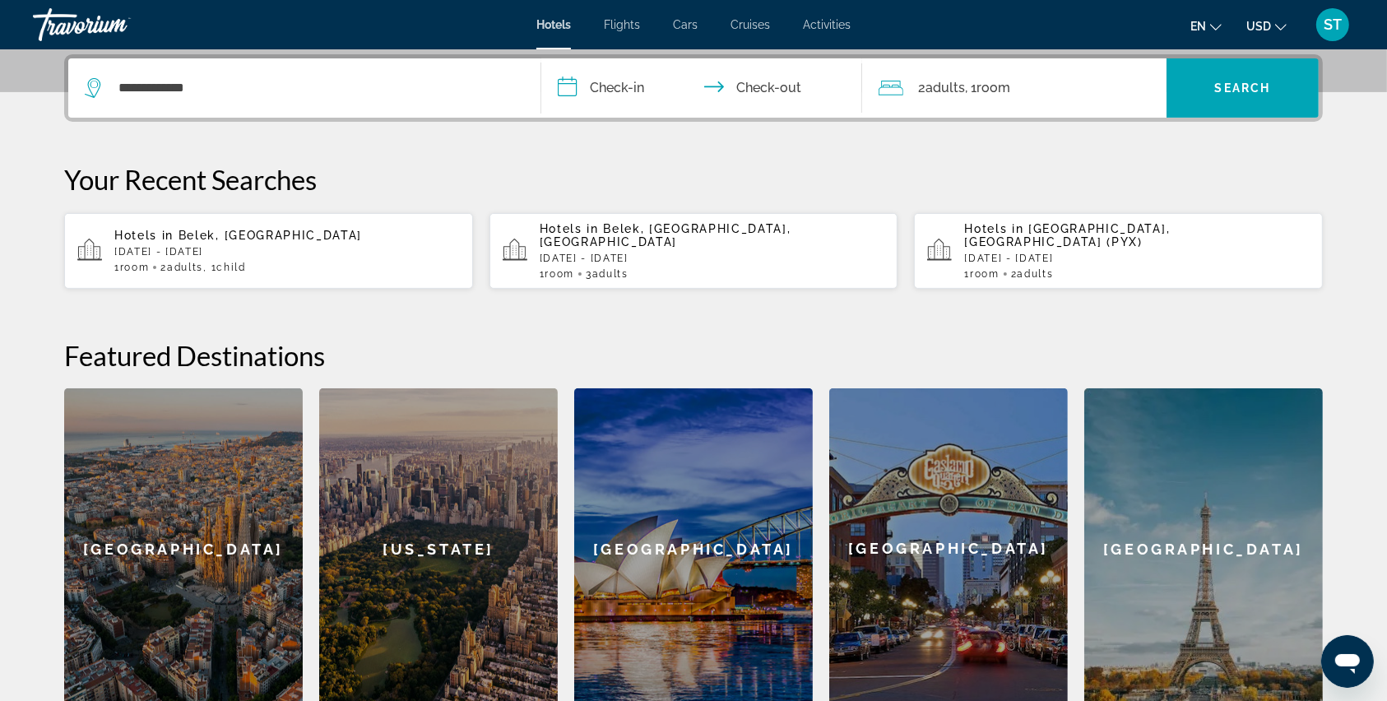
click at [560, 86] on input "**********" at bounding box center [704, 90] width 327 height 64
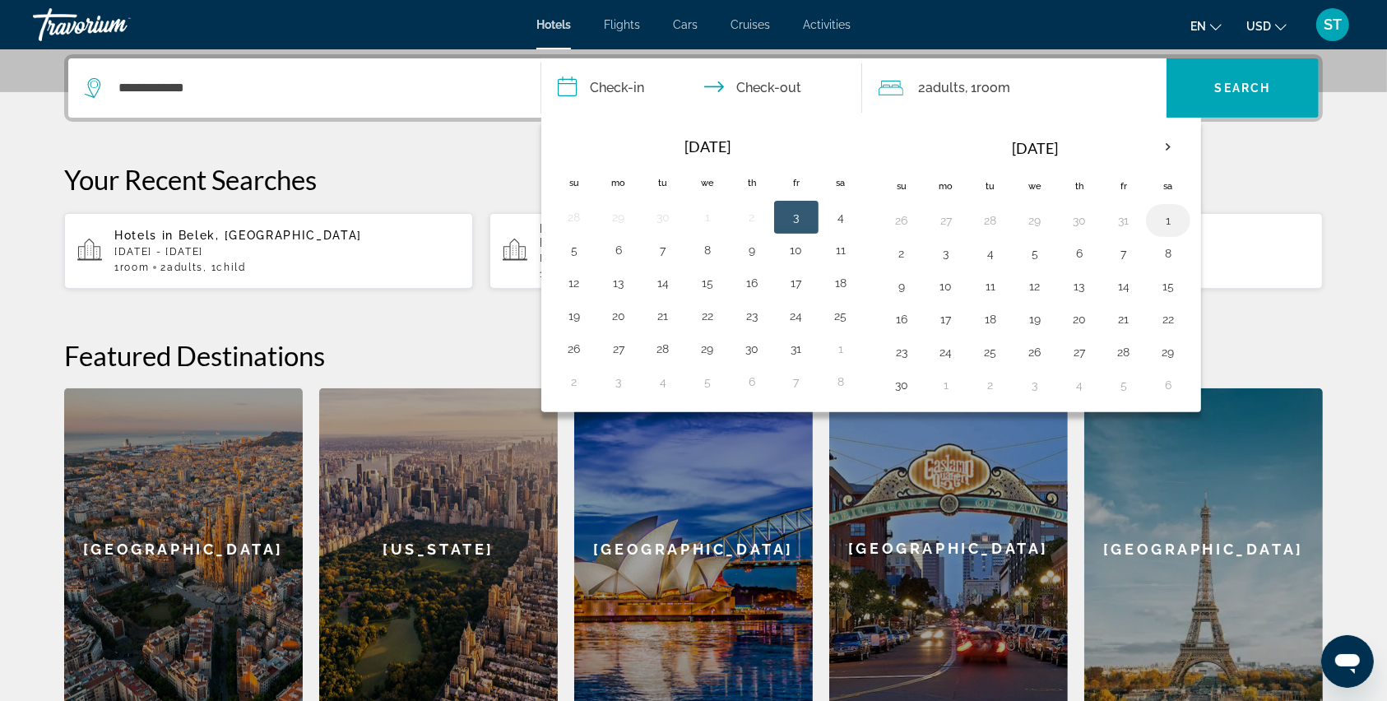
click at [1159, 215] on button "1" at bounding box center [1168, 220] width 26 height 23
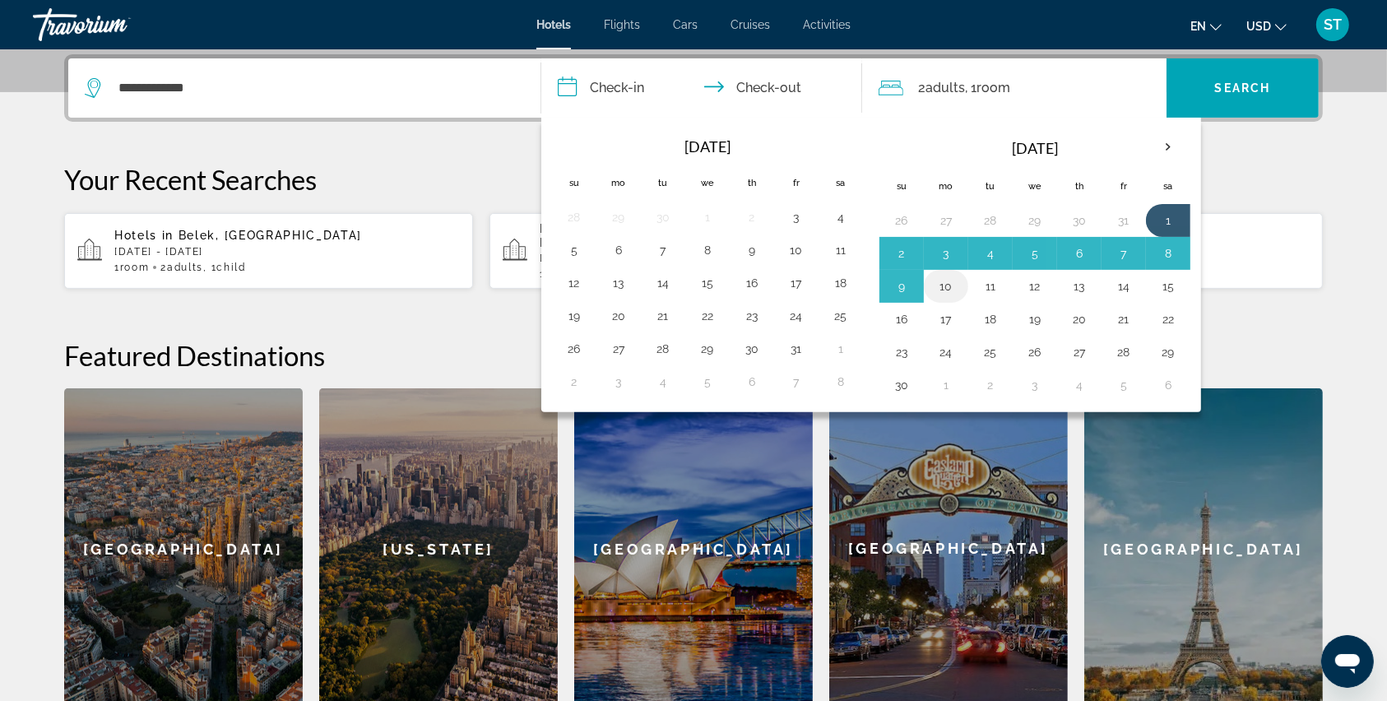
click at [933, 280] on button "10" at bounding box center [946, 286] width 26 height 23
type input "**********"
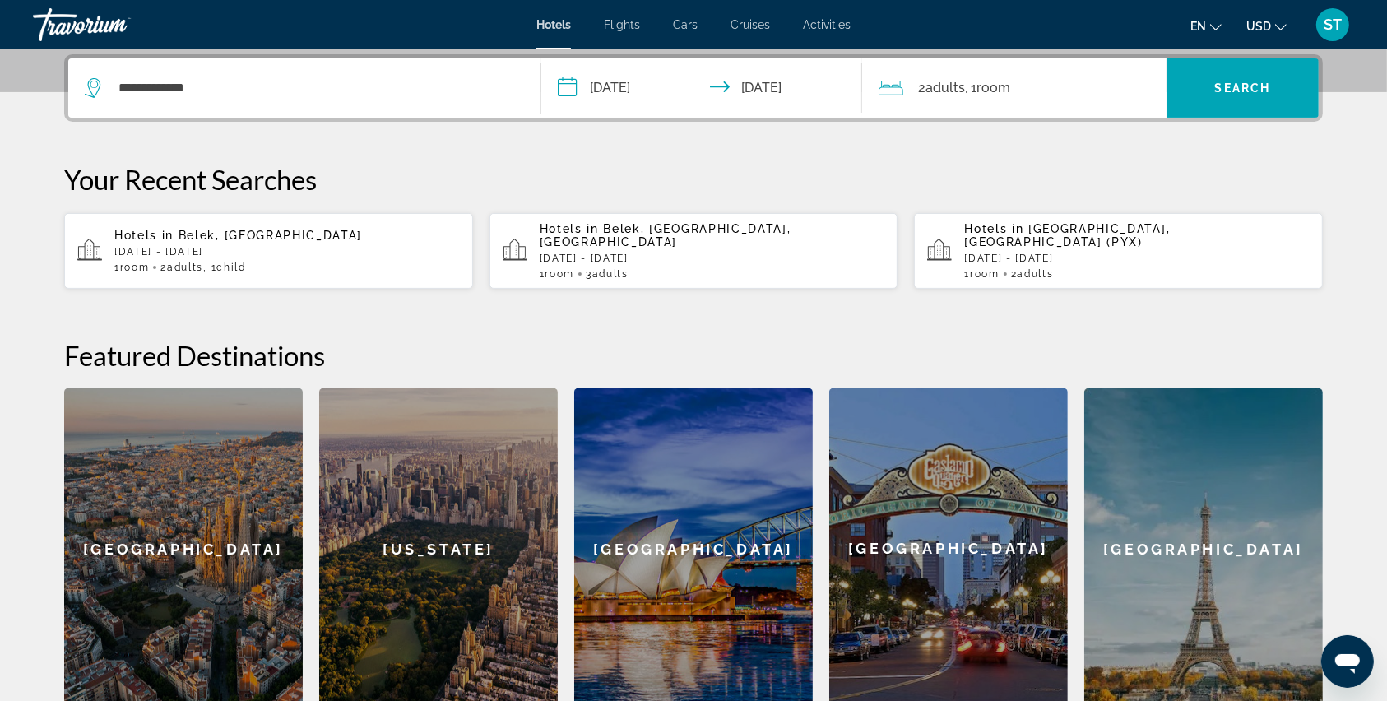
click at [889, 78] on icon "Travelers: 2 adults, 0 children" at bounding box center [890, 88] width 25 height 20
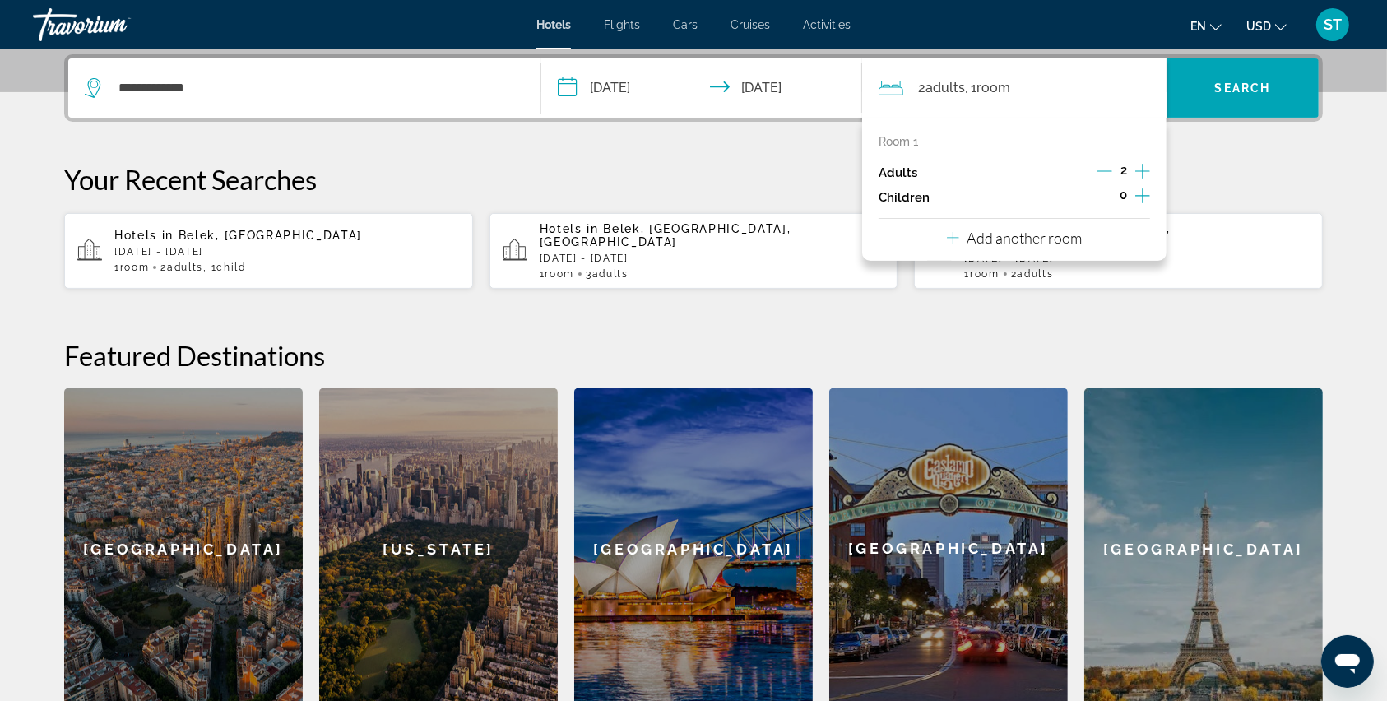
click at [1138, 194] on icon "Increment children" at bounding box center [1142, 195] width 15 height 15
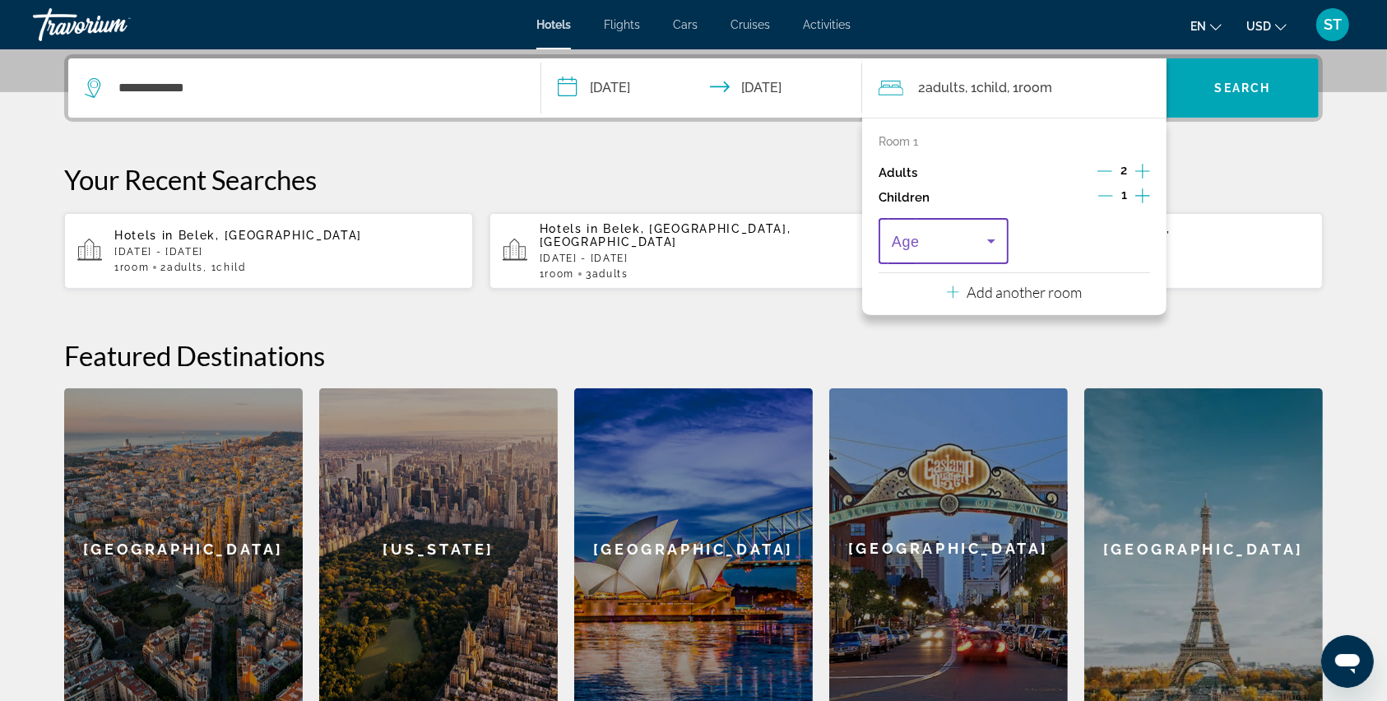
click at [992, 242] on icon "Travelers: 2 adults, 1 child" at bounding box center [991, 241] width 20 height 20
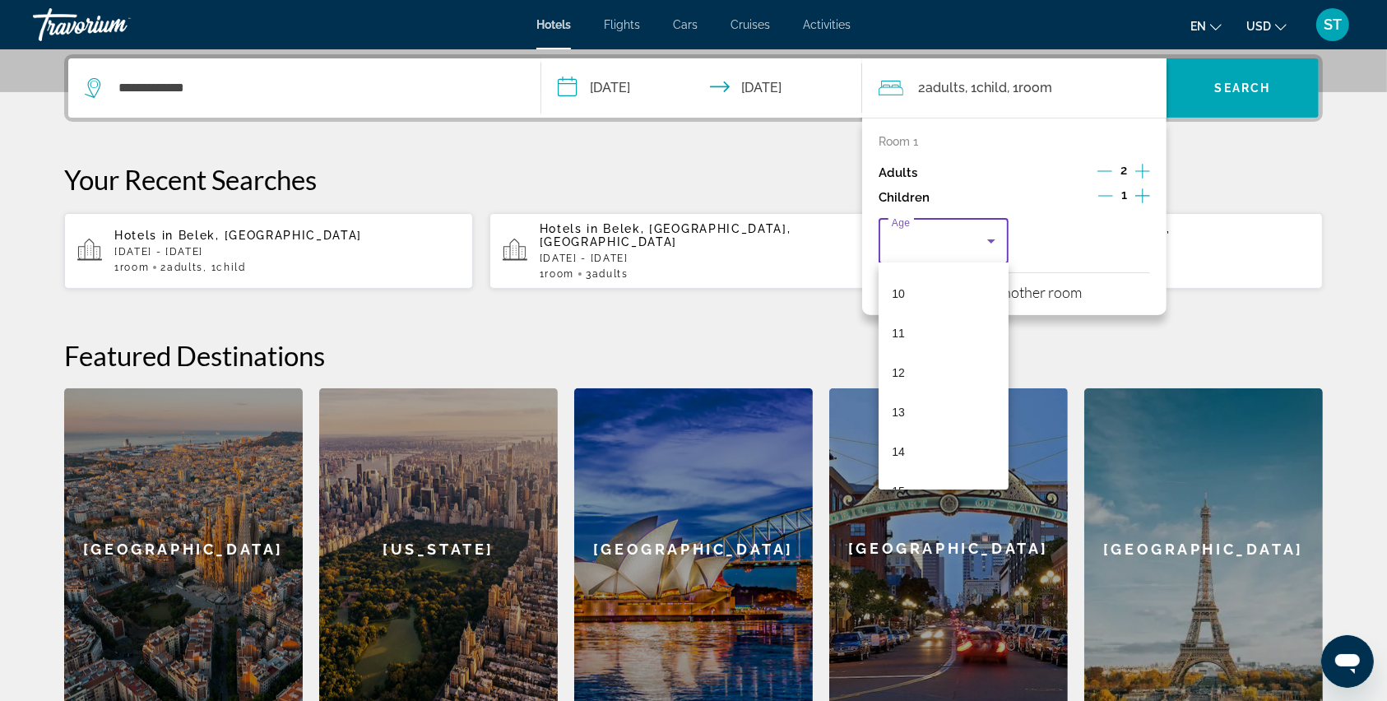
scroll to position [438, 0]
click at [919, 399] on mat-option "14" at bounding box center [943, 403] width 130 height 39
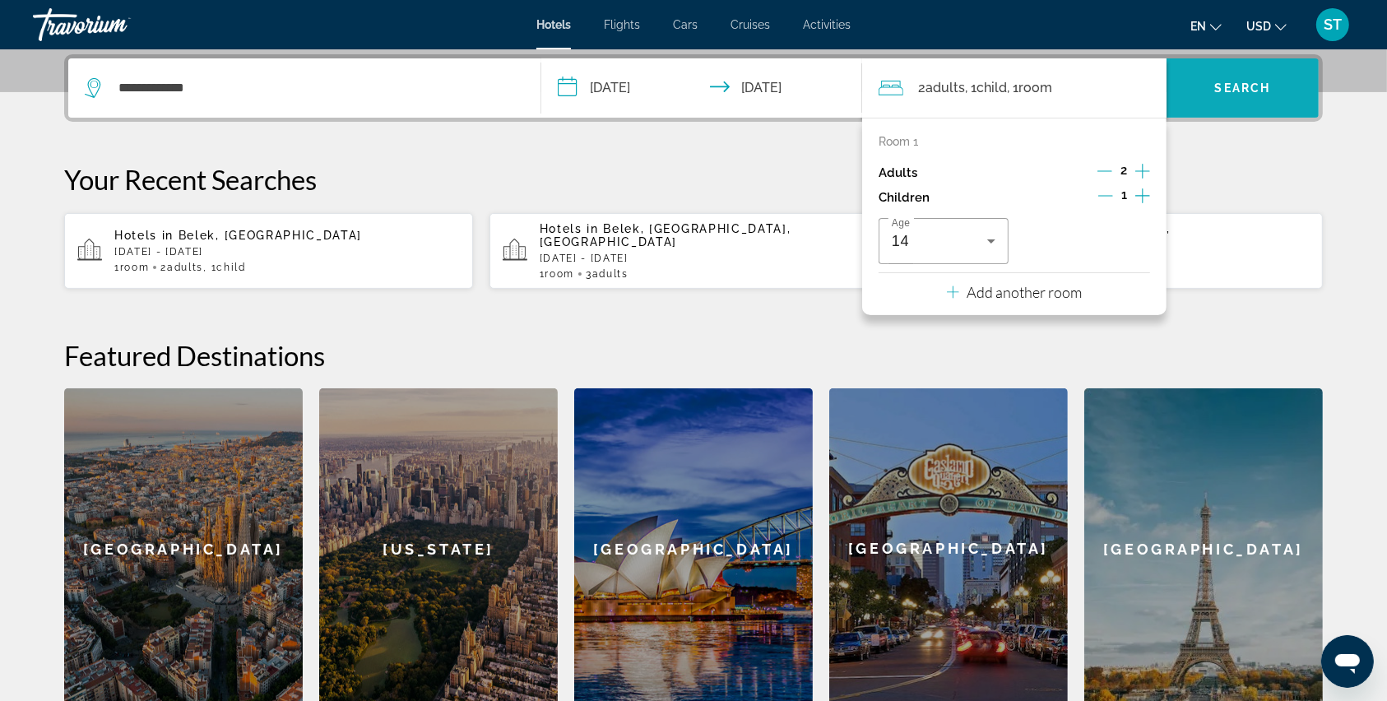
click at [1230, 81] on span "Search" at bounding box center [1243, 87] width 56 height 13
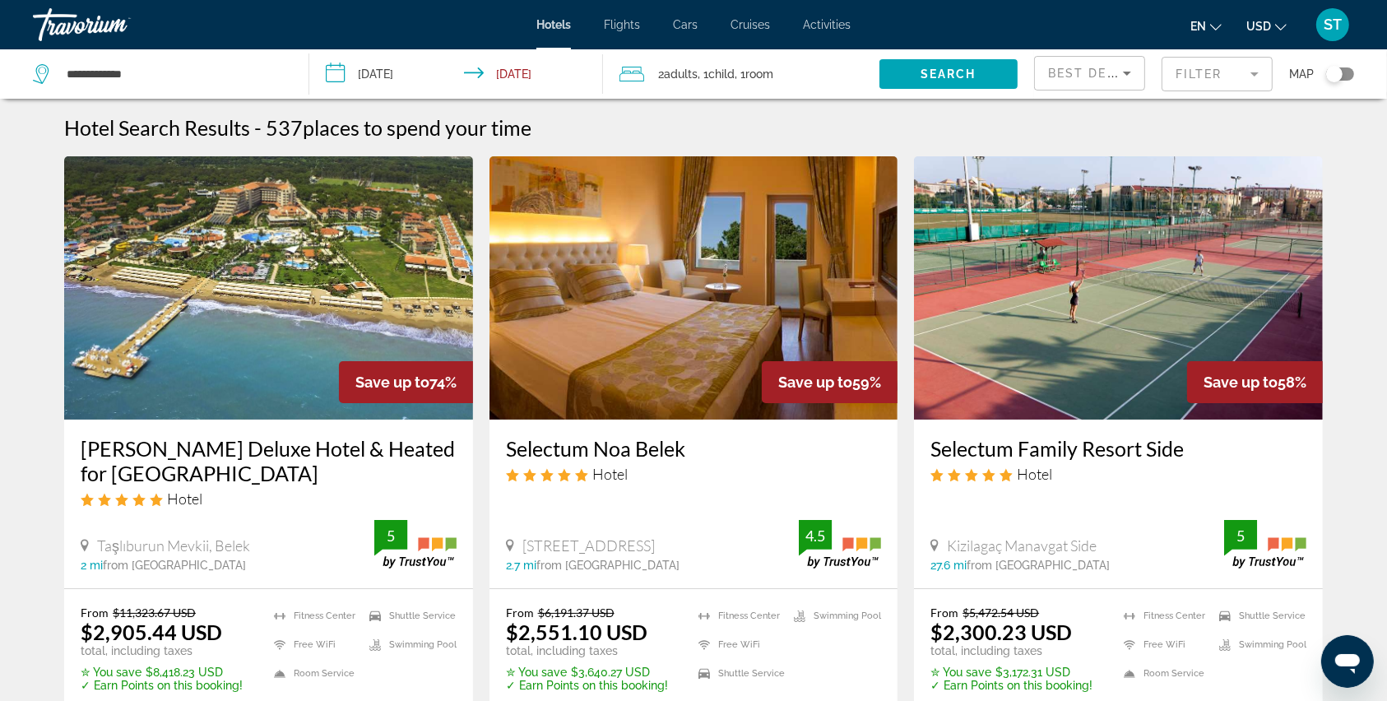
click at [90, 448] on h3 "[PERSON_NAME] Deluxe Hotel & Heated for [GEOGRAPHIC_DATA]" at bounding box center [269, 460] width 376 height 49
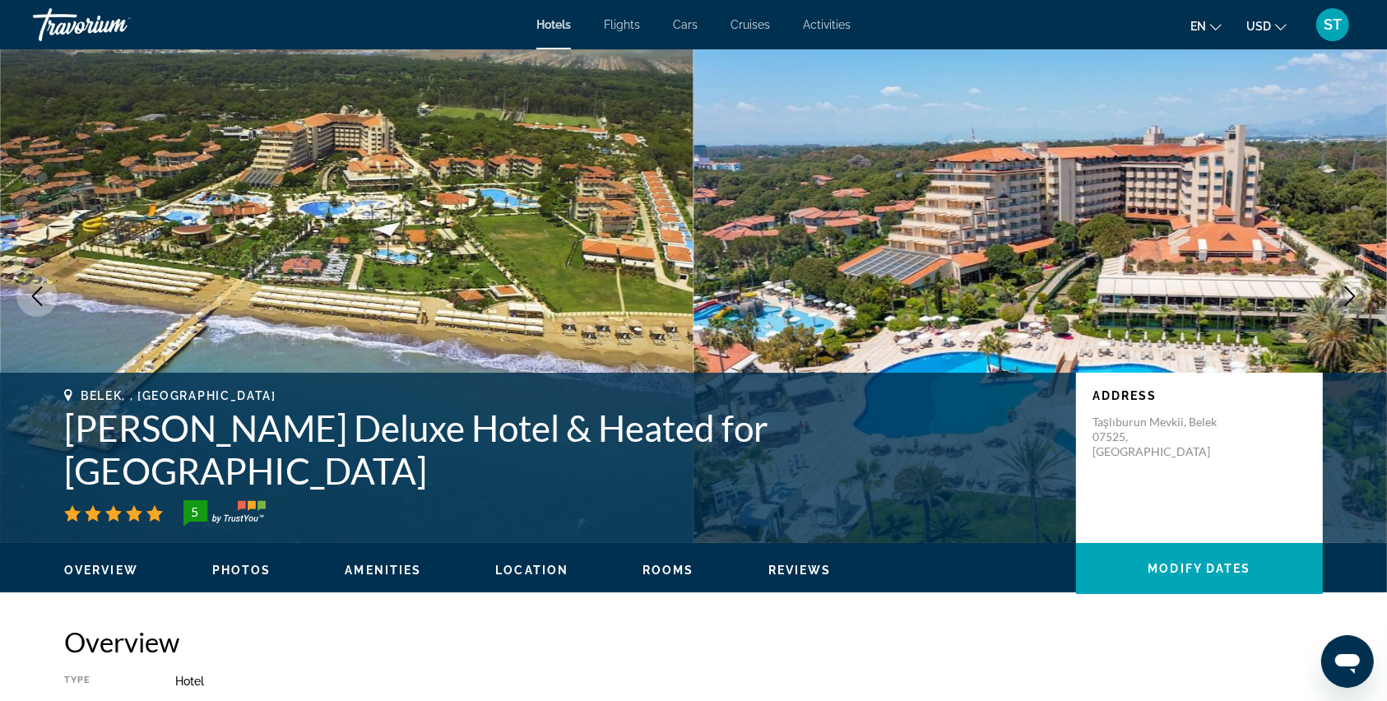
scroll to position [109, 0]
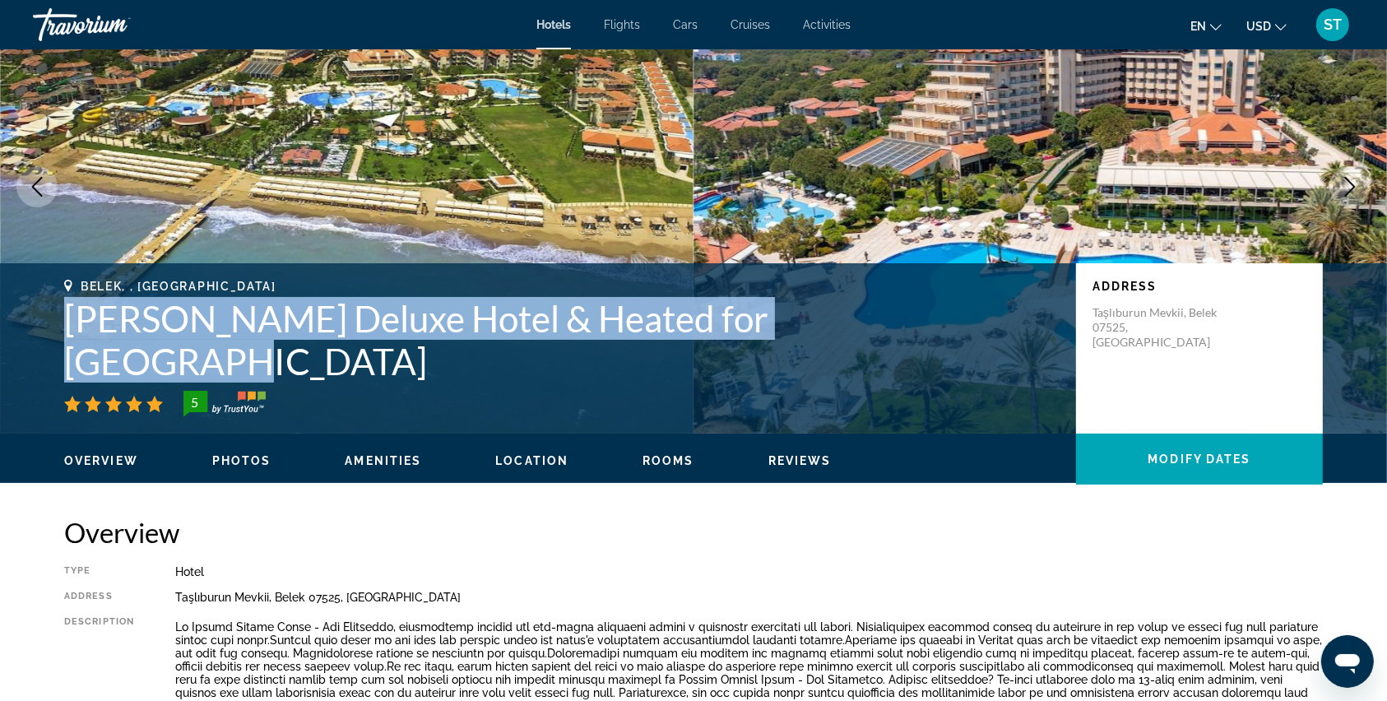
drag, startPoint x: 68, startPoint y: 364, endPoint x: 890, endPoint y: 352, distance: 821.7
click at [890, 352] on h1 "[PERSON_NAME] Deluxe Hotel & Heated for [GEOGRAPHIC_DATA]" at bounding box center [561, 340] width 995 height 86
copy h1 "[PERSON_NAME] Deluxe Hotel & Heated for [GEOGRAPHIC_DATA]"
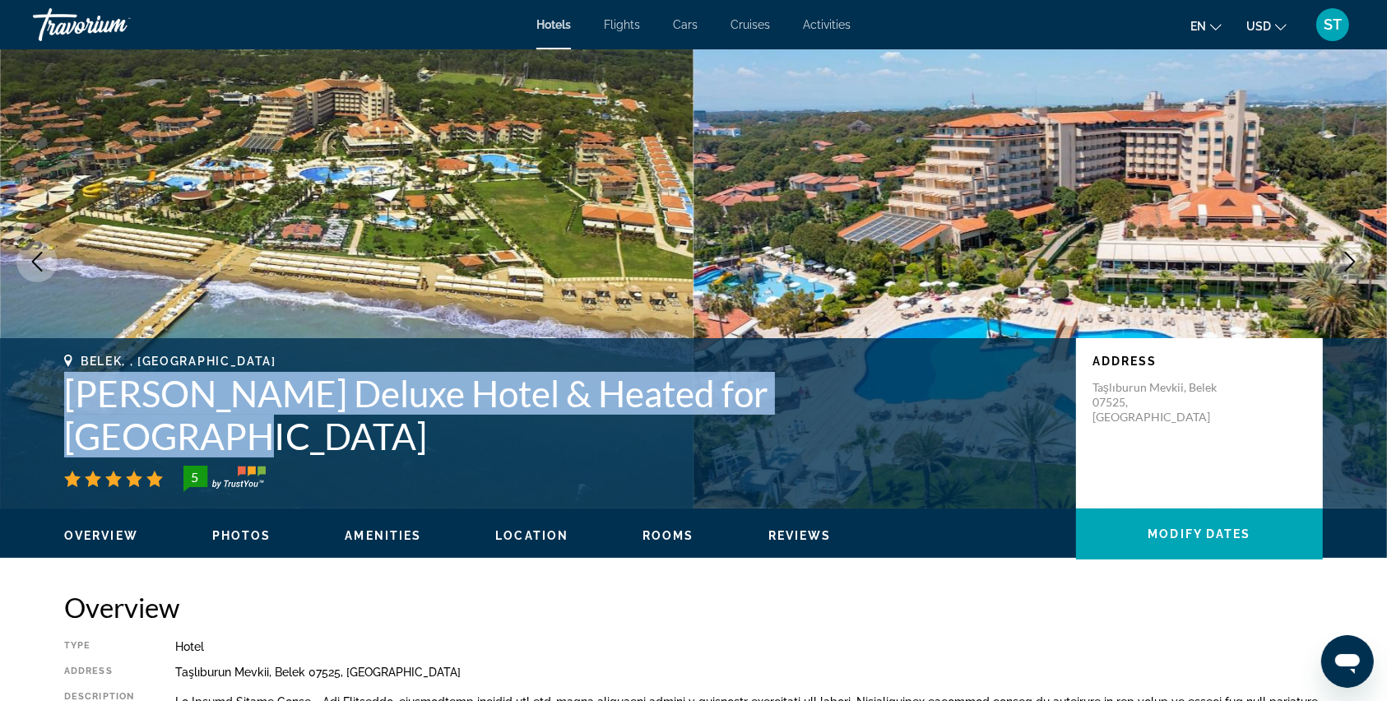
scroll to position [0, 0]
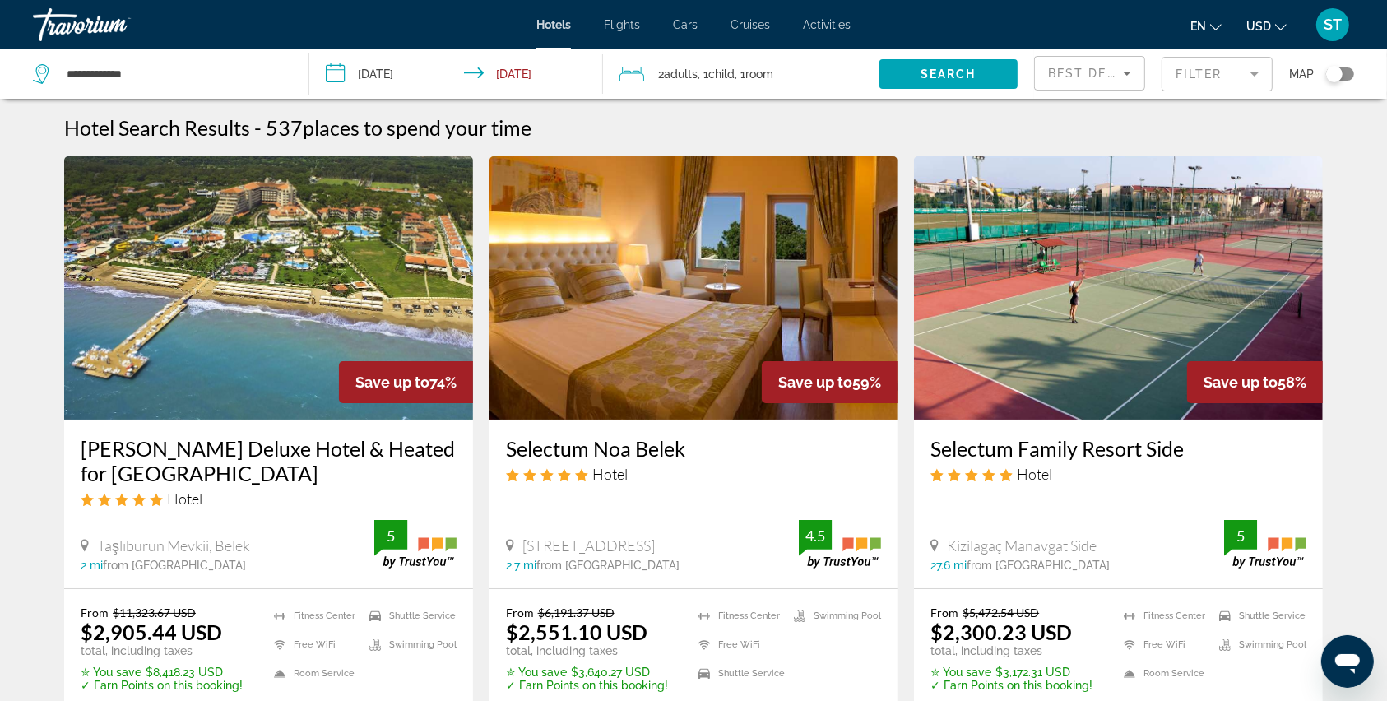
scroll to position [329, 0]
